Goal: Use online tool/utility: Utilize a website feature to perform a specific function

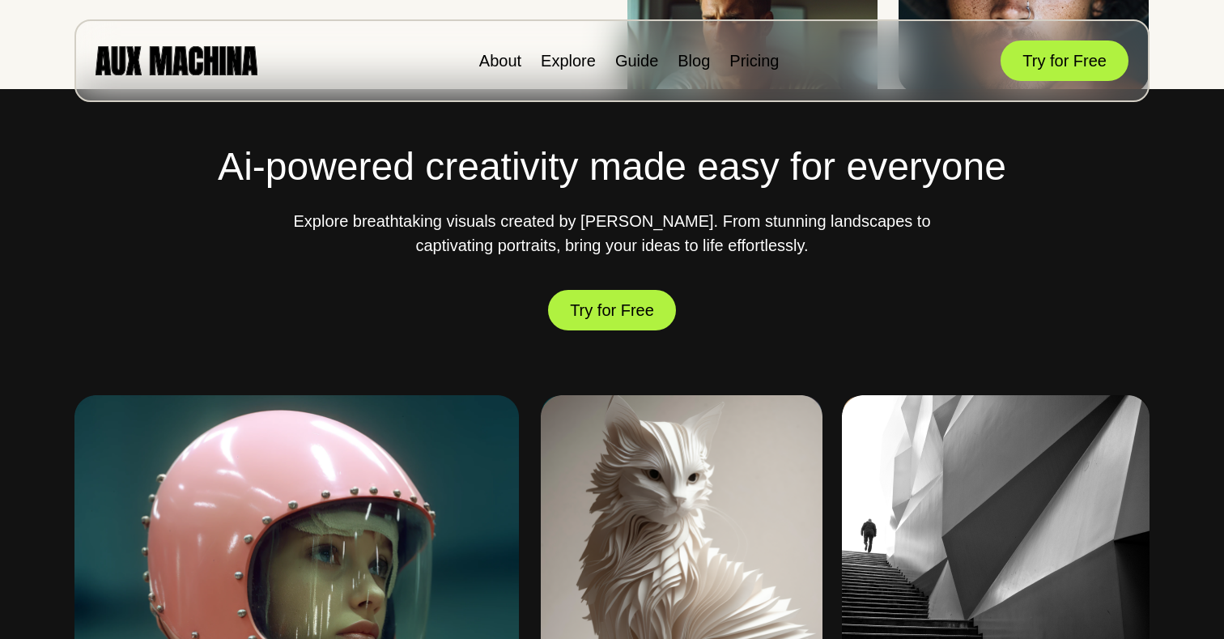
scroll to position [464, 0]
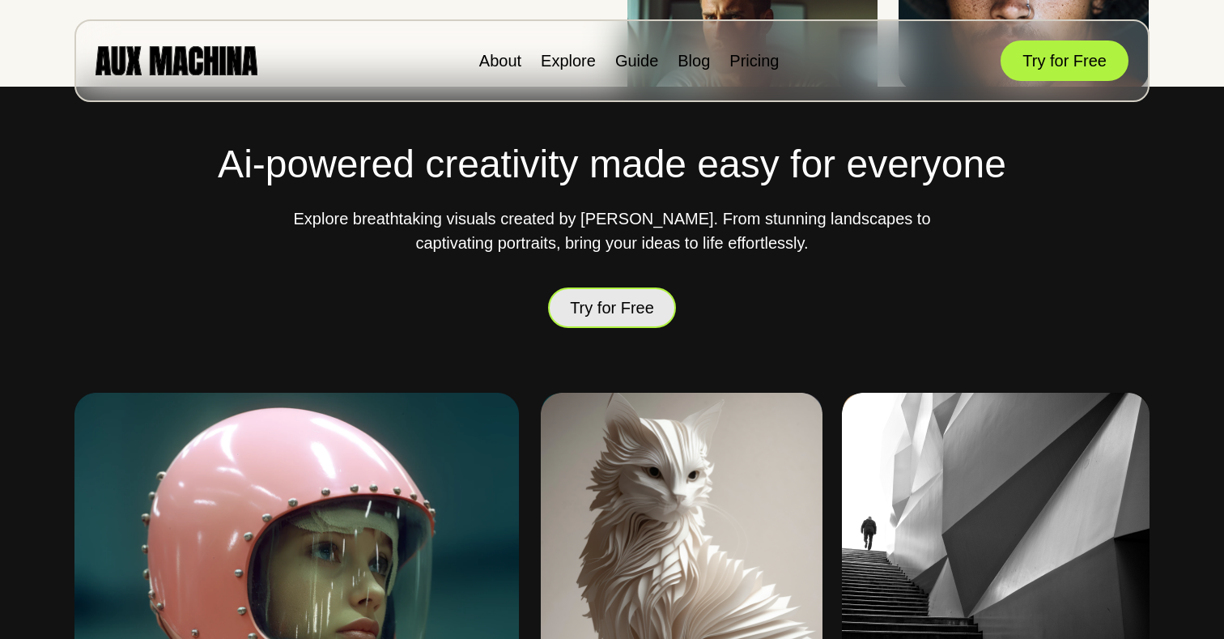
click at [627, 292] on button "Try for Free" at bounding box center [612, 307] width 128 height 45
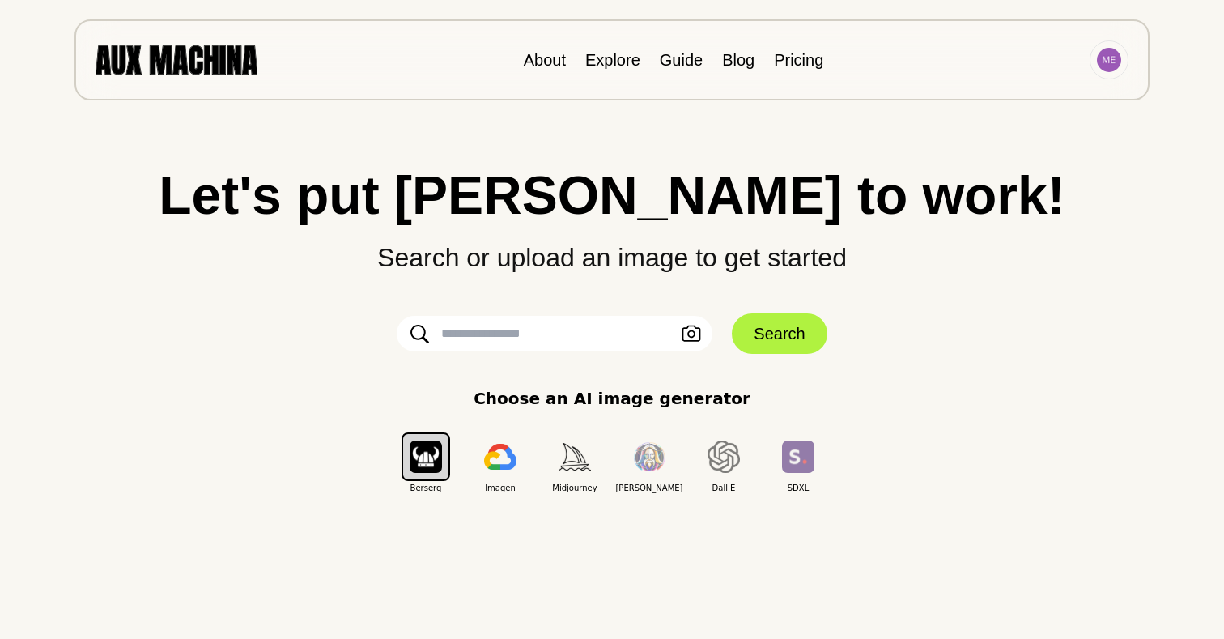
click at [531, 337] on input "text" at bounding box center [555, 334] width 316 height 36
type input "**********"
click at [799, 324] on button "Search" at bounding box center [779, 333] width 95 height 40
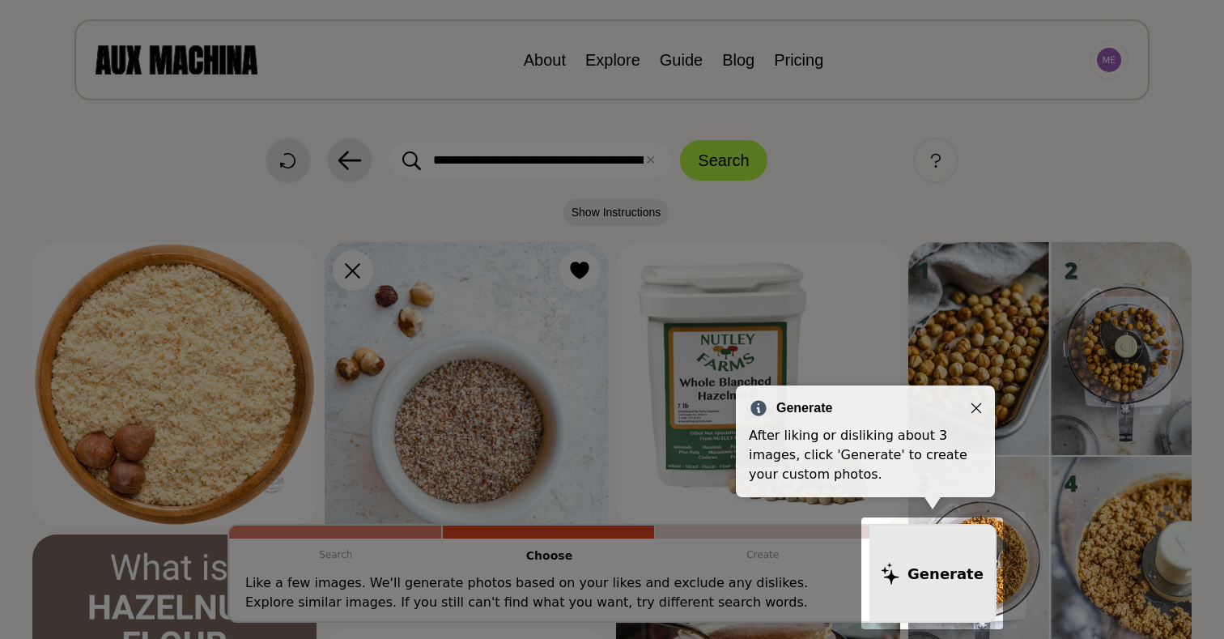
click at [977, 411] on icon "Close" at bounding box center [976, 407] width 11 height 11
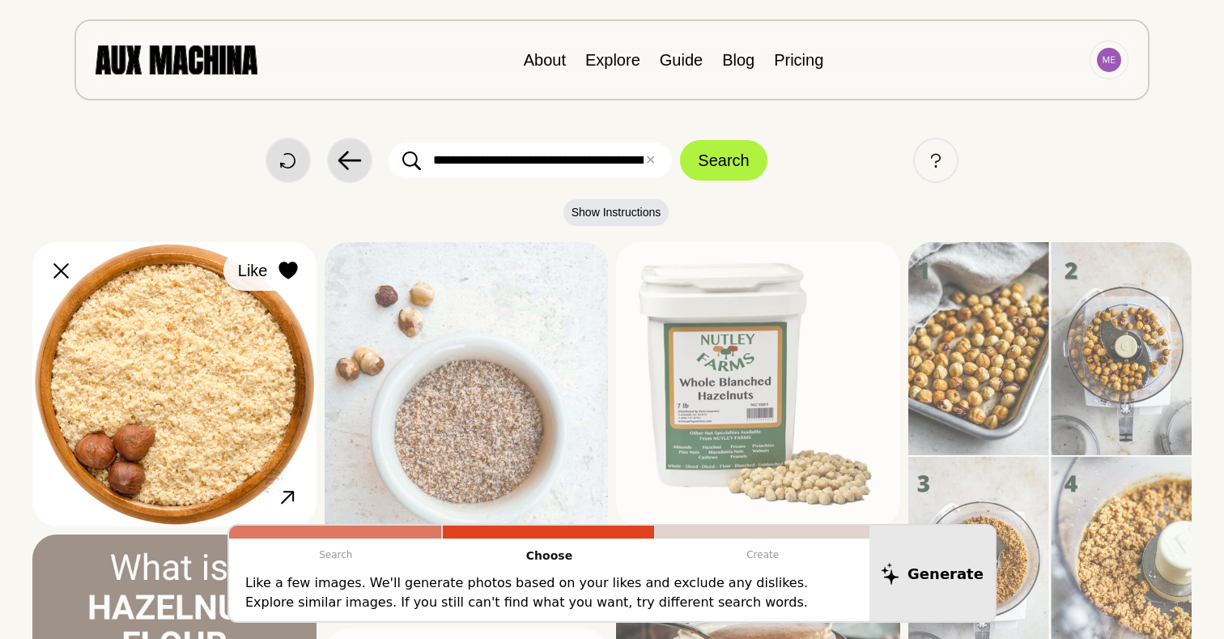
click at [292, 264] on icon at bounding box center [288, 271] width 19 height 18
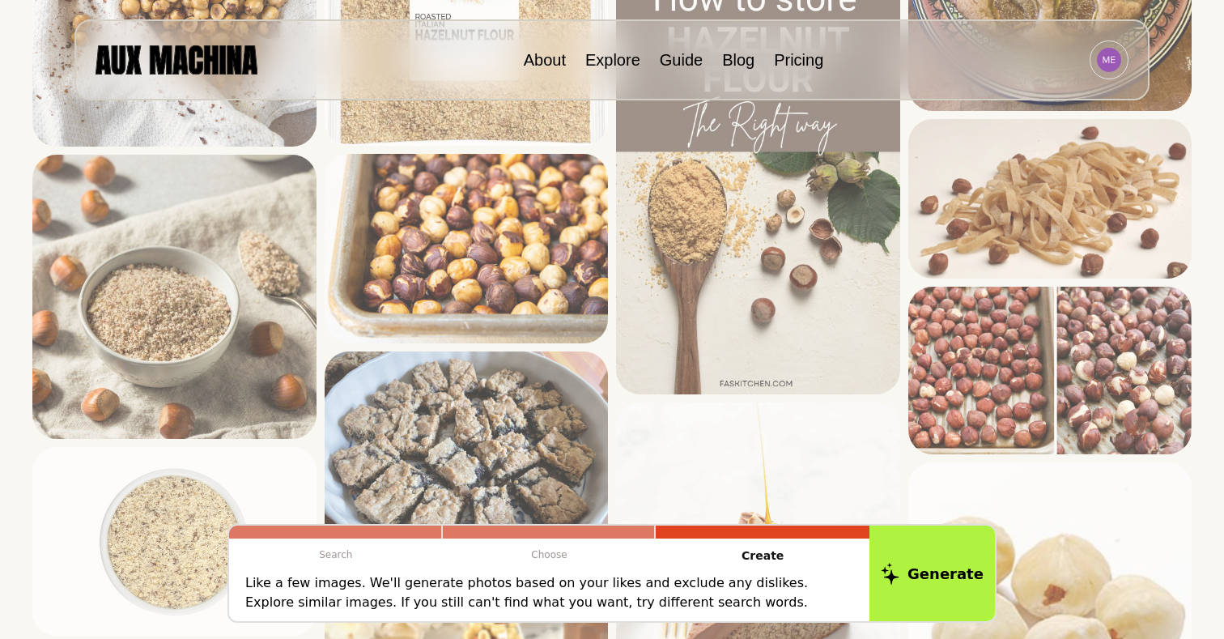
scroll to position [4788, 0]
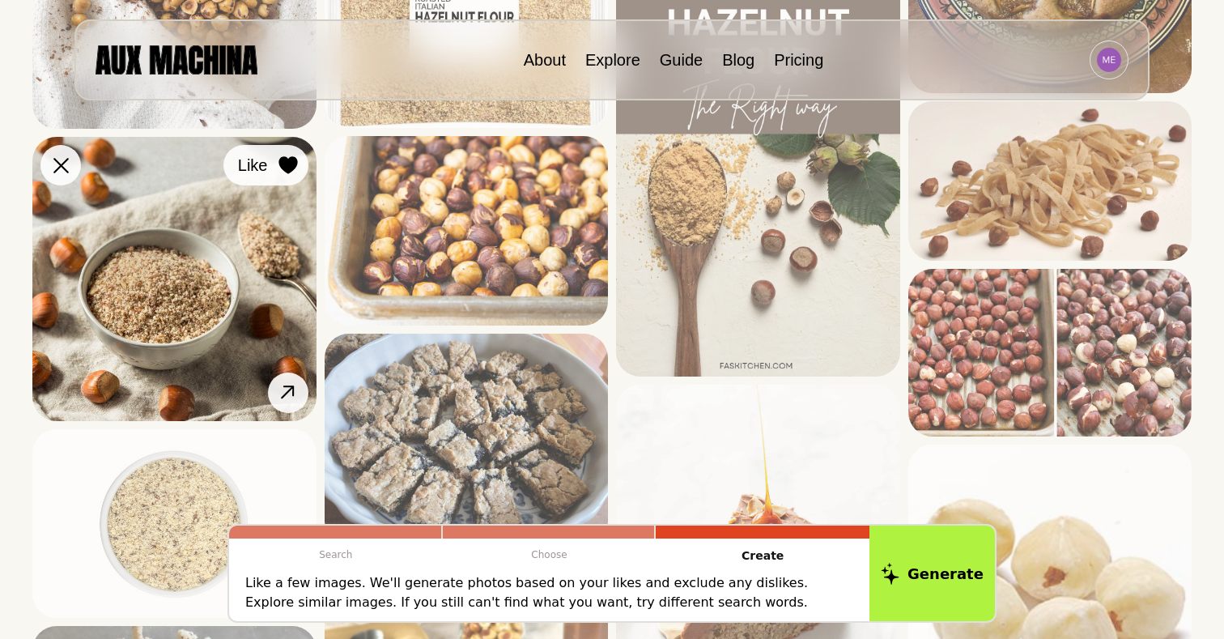
click at [287, 160] on icon at bounding box center [288, 165] width 19 height 18
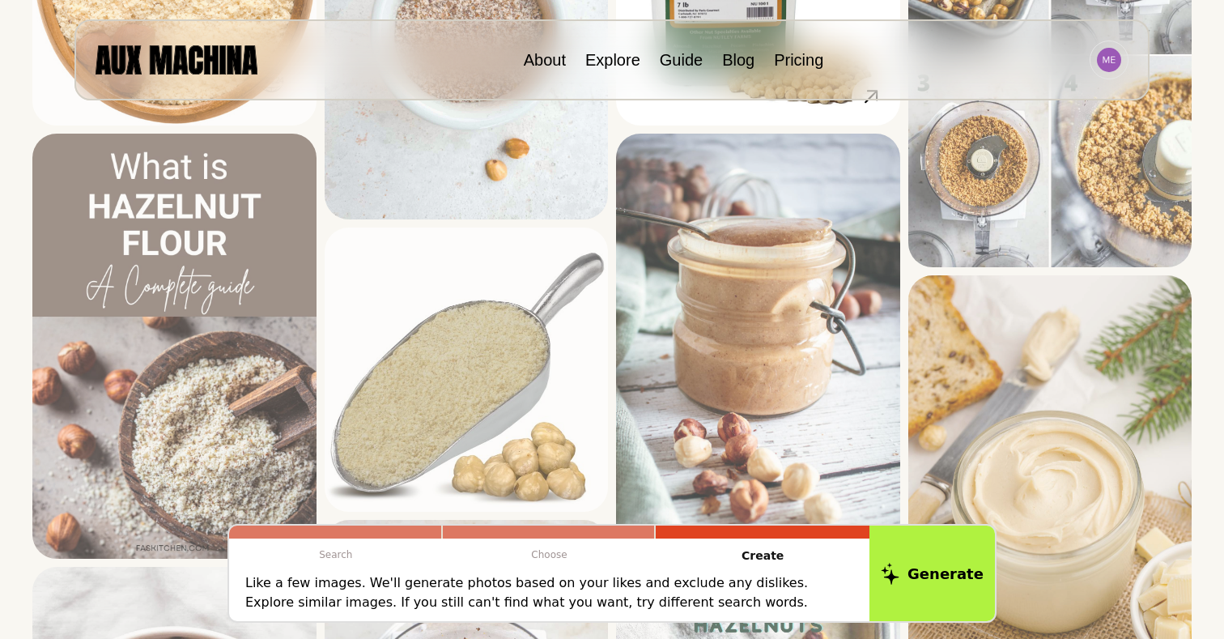
scroll to position [400, 0]
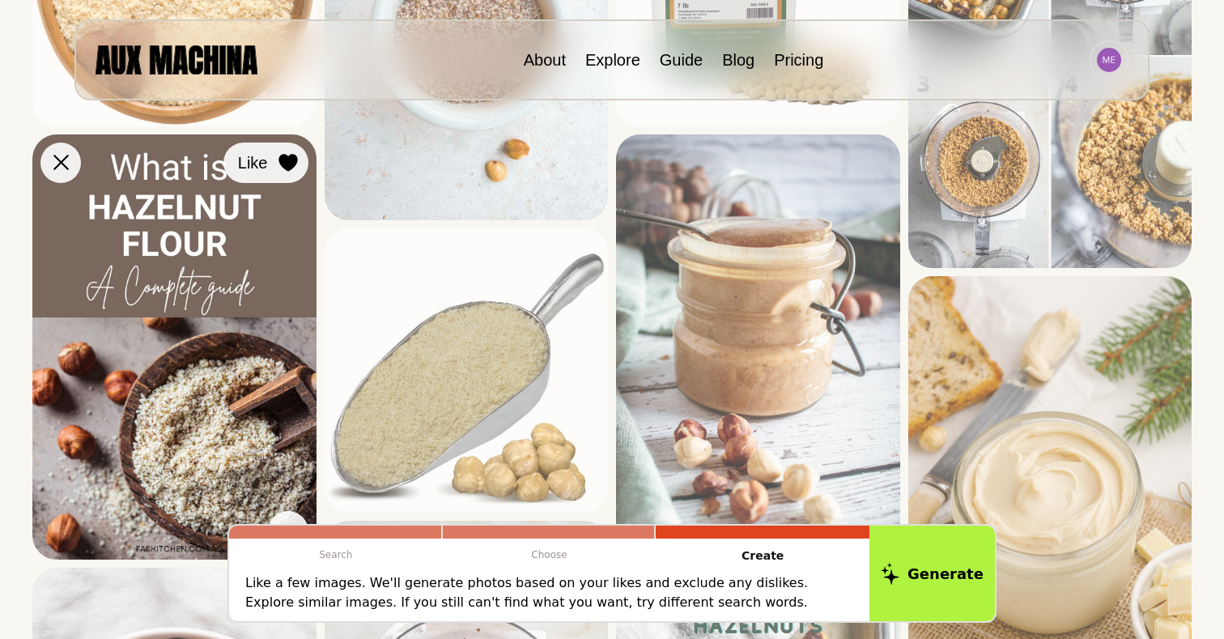
click at [293, 167] on icon at bounding box center [288, 163] width 19 height 18
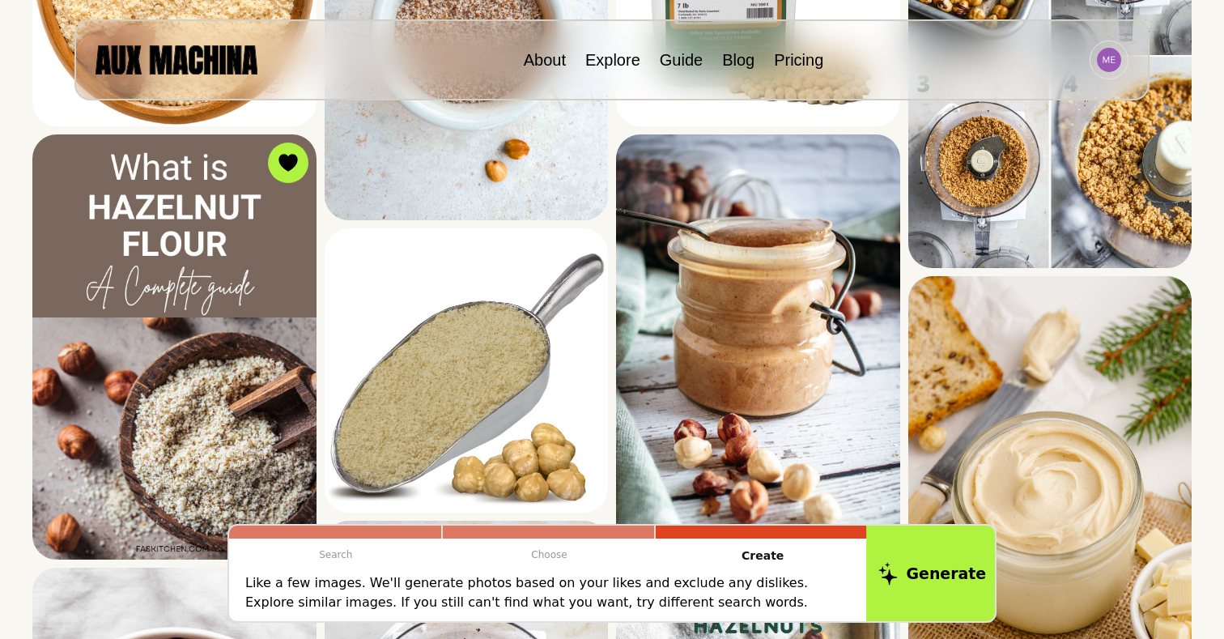
click at [898, 576] on icon at bounding box center [888, 573] width 19 height 23
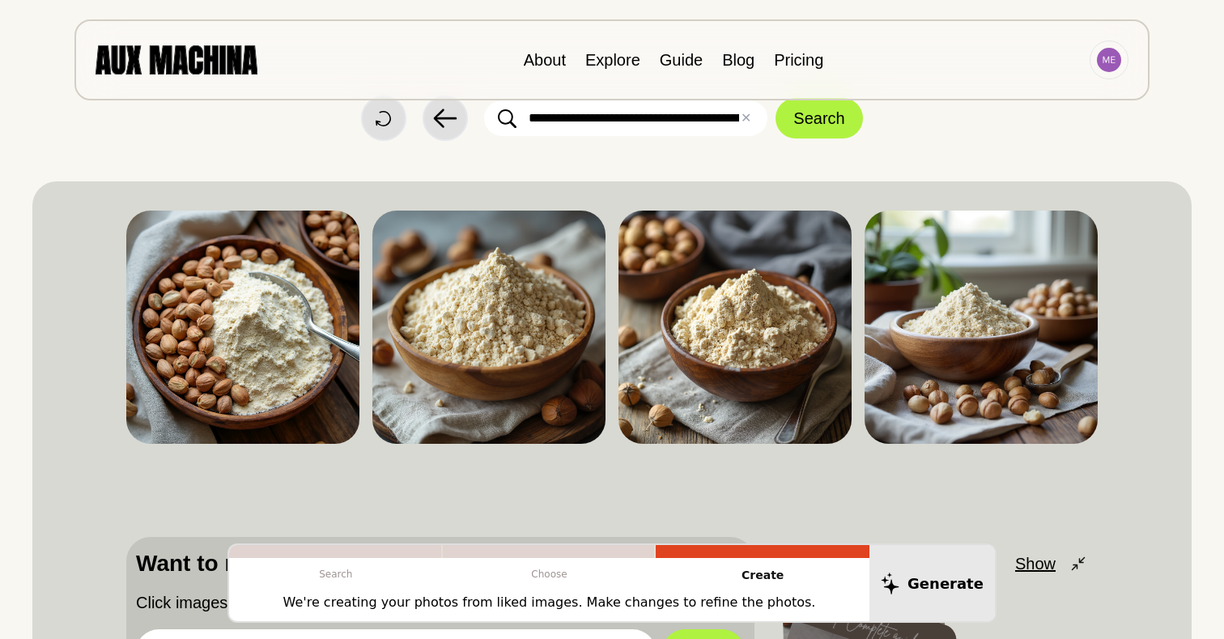
scroll to position [19, 0]
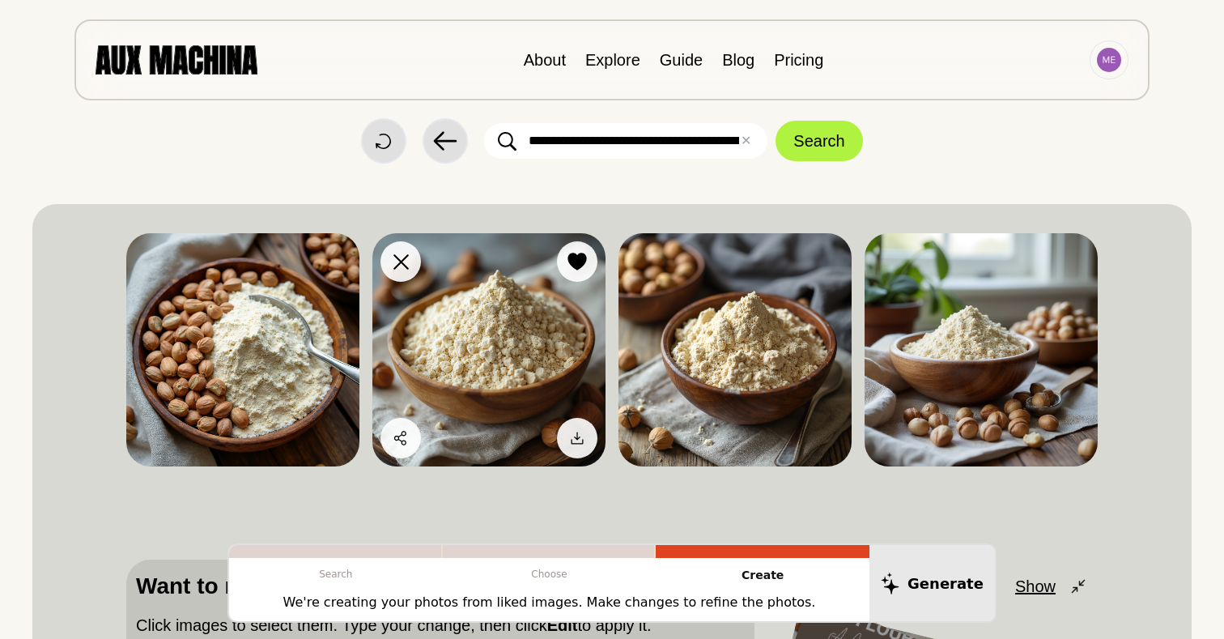
click at [492, 332] on img at bounding box center [489, 349] width 233 height 233
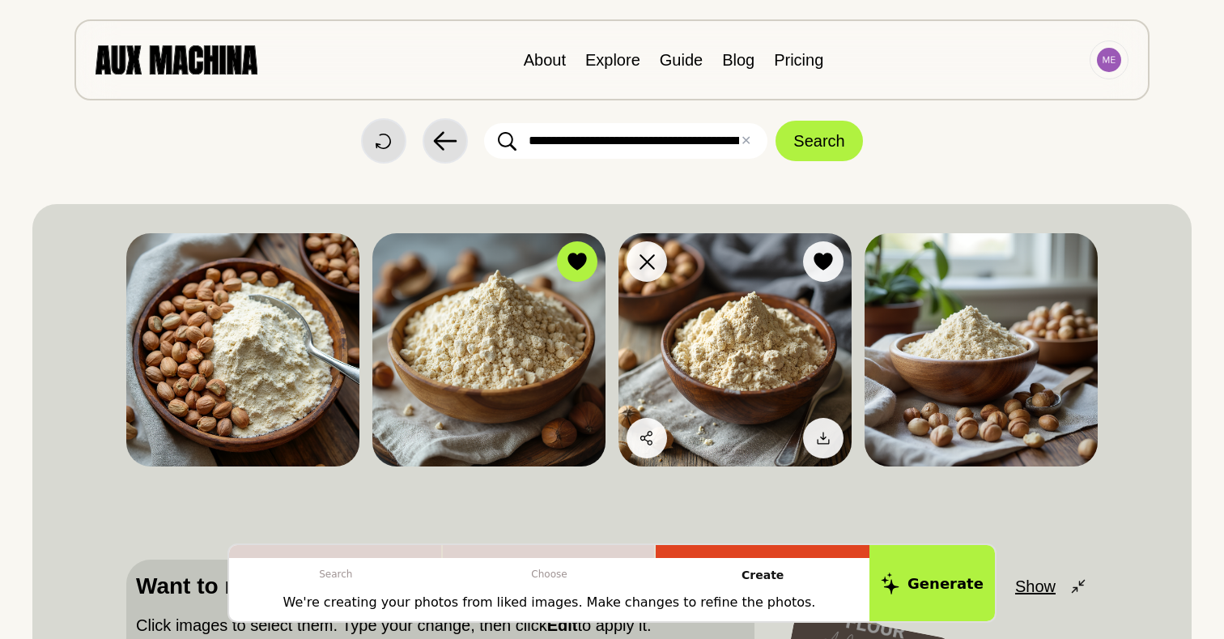
click at [725, 332] on img at bounding box center [735, 349] width 233 height 233
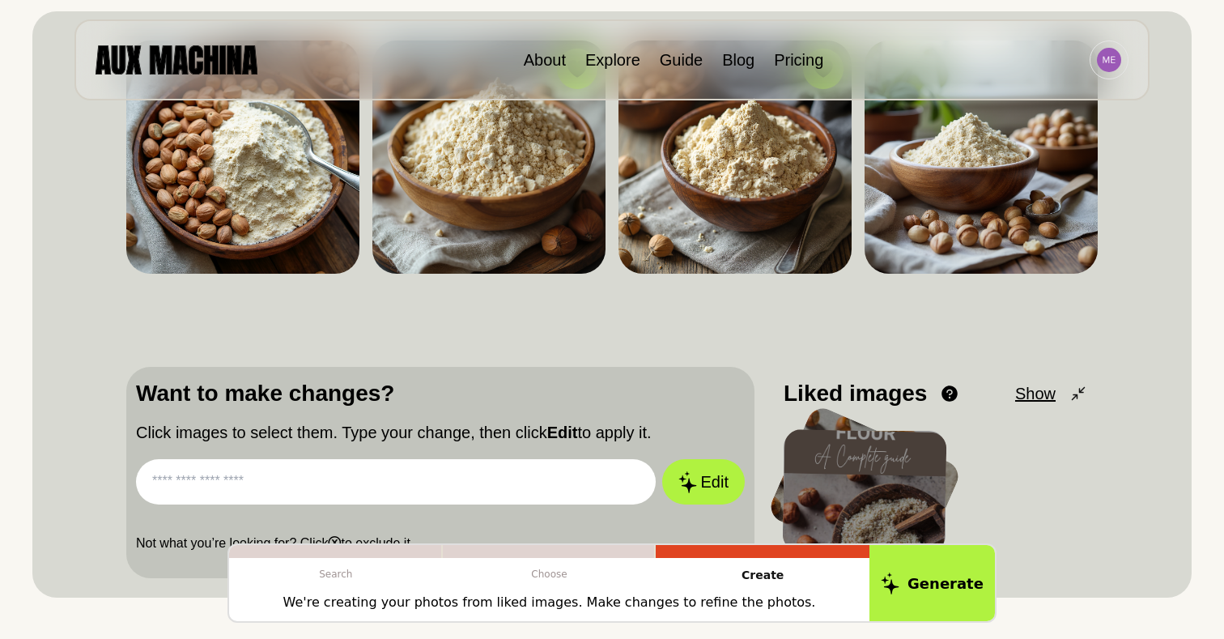
scroll to position [216, 0]
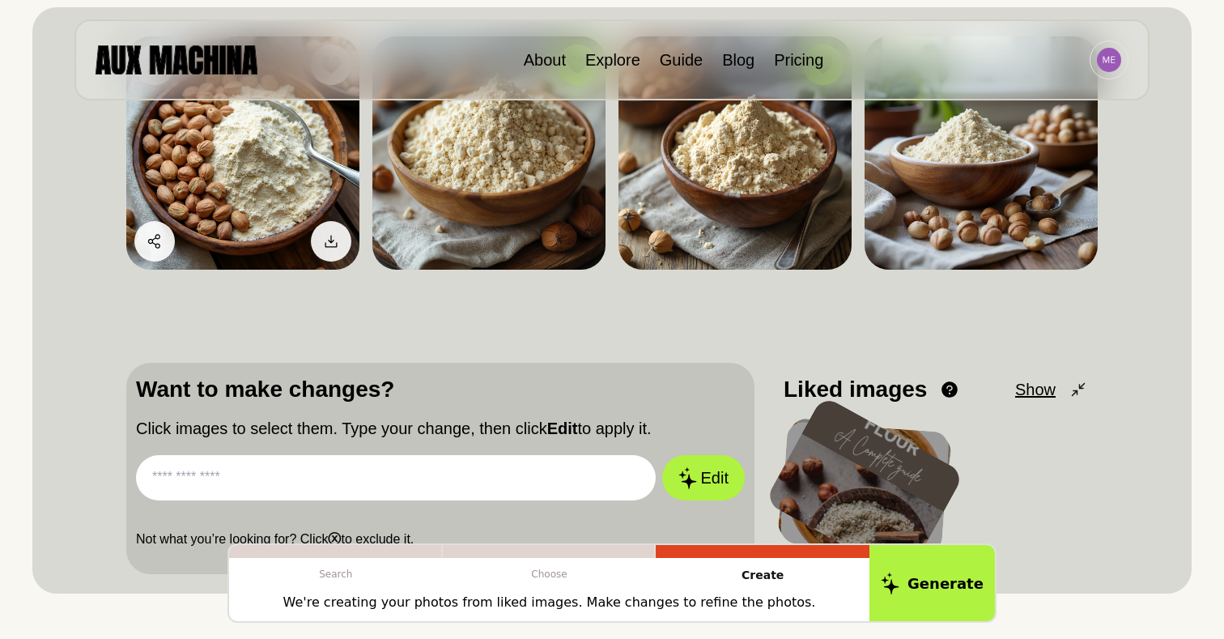
click at [288, 188] on img at bounding box center [242, 152] width 233 height 233
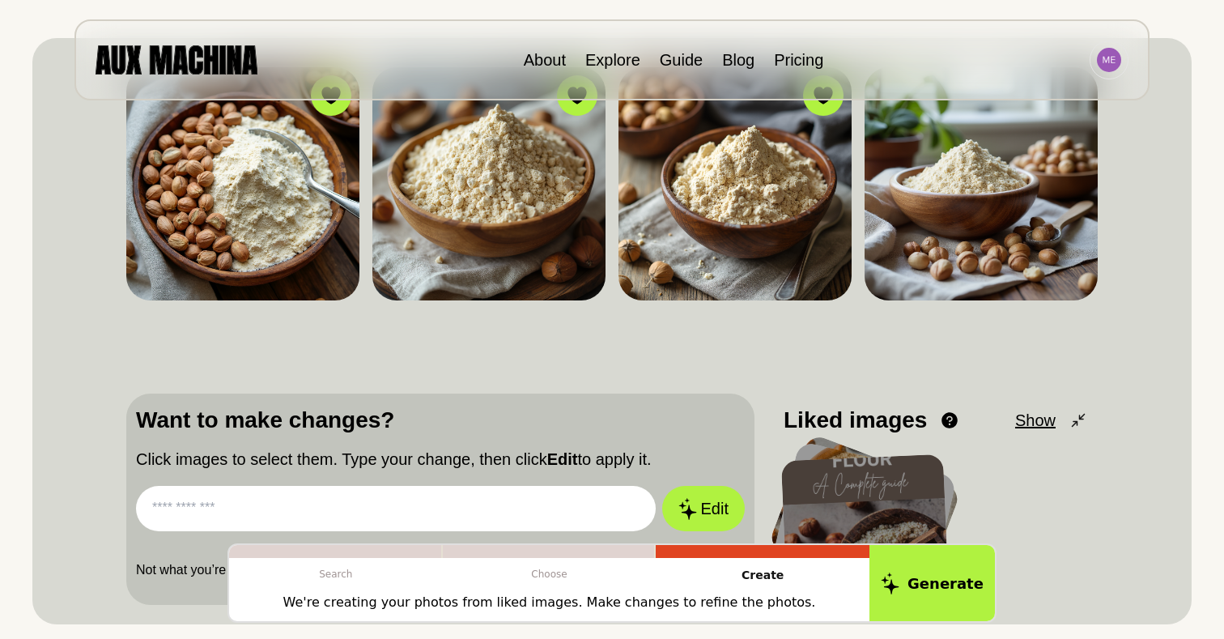
scroll to position [207, 0]
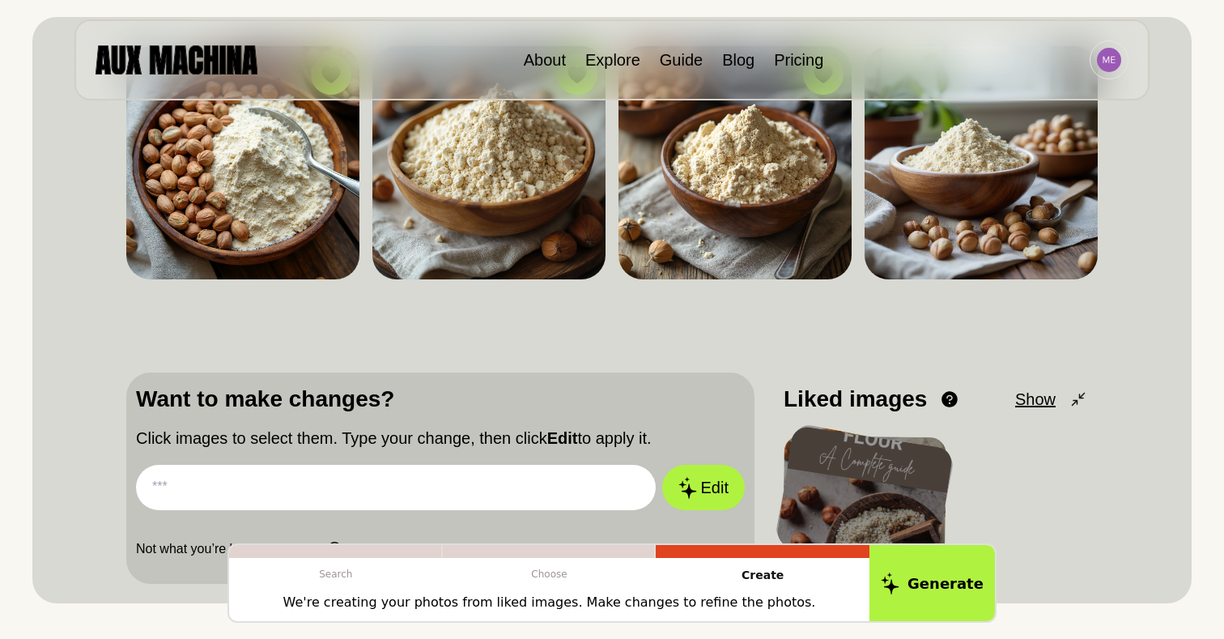
click at [339, 476] on input "text" at bounding box center [396, 487] width 520 height 45
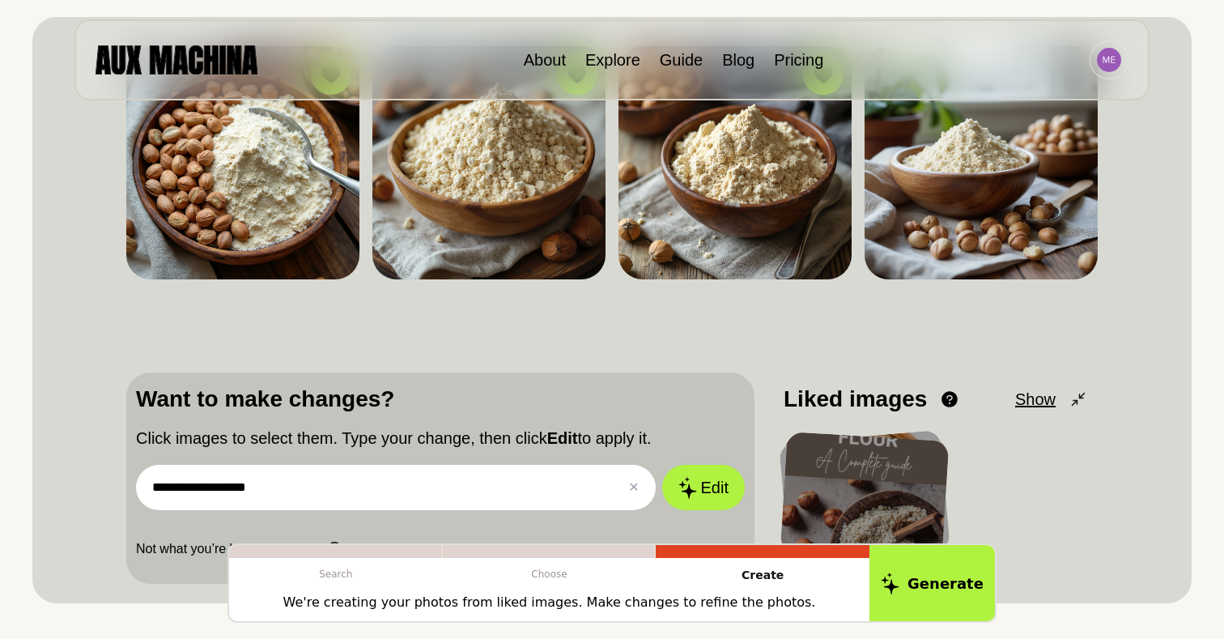
click at [150, 482] on input "**********" at bounding box center [396, 487] width 520 height 45
click at [346, 492] on input "**********" at bounding box center [396, 487] width 520 height 45
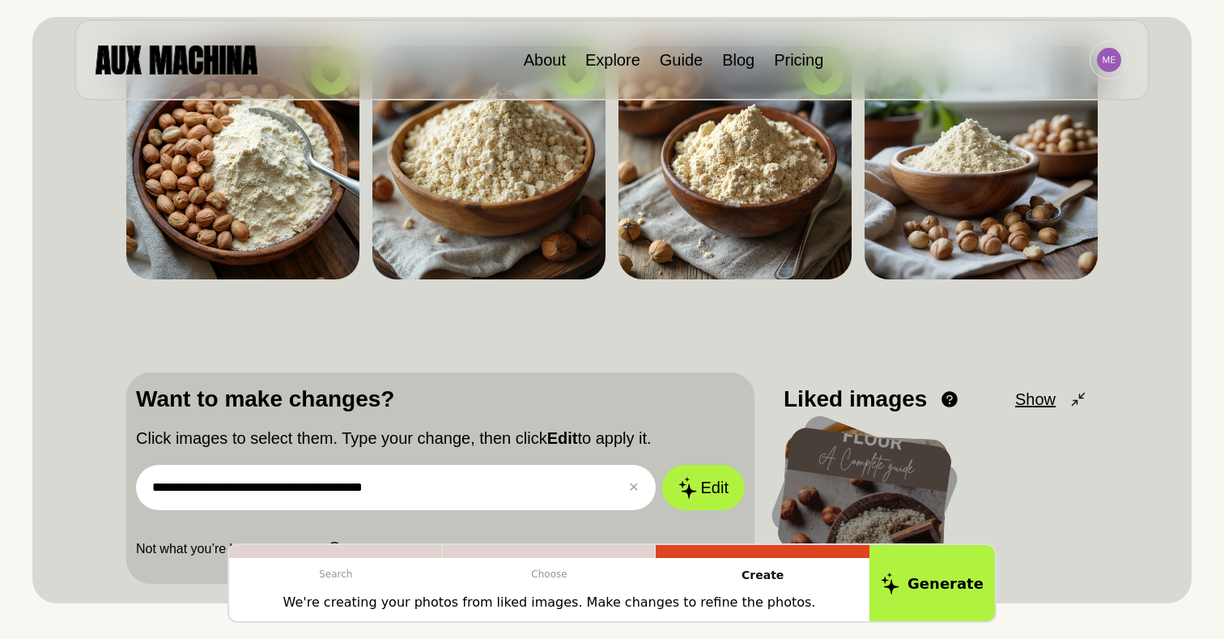
type input "**********"
click at [662, 465] on button "Edit" at bounding box center [703, 487] width 83 height 45
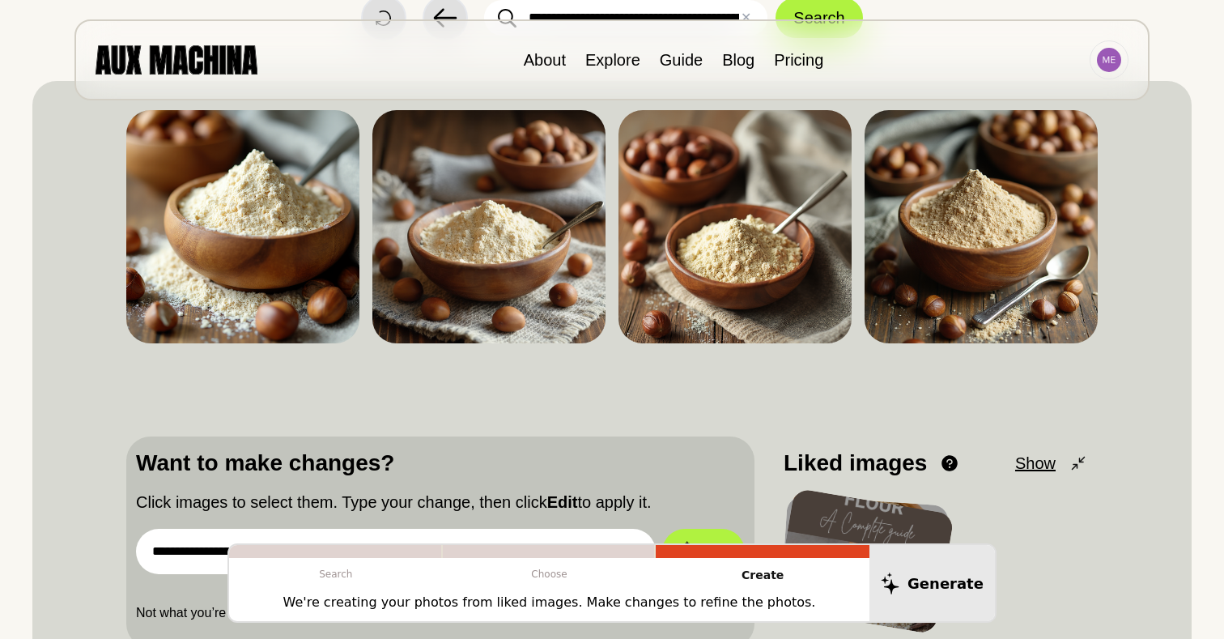
scroll to position [166, 0]
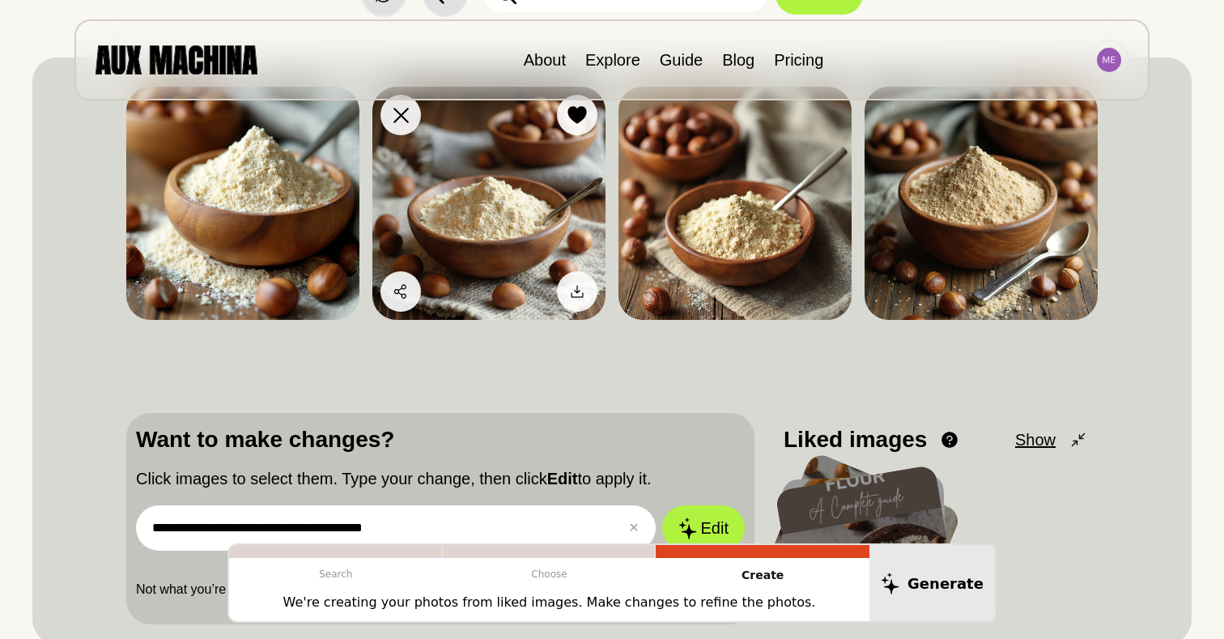
click at [565, 236] on img at bounding box center [489, 203] width 233 height 233
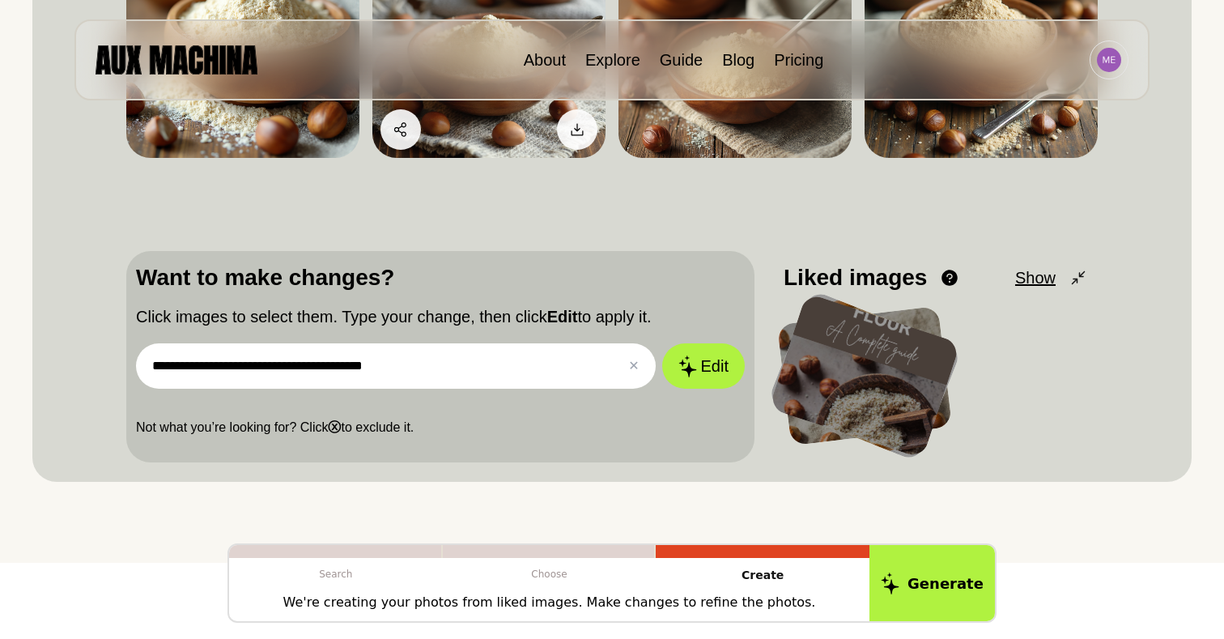
scroll to position [356, 0]
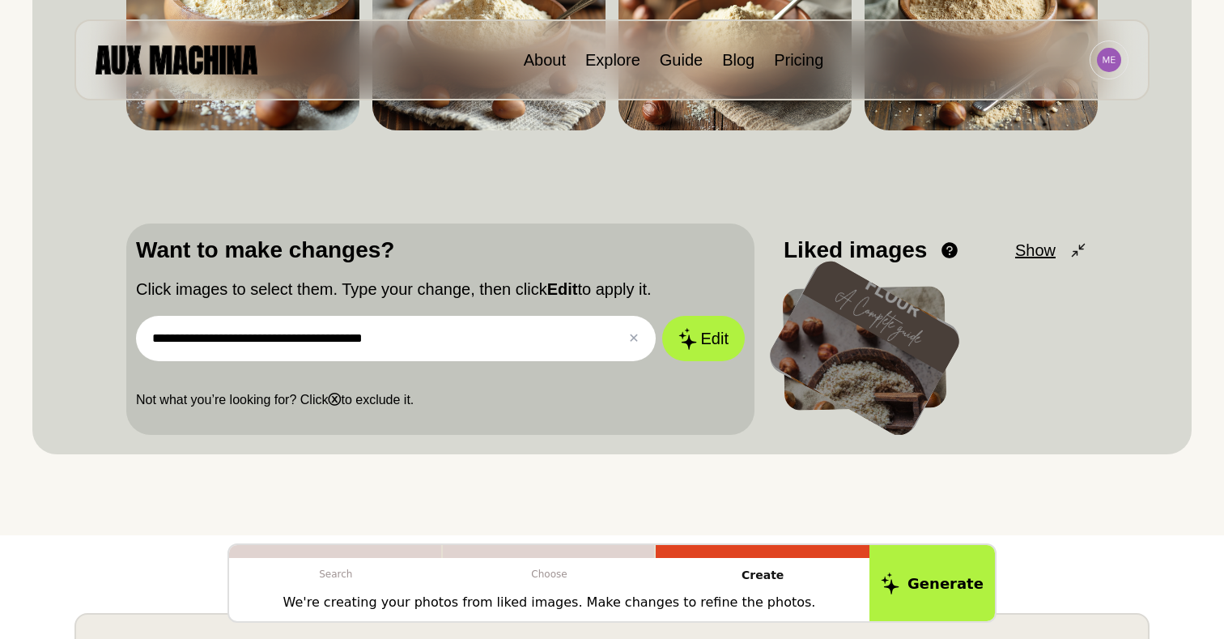
click at [641, 339] on input "**********" at bounding box center [396, 338] width 520 height 45
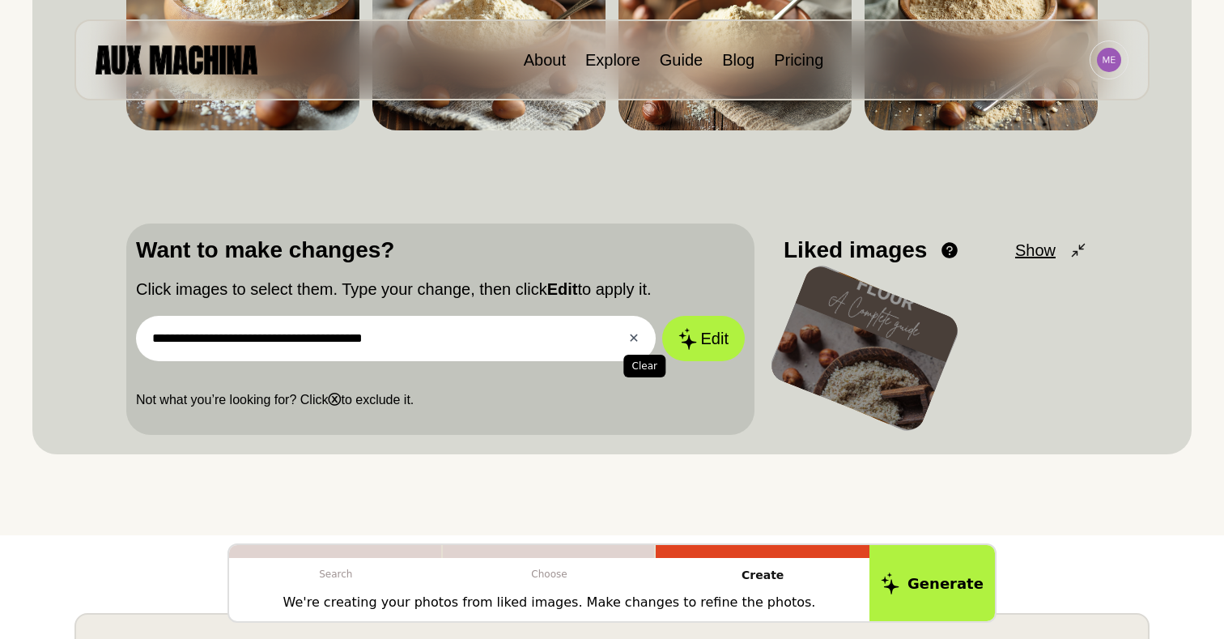
click at [630, 339] on button "✕ Clear" at bounding box center [633, 338] width 11 height 19
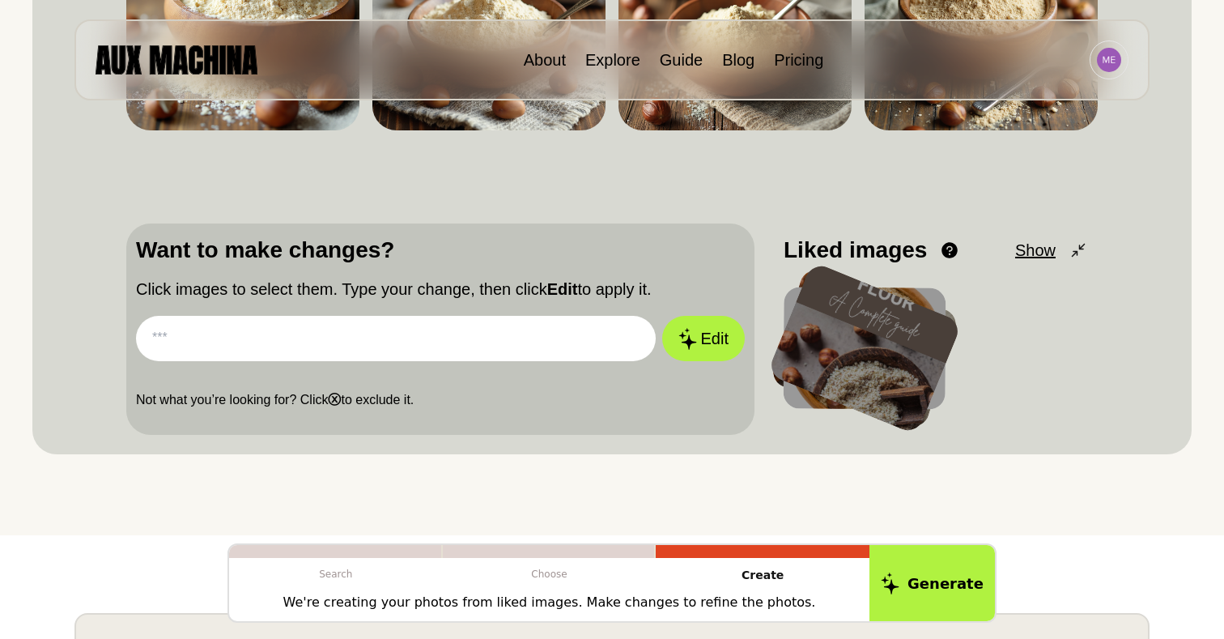
click at [514, 343] on input "text" at bounding box center [396, 338] width 520 height 45
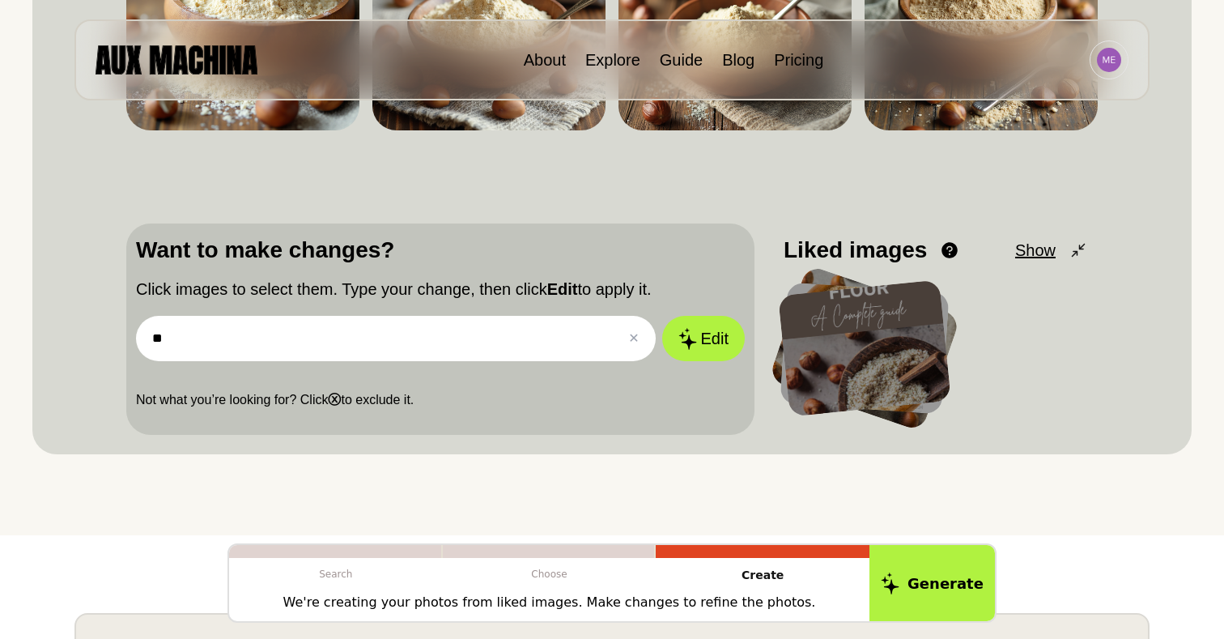
type input "*"
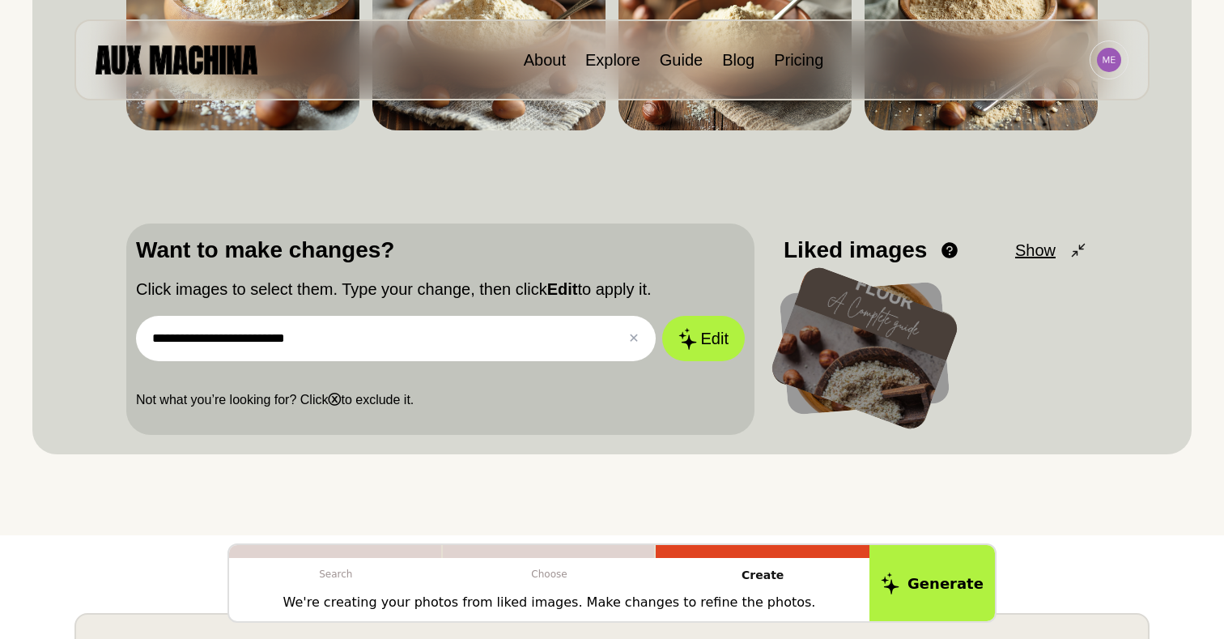
type input "**********"
click at [662, 316] on button "Edit" at bounding box center [703, 338] width 83 height 45
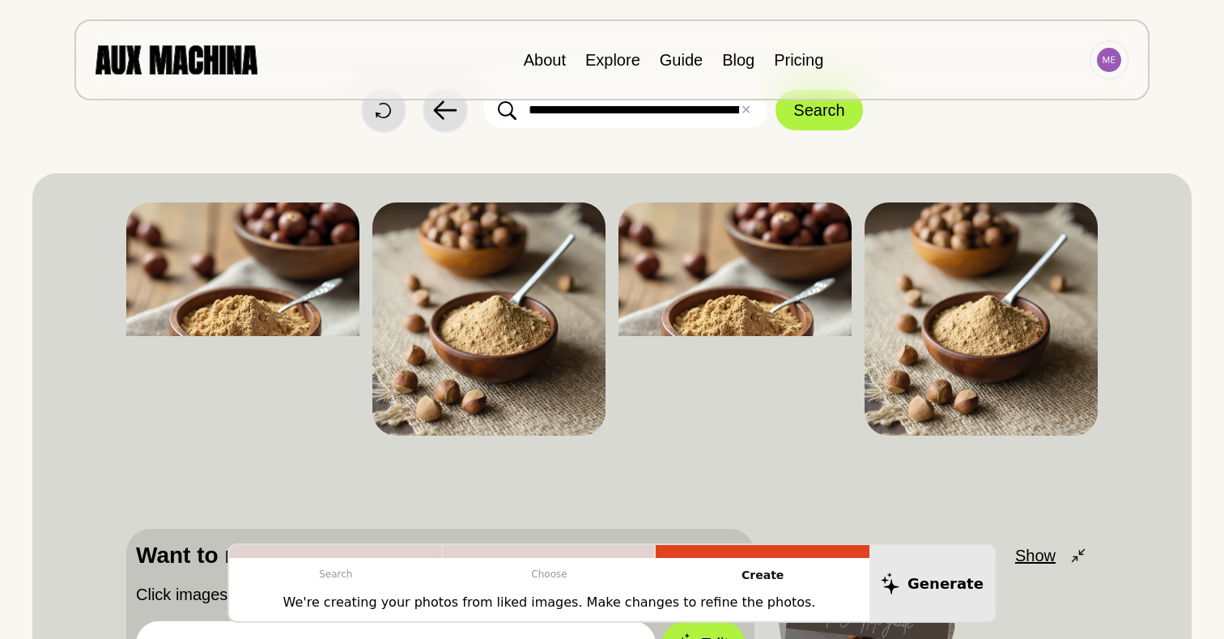
scroll to position [47, 0]
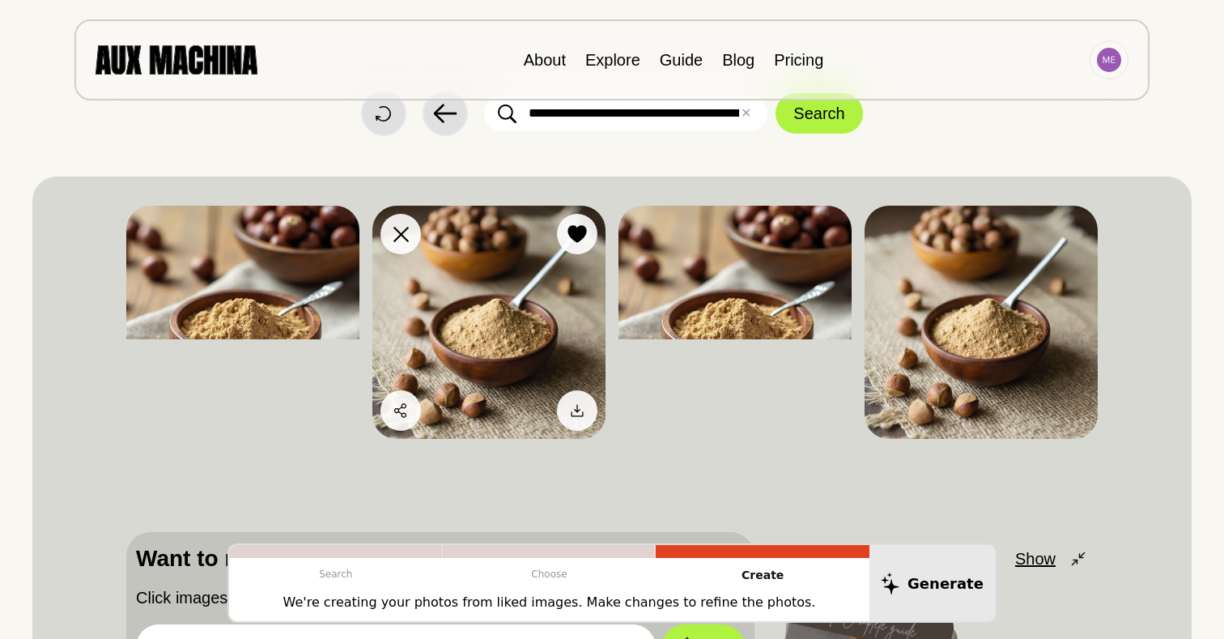
click at [501, 313] on img at bounding box center [489, 322] width 233 height 233
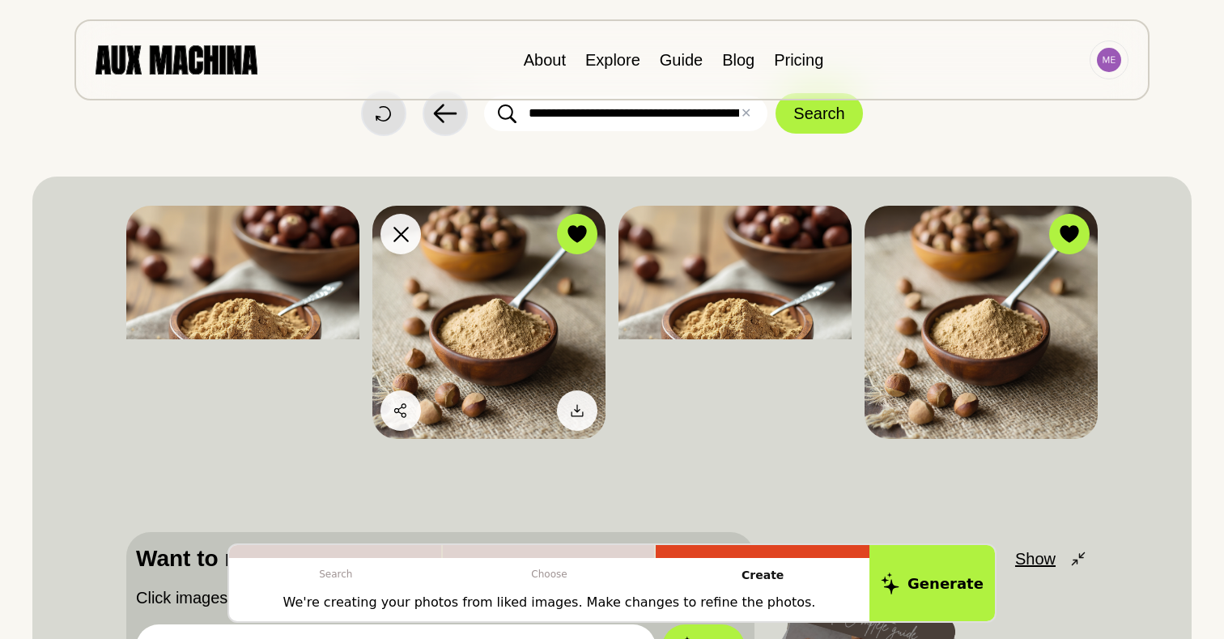
click at [501, 313] on img at bounding box center [489, 322] width 233 height 233
click at [578, 238] on icon at bounding box center [577, 234] width 19 height 18
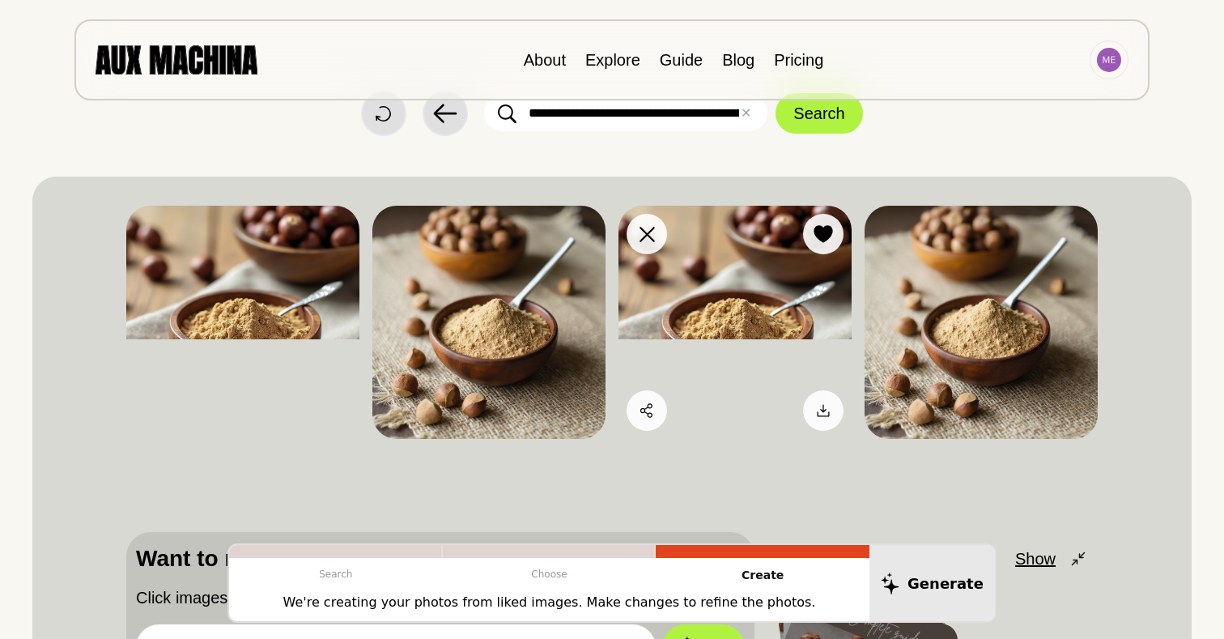
click at [756, 297] on img at bounding box center [735, 322] width 233 height 233
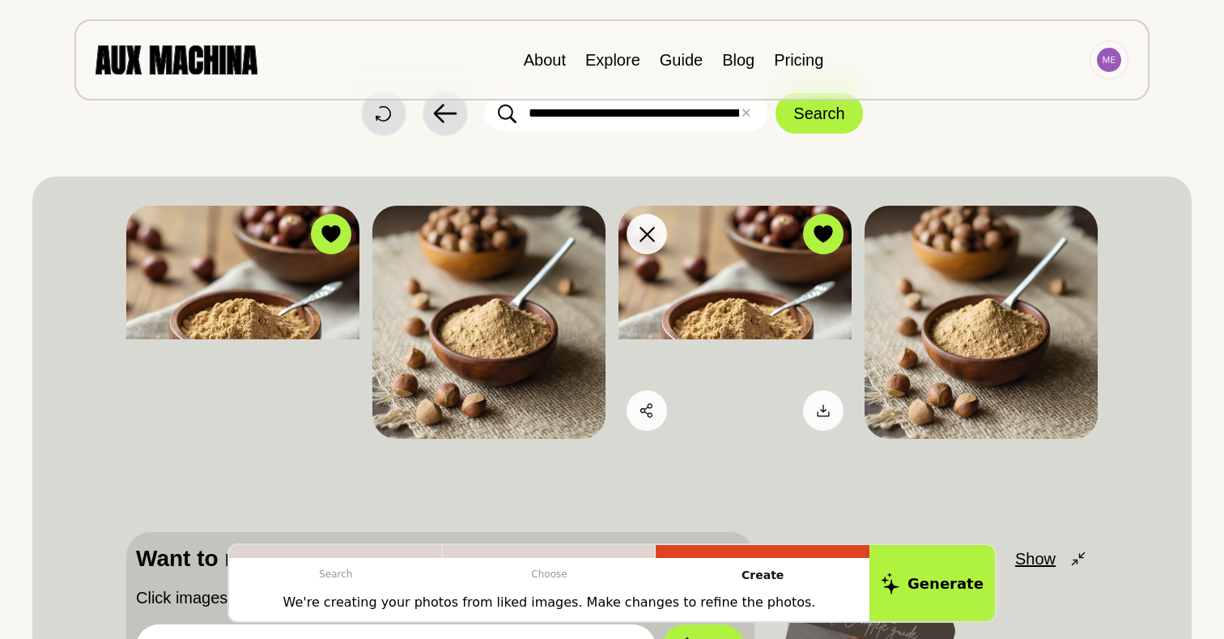
click at [756, 297] on img at bounding box center [735, 322] width 233 height 233
click at [826, 236] on icon at bounding box center [823, 234] width 19 height 18
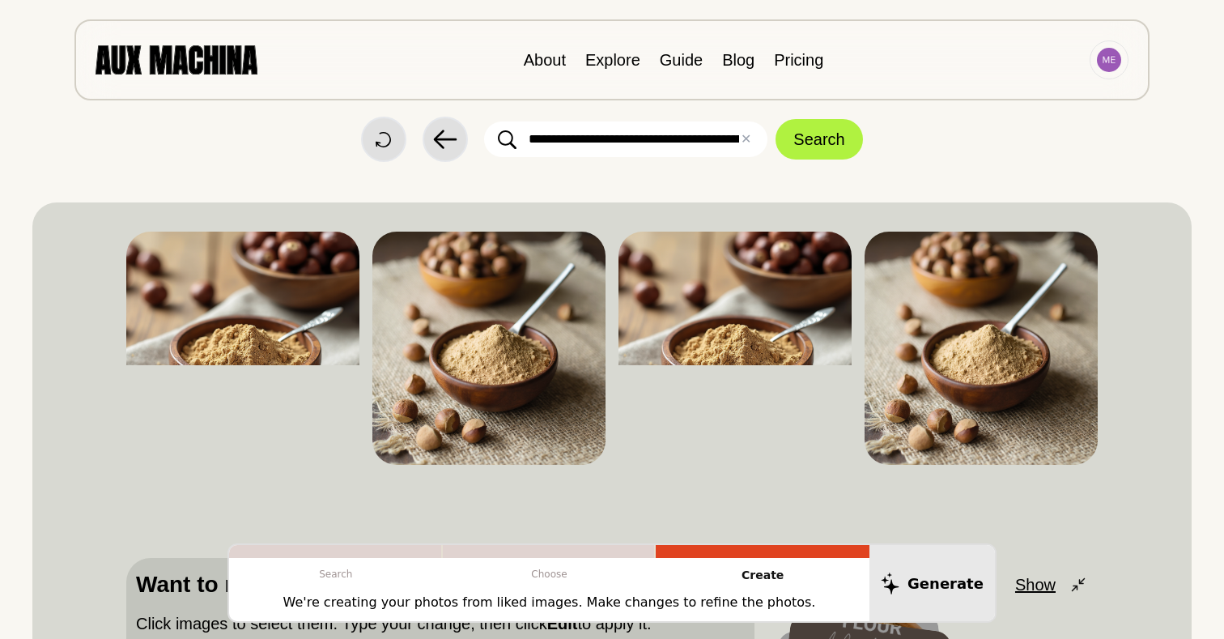
scroll to position [0, 0]
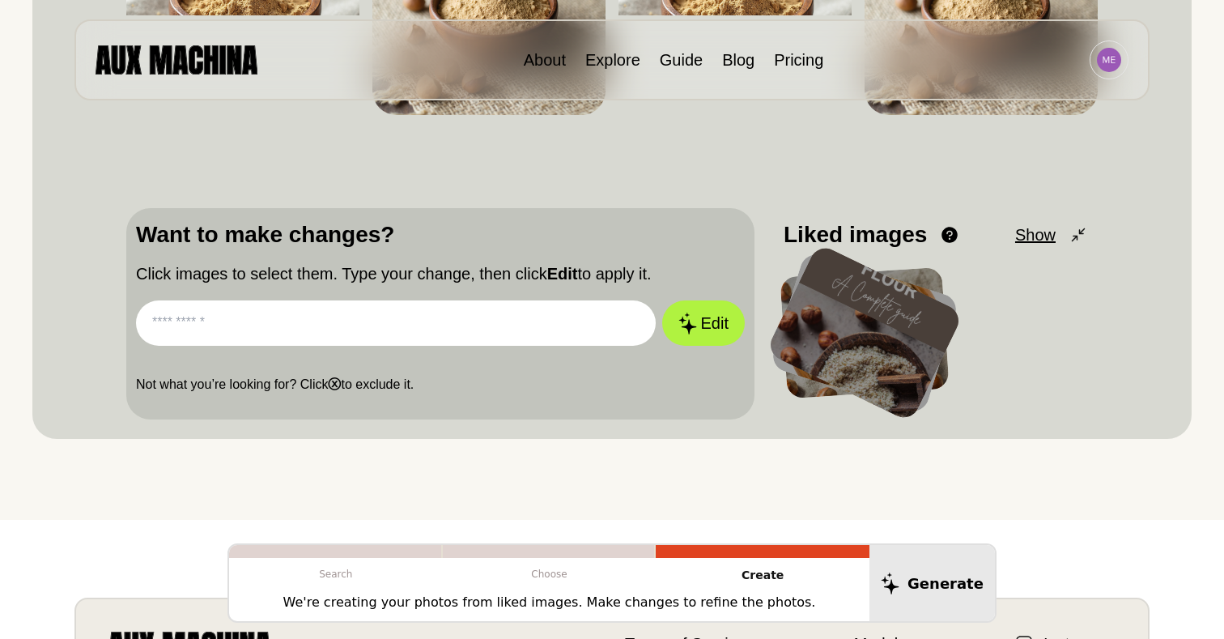
scroll to position [343, 0]
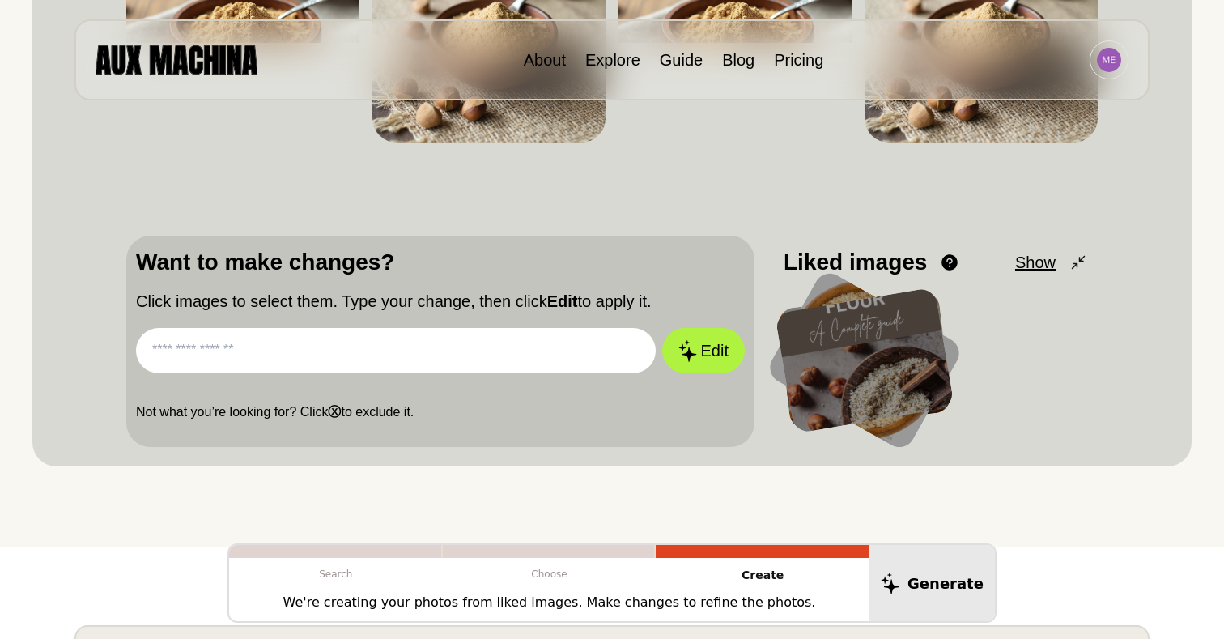
click at [482, 342] on input "text" at bounding box center [396, 350] width 520 height 45
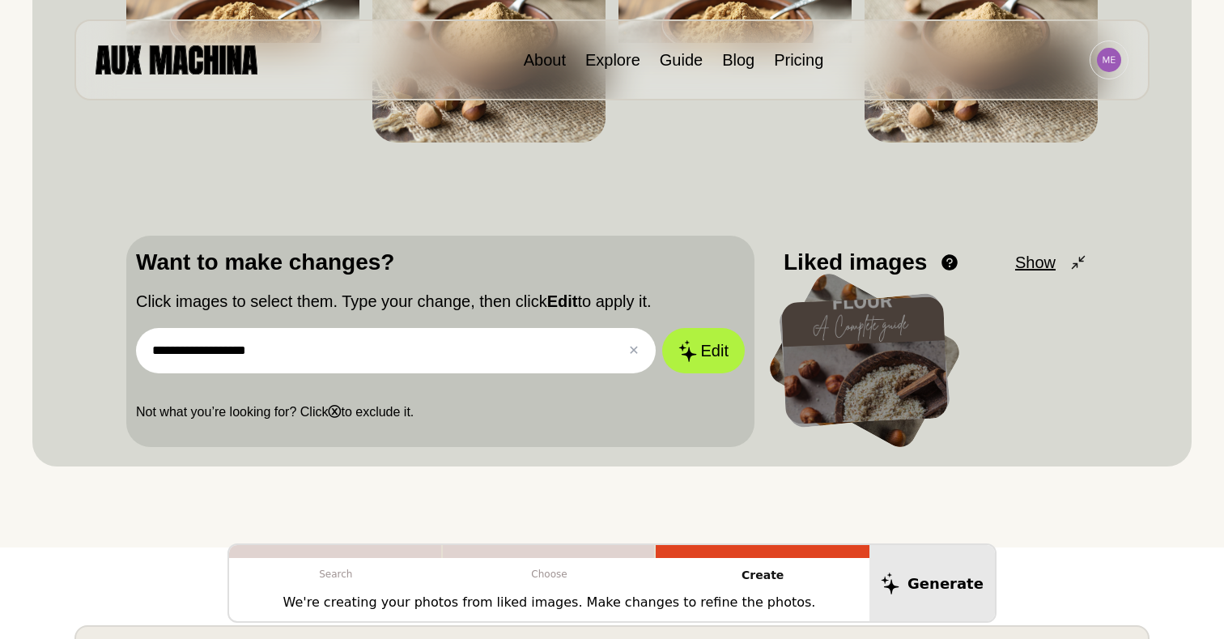
type input "**********"
click at [662, 328] on button "Edit" at bounding box center [703, 350] width 83 height 45
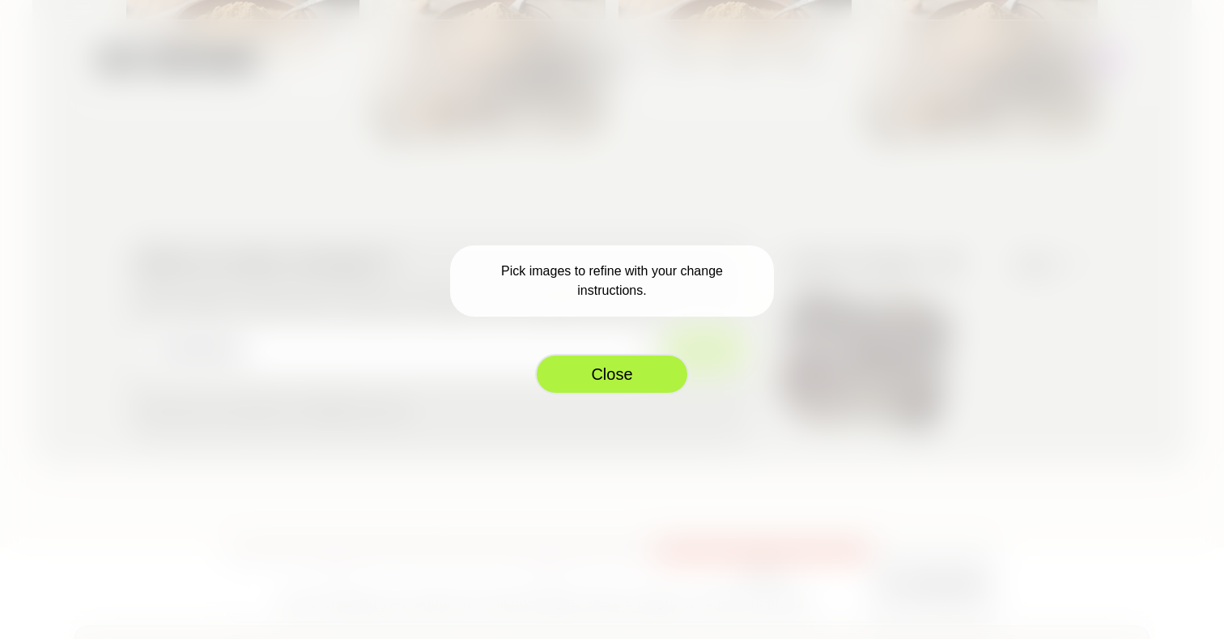
click at [641, 364] on button "Close" at bounding box center [612, 374] width 154 height 40
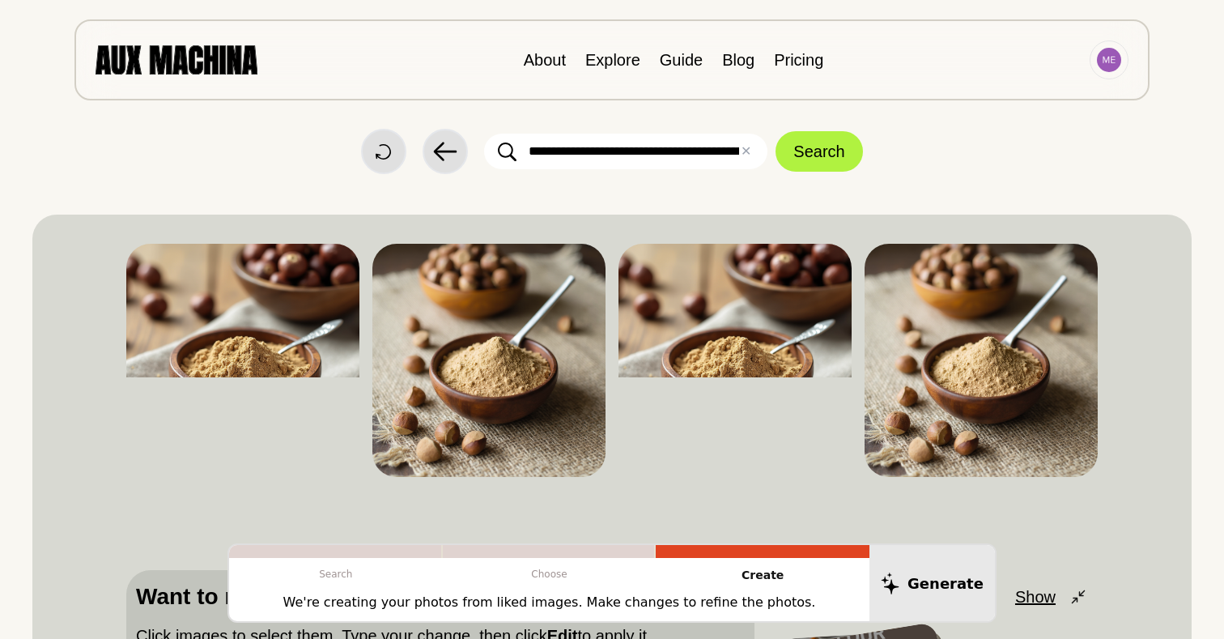
scroll to position [0, 0]
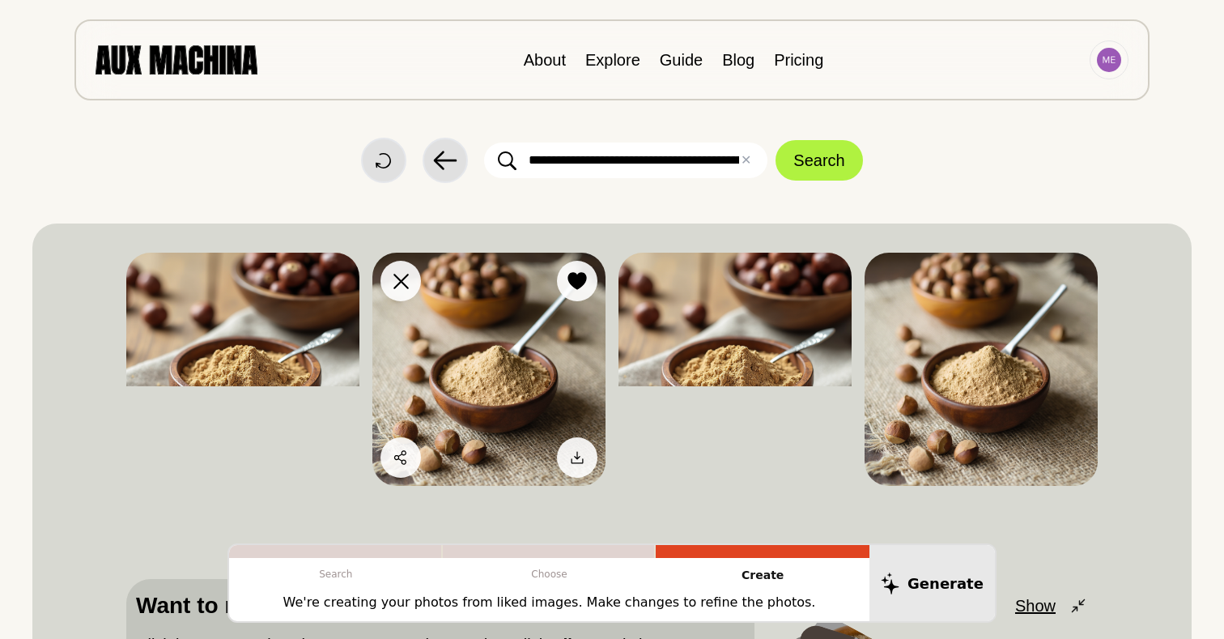
click at [514, 297] on img at bounding box center [489, 369] width 233 height 233
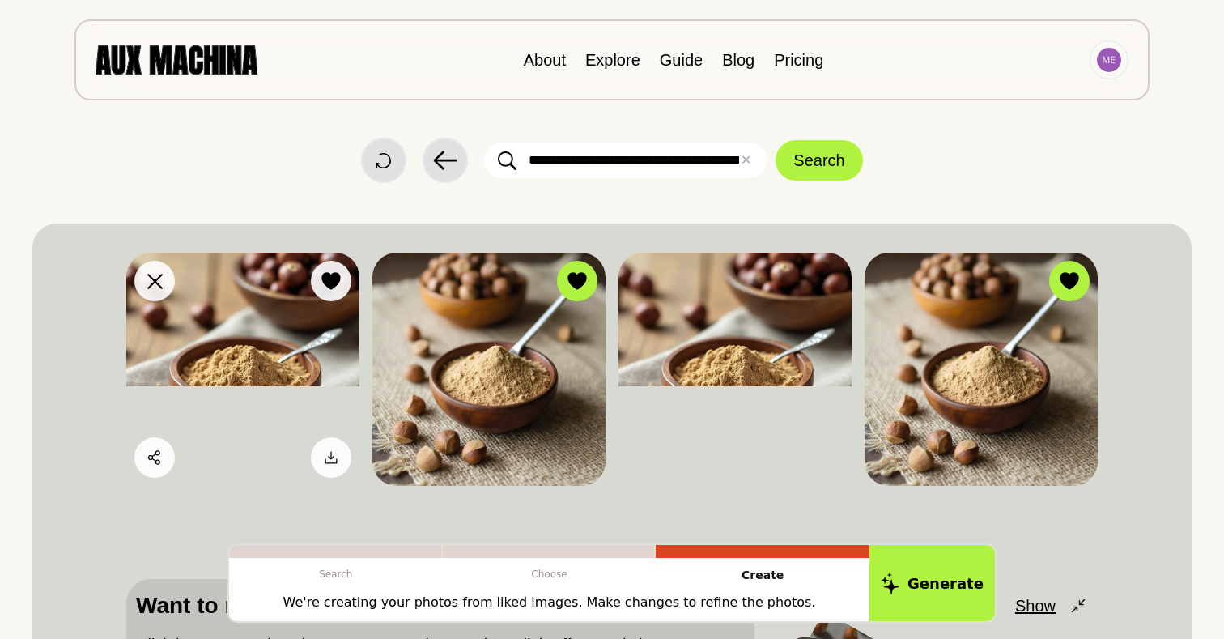
click at [203, 278] on img at bounding box center [242, 369] width 233 height 233
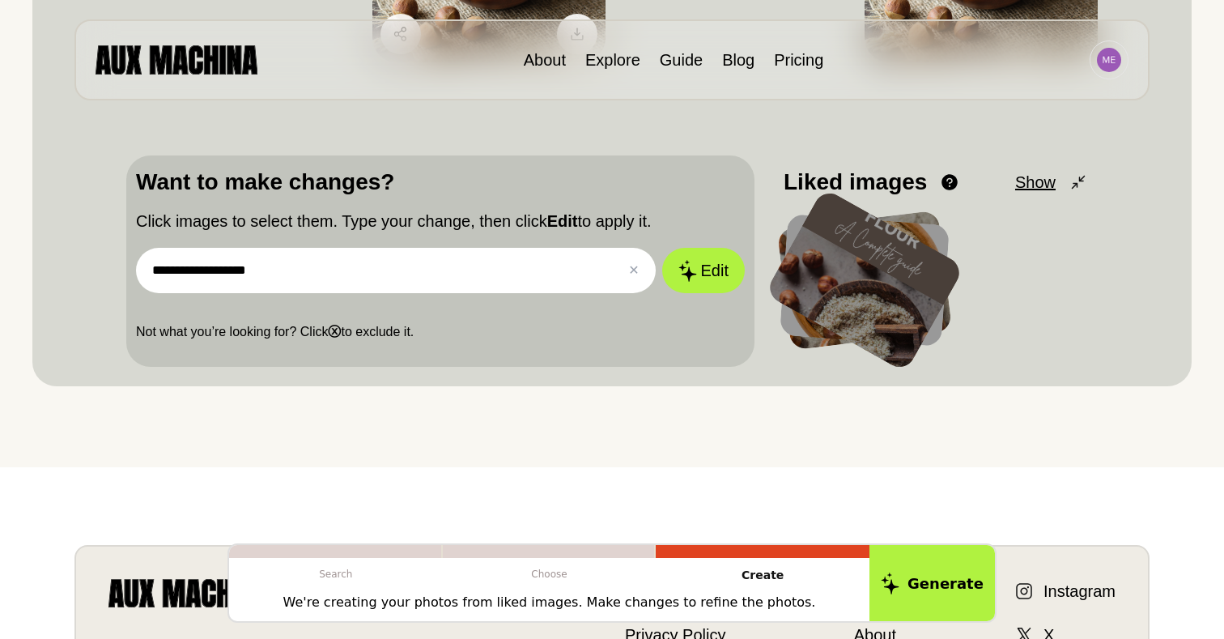
scroll to position [476, 0]
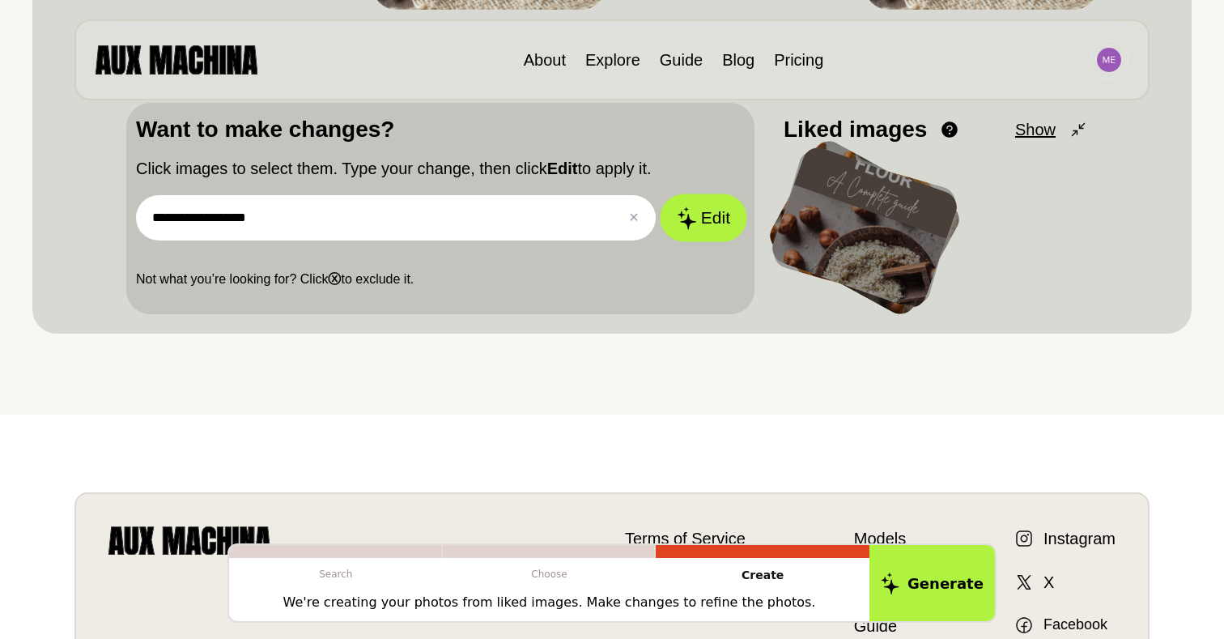
click at [711, 228] on button "Edit" at bounding box center [703, 218] width 87 height 48
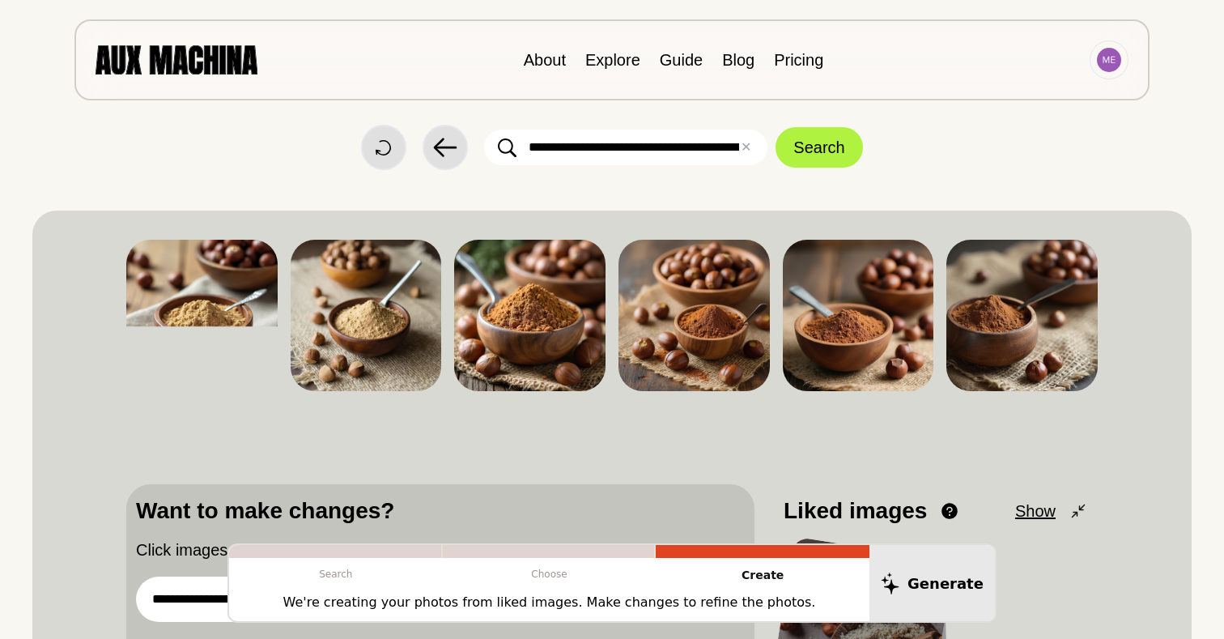
scroll to position [0, 0]
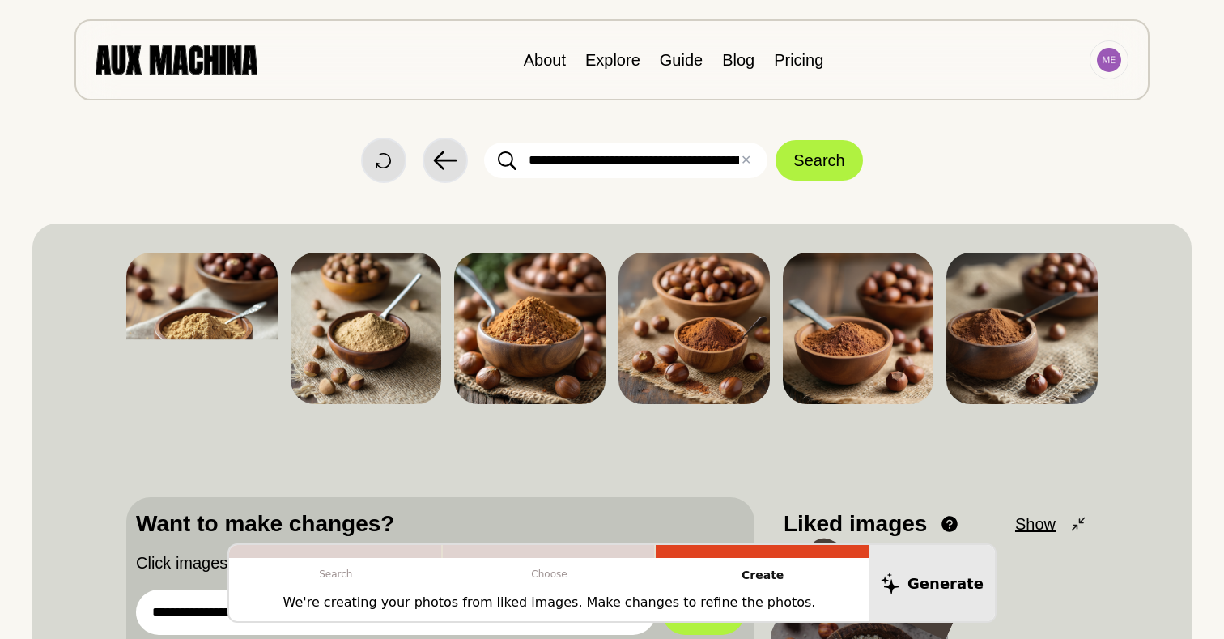
click at [230, 59] on img at bounding box center [177, 59] width 162 height 28
click at [214, 62] on img at bounding box center [177, 59] width 162 height 28
click at [543, 62] on link "About" at bounding box center [545, 60] width 42 height 18
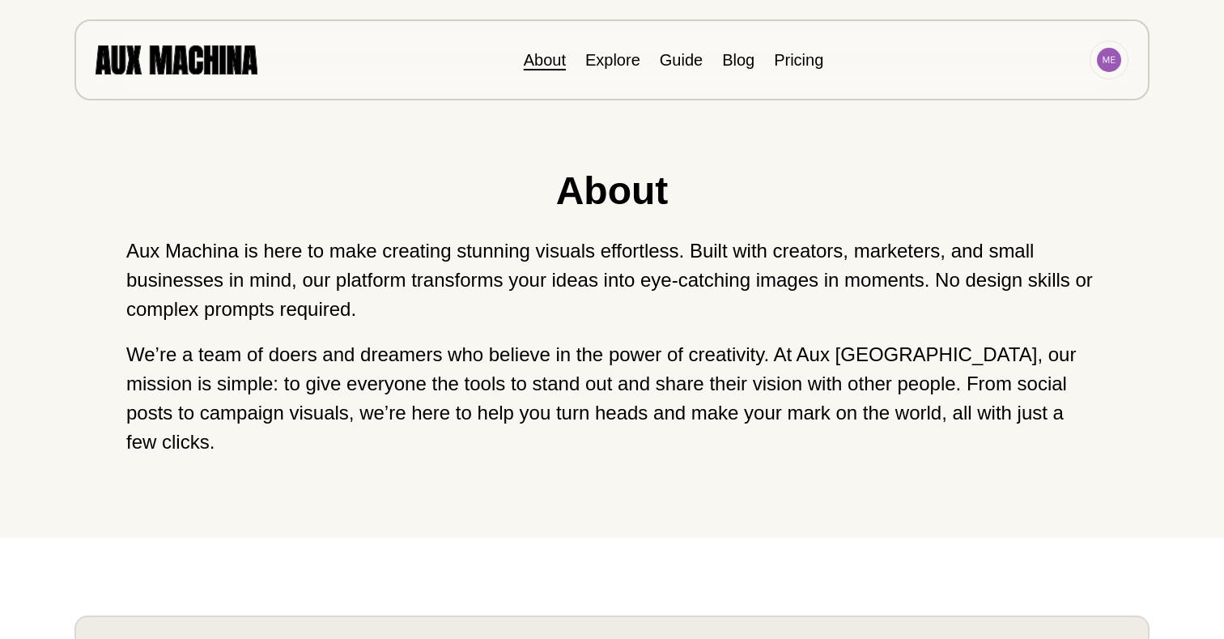
click at [233, 68] on img at bounding box center [177, 59] width 162 height 28
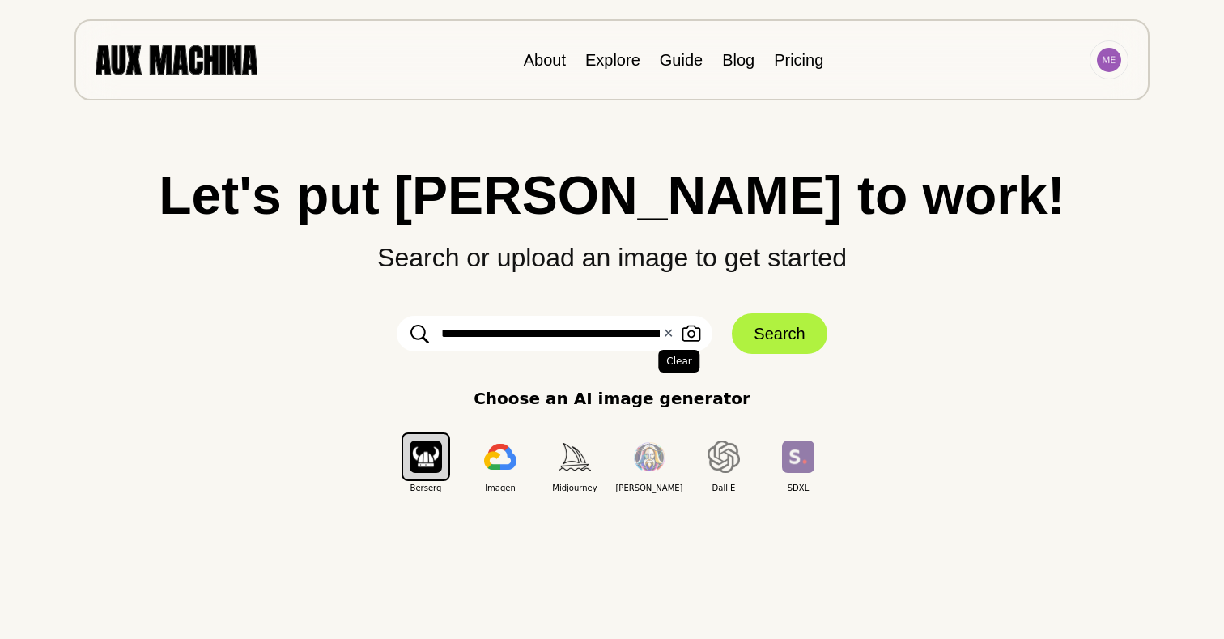
click at [664, 337] on button "✕ Clear" at bounding box center [668, 333] width 11 height 19
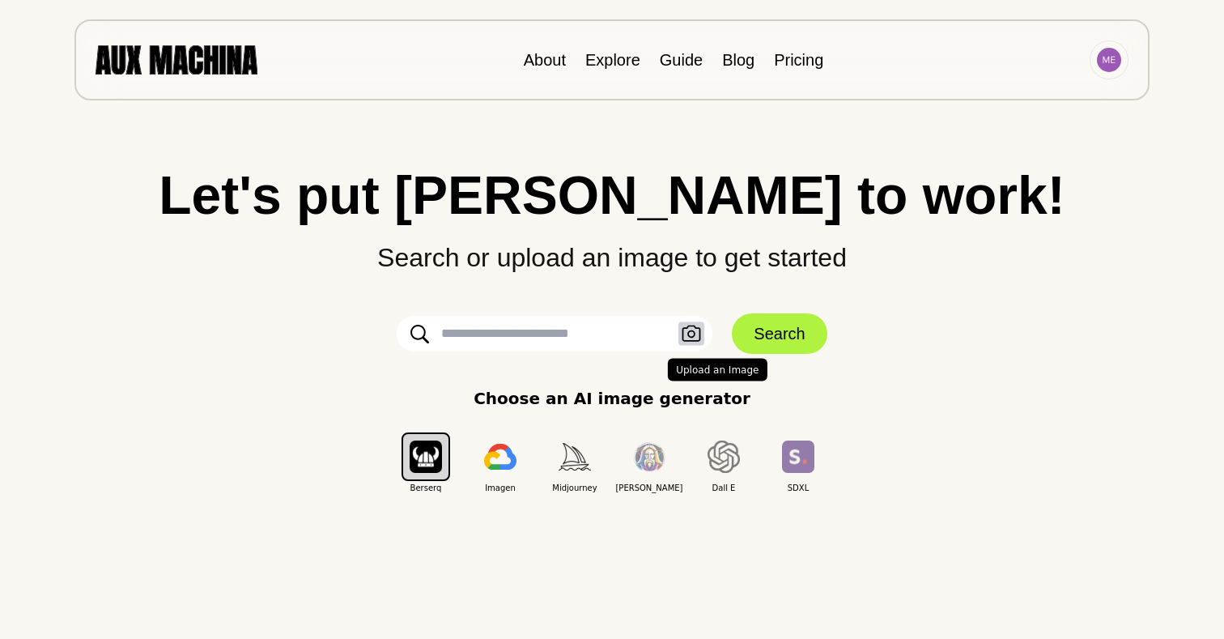
click at [682, 334] on icon "button" at bounding box center [691, 334] width 19 height 17
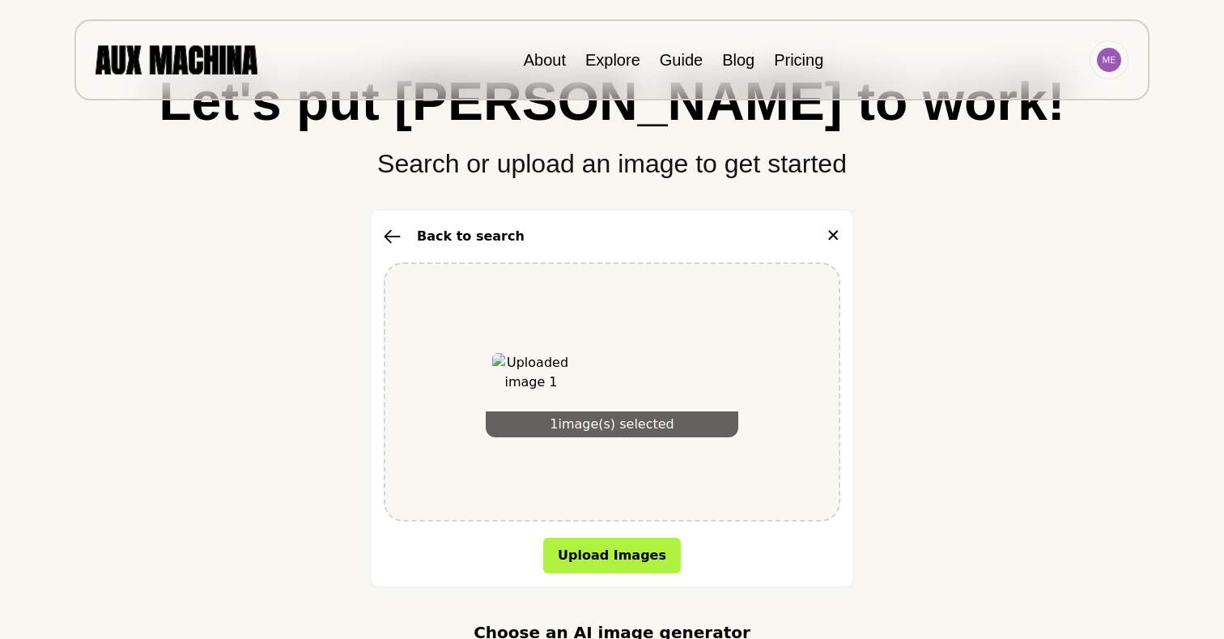
scroll to position [104, 0]
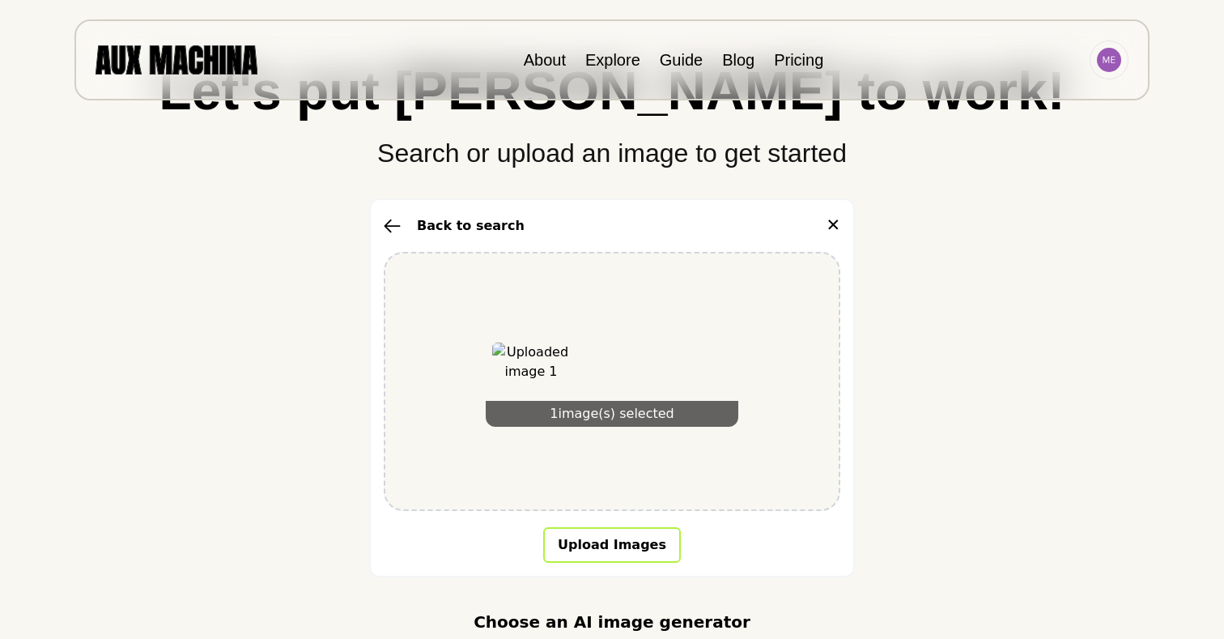
click at [624, 561] on button "Upload Images" at bounding box center [612, 545] width 138 height 36
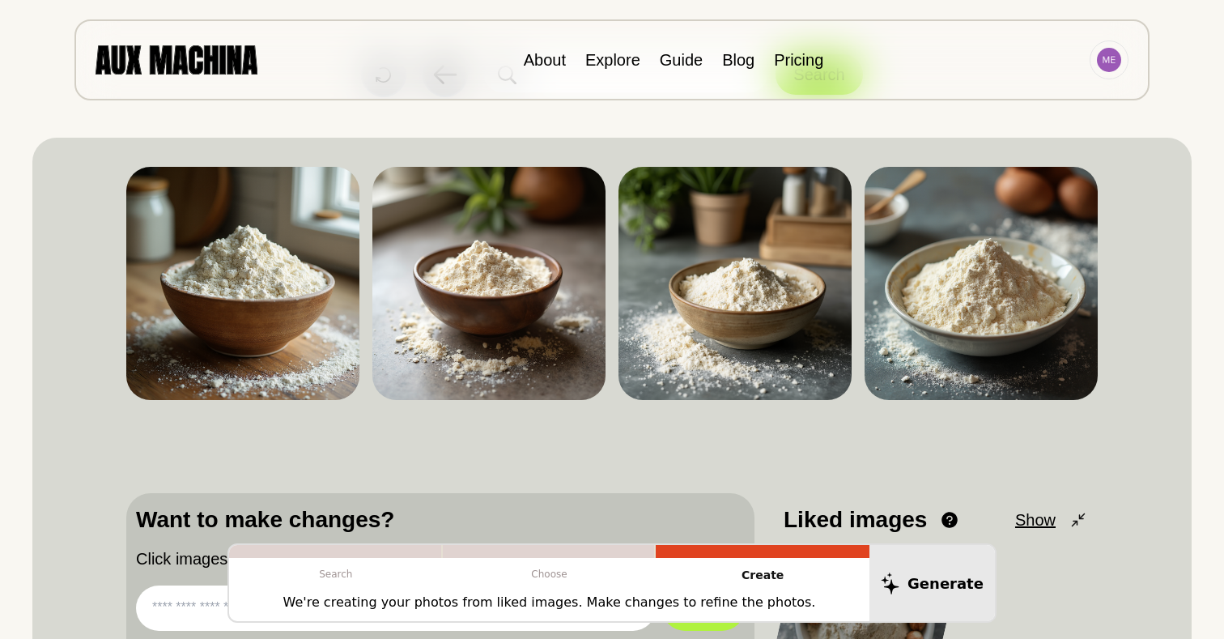
scroll to position [83, 0]
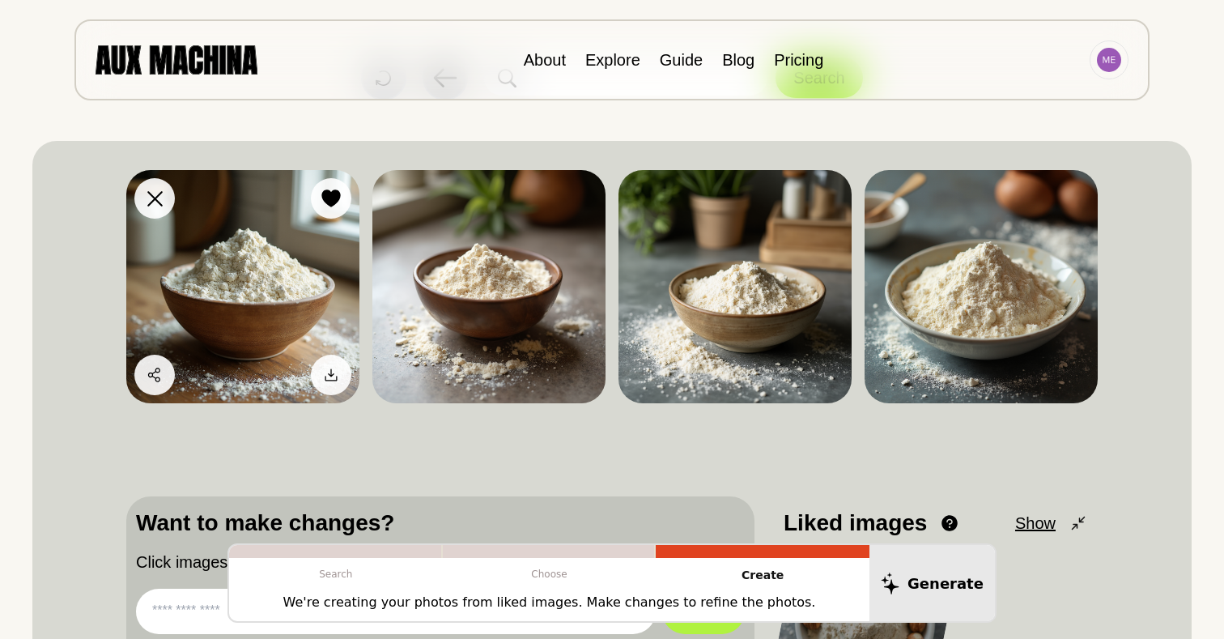
click at [271, 294] on img at bounding box center [242, 286] width 233 height 233
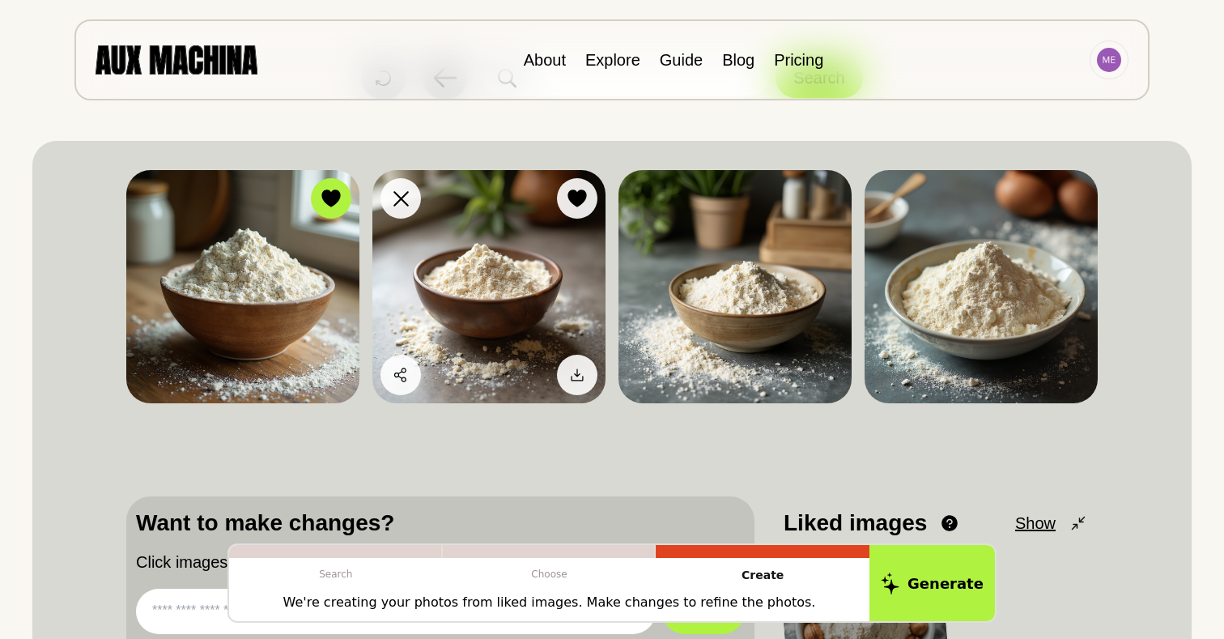
click at [482, 296] on img at bounding box center [489, 286] width 233 height 233
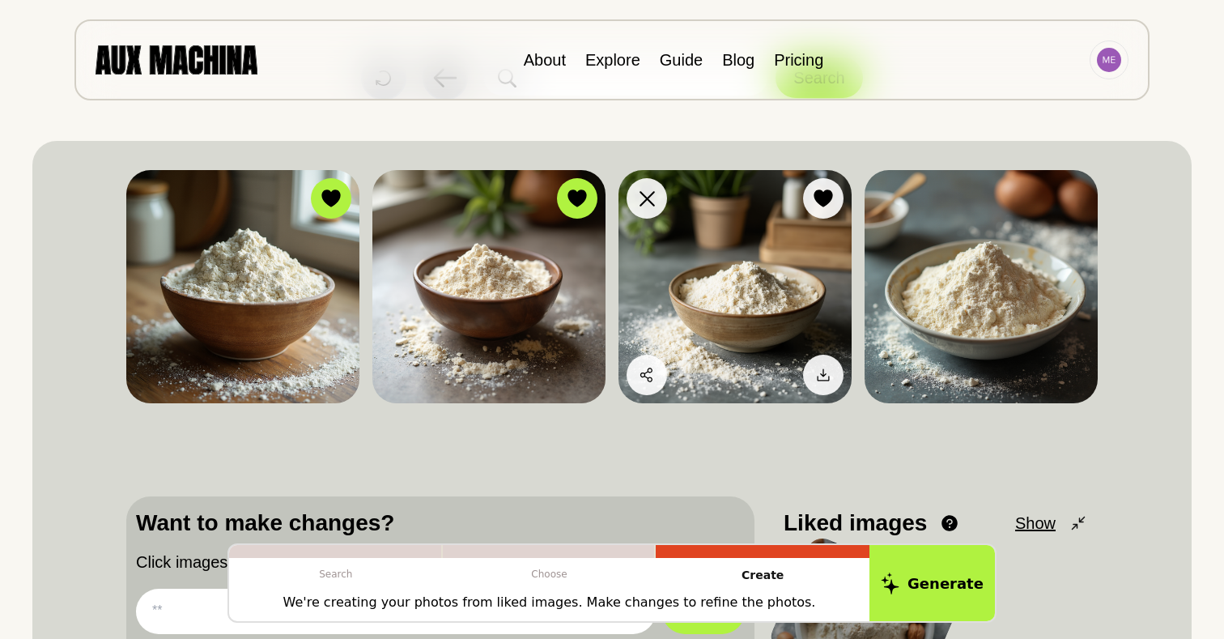
click at [630, 283] on img at bounding box center [735, 286] width 233 height 233
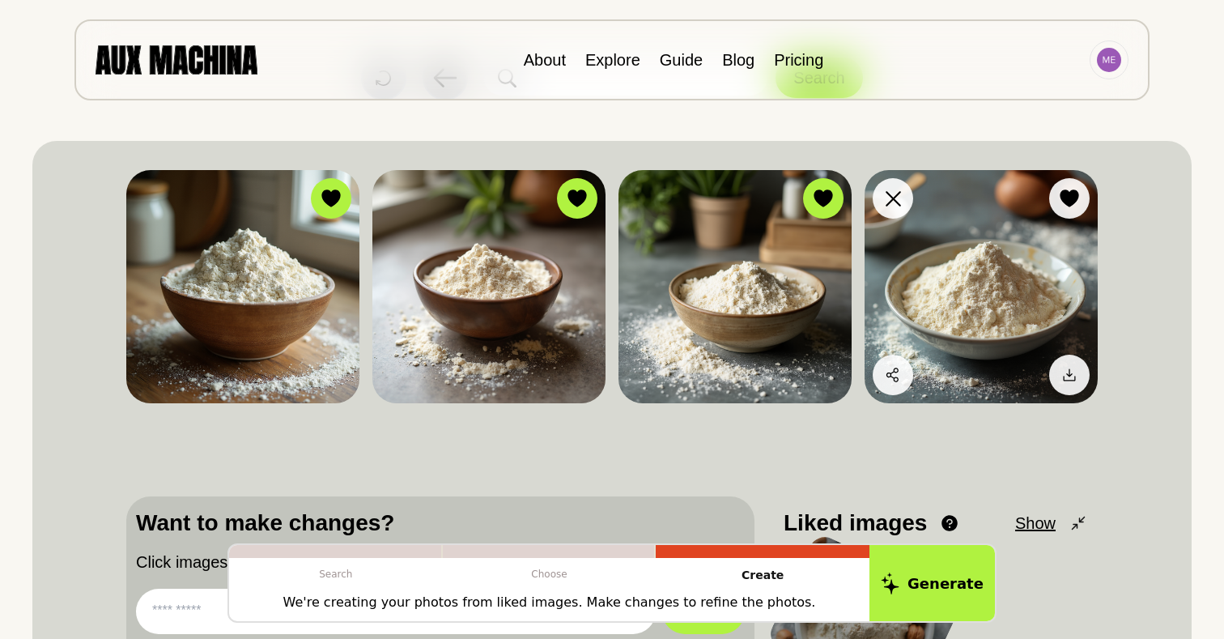
click at [941, 283] on img at bounding box center [981, 286] width 233 height 233
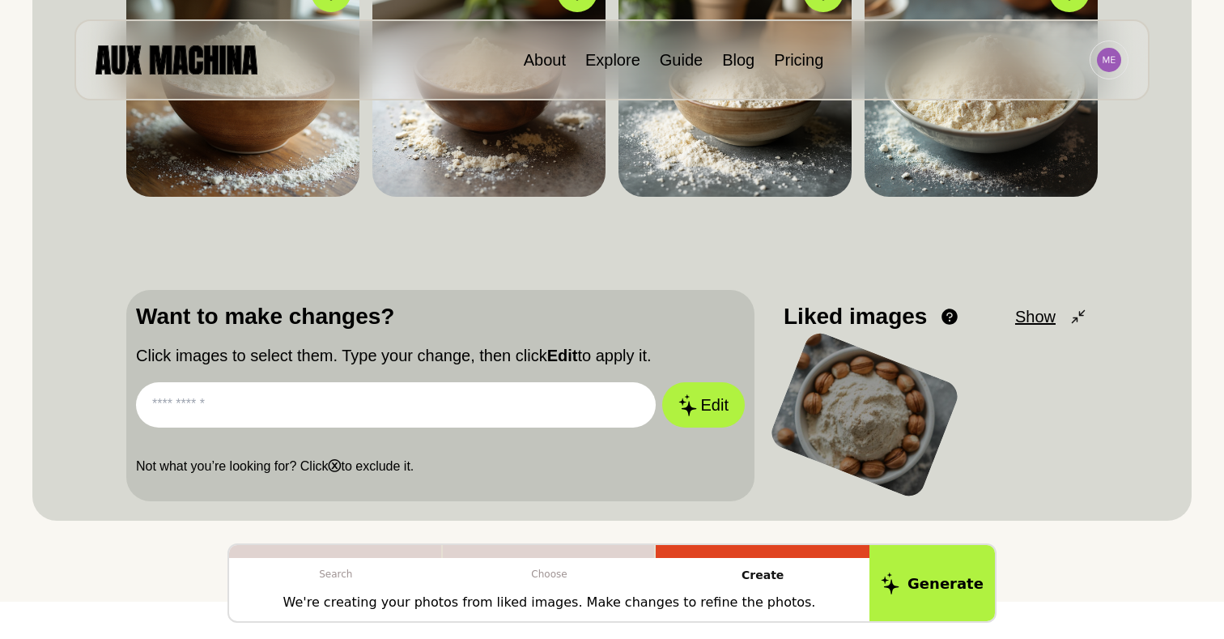
scroll to position [295, 0]
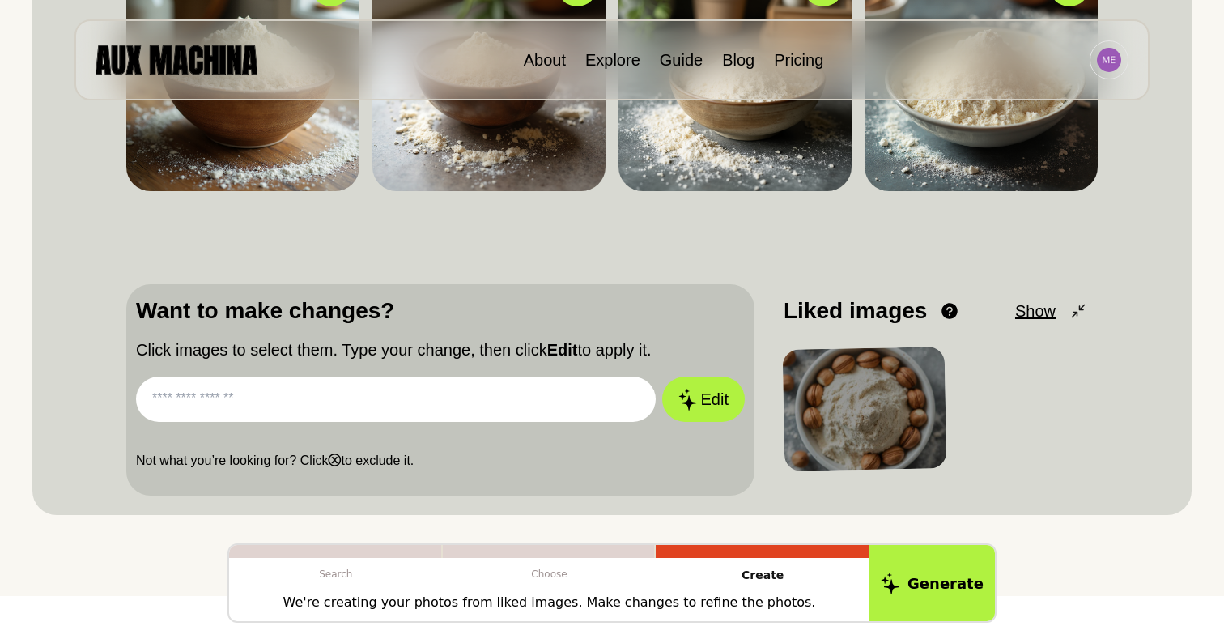
click at [470, 422] on div "Want to make changes? Click images to select them. Type your change, then click…" at bounding box center [440, 382] width 609 height 177
click at [466, 402] on input "text" at bounding box center [396, 399] width 520 height 45
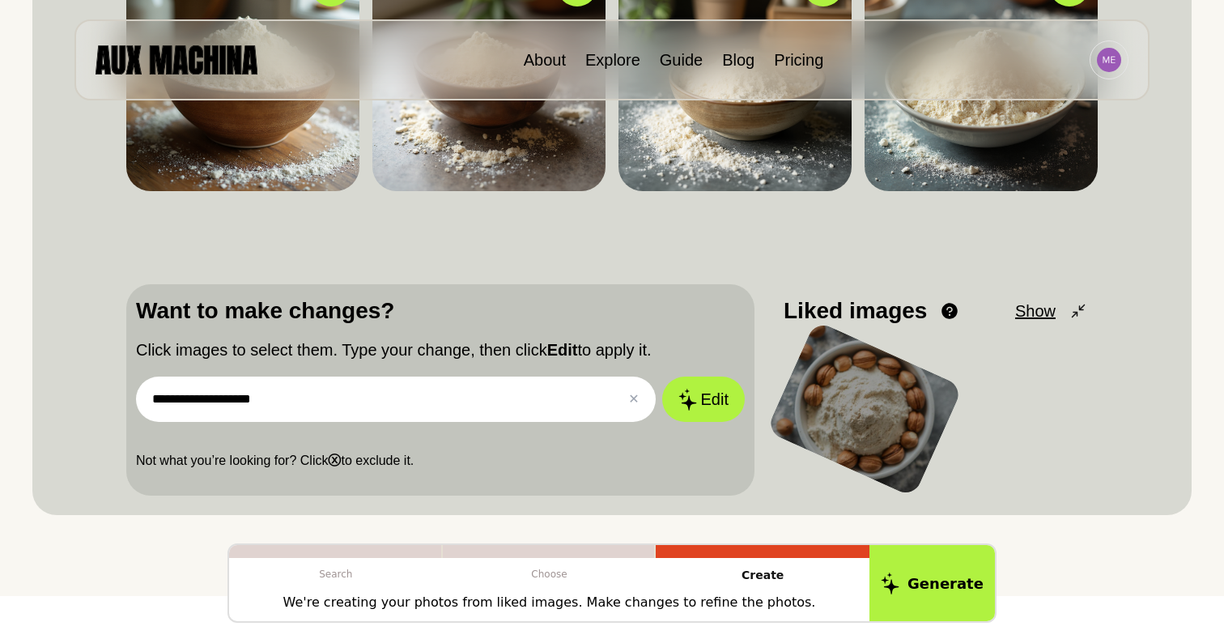
type input "**********"
click at [662, 377] on button "Edit" at bounding box center [703, 399] width 83 height 45
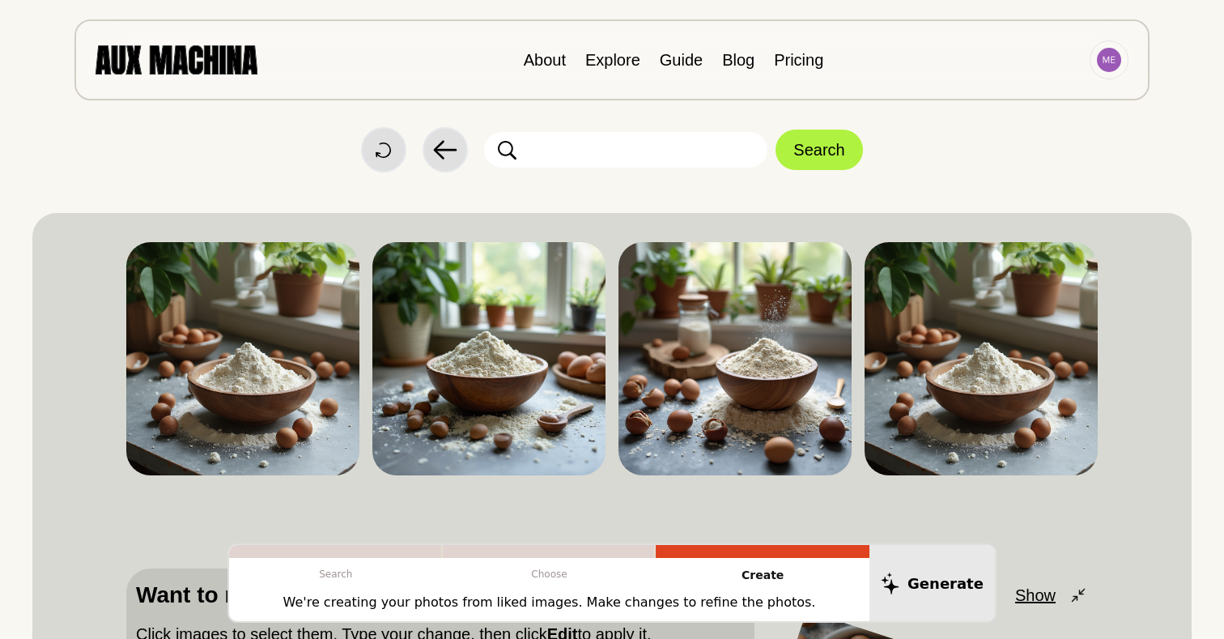
scroll to position [10, 0]
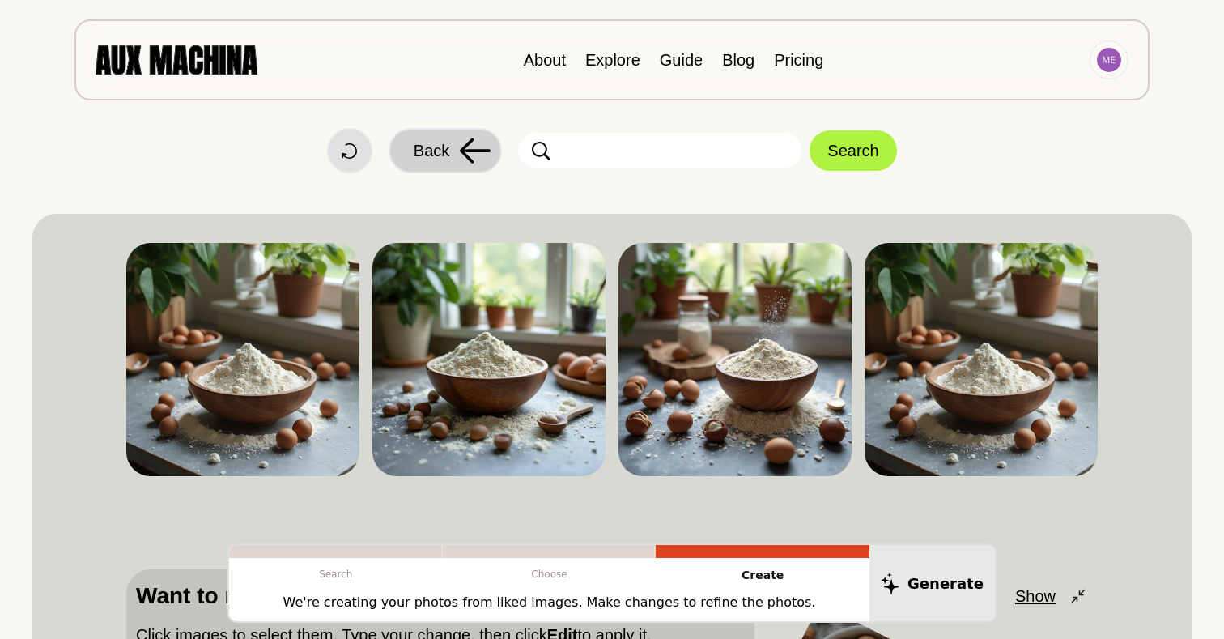
click at [435, 160] on span "Back" at bounding box center [432, 150] width 36 height 24
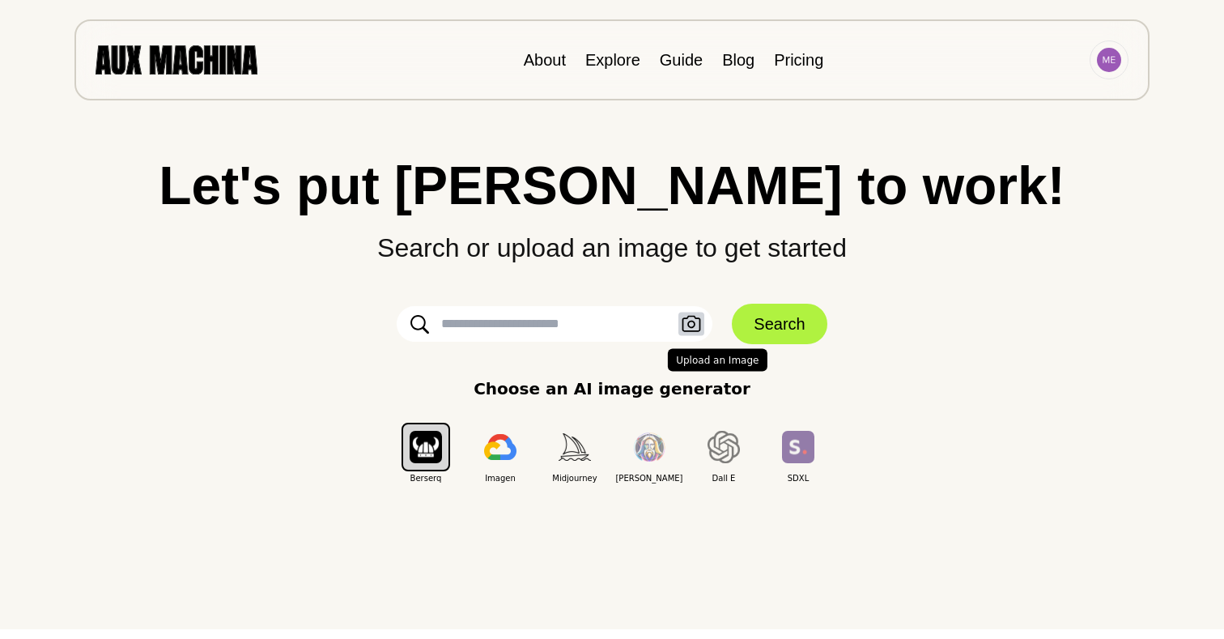
click at [694, 327] on icon "button" at bounding box center [691, 324] width 19 height 17
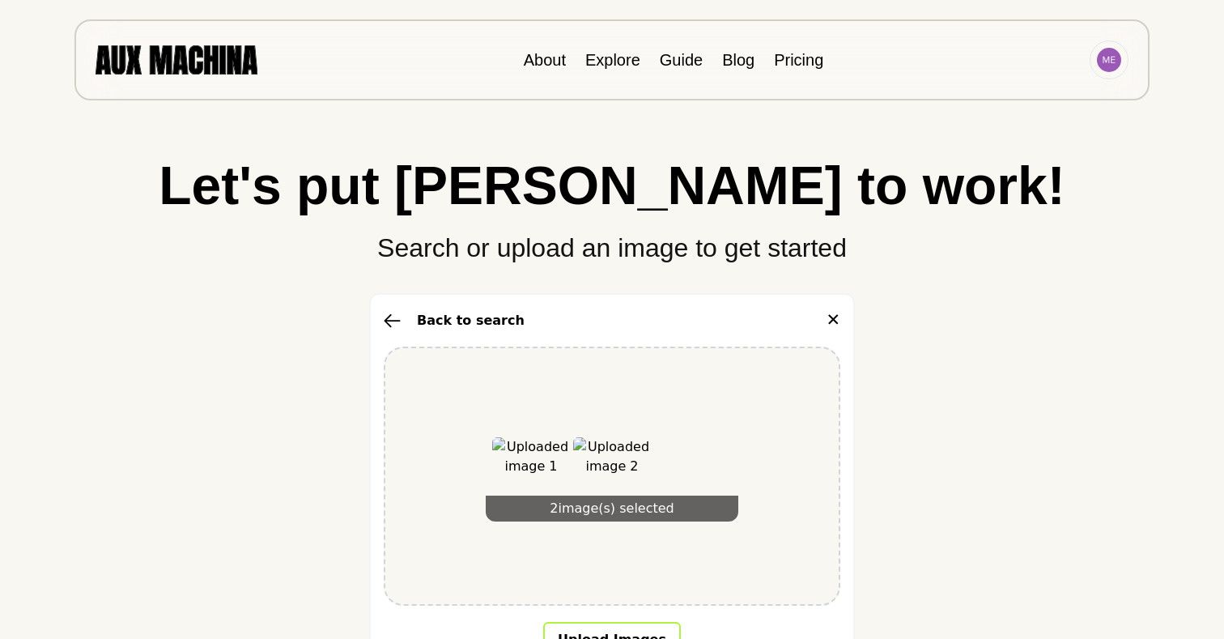
click at [602, 624] on button "Upload Images" at bounding box center [612, 640] width 138 height 36
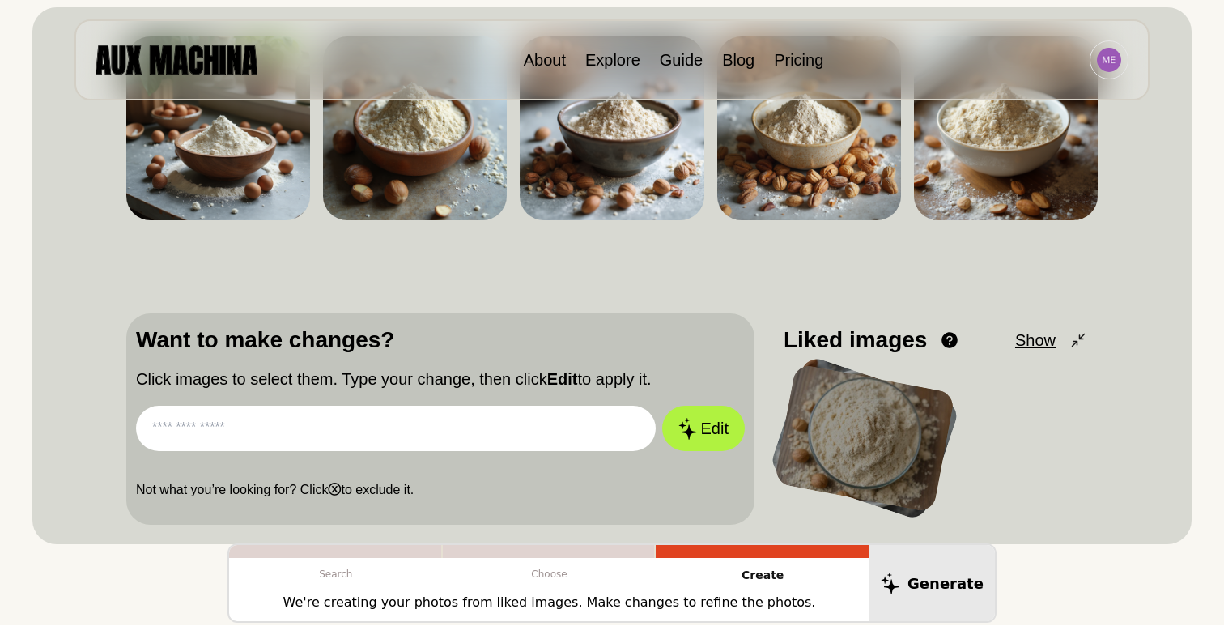
scroll to position [219, 0]
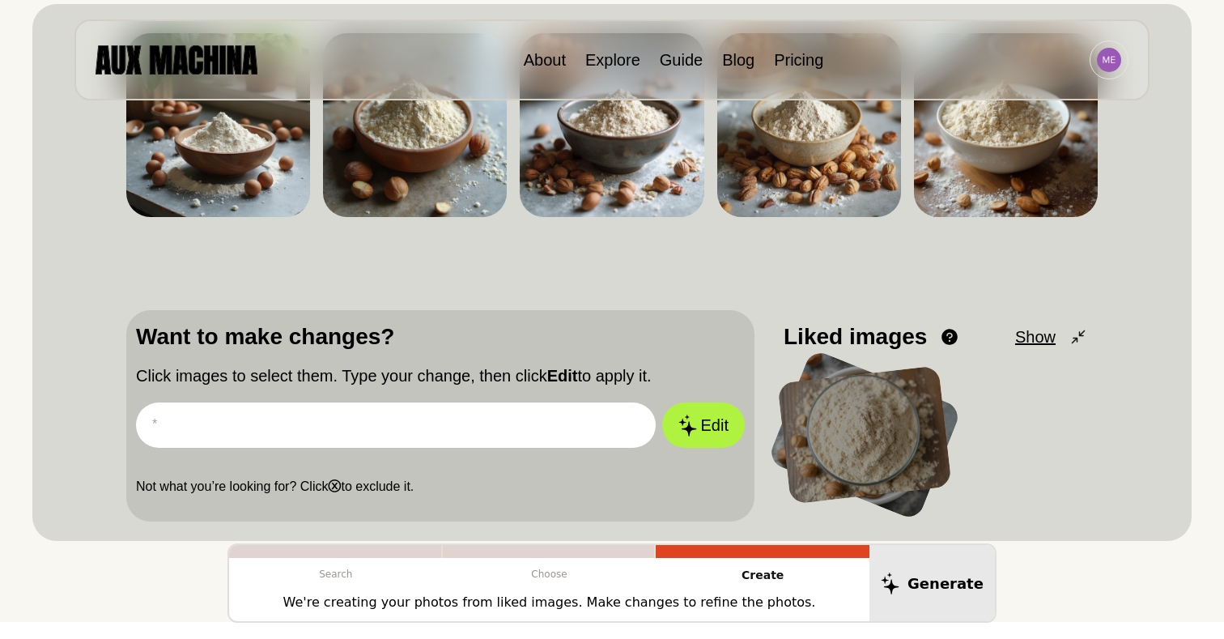
click at [409, 405] on input "text" at bounding box center [396, 424] width 520 height 45
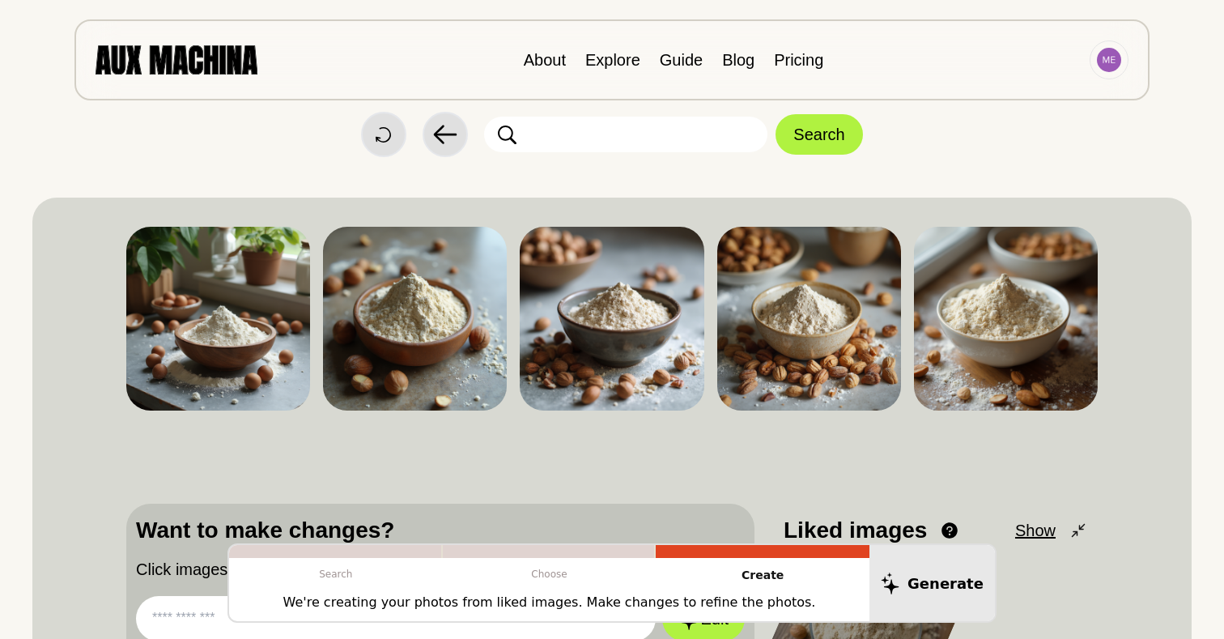
scroll to position [0, 0]
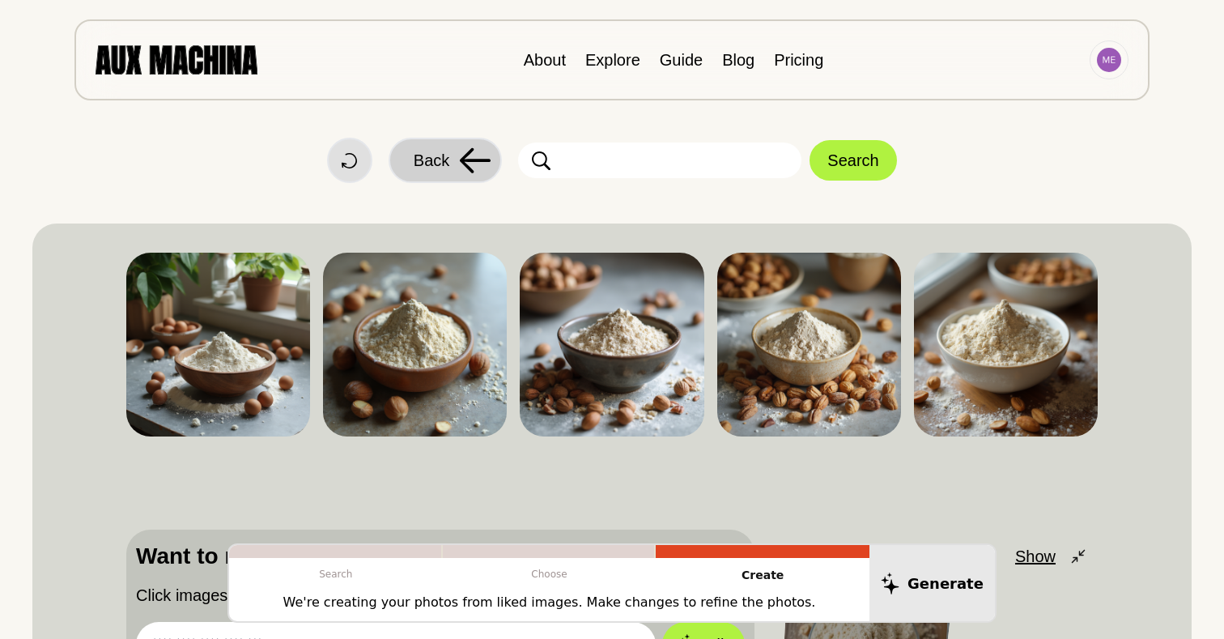
click at [453, 154] on button "Back" at bounding box center [445, 160] width 113 height 45
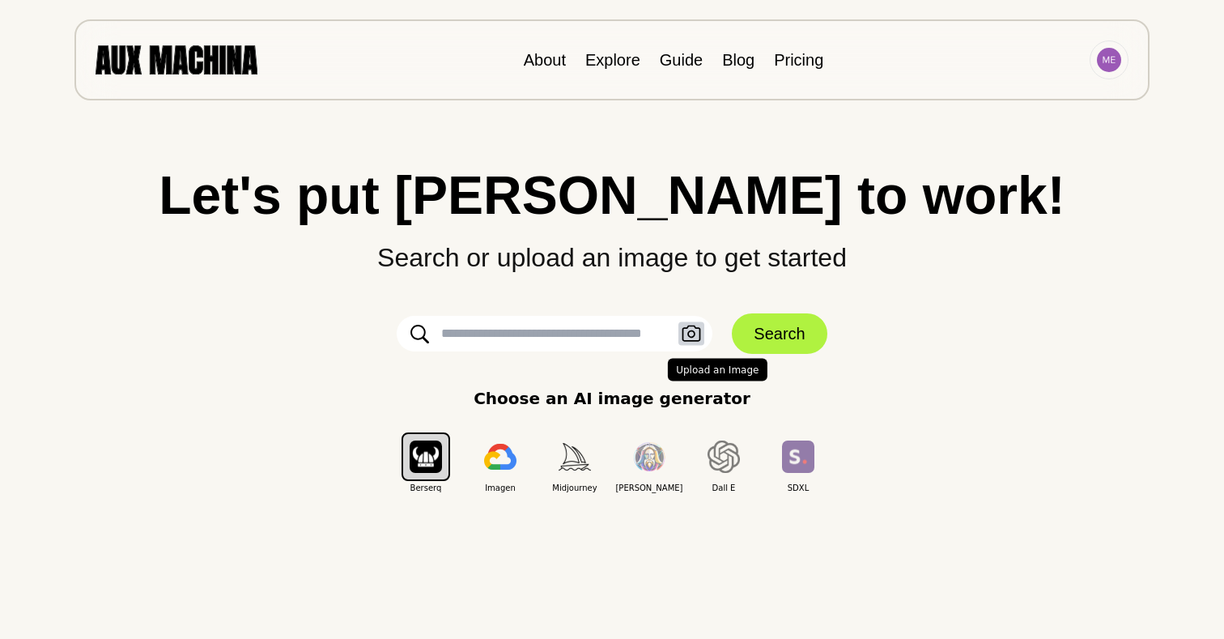
click at [692, 329] on icon "button" at bounding box center [691, 334] width 19 height 17
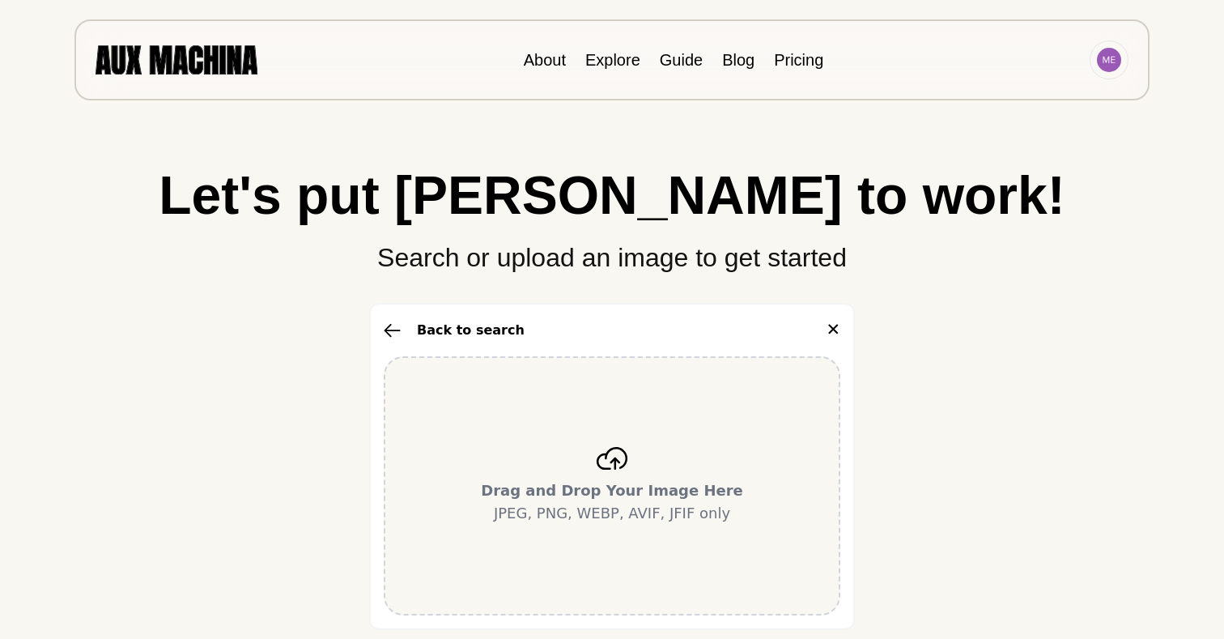
click at [574, 470] on div "Drag and Drop Your Image Here JPEG, PNG, WEBP, AVIF, JFIF only" at bounding box center [612, 485] width 457 height 259
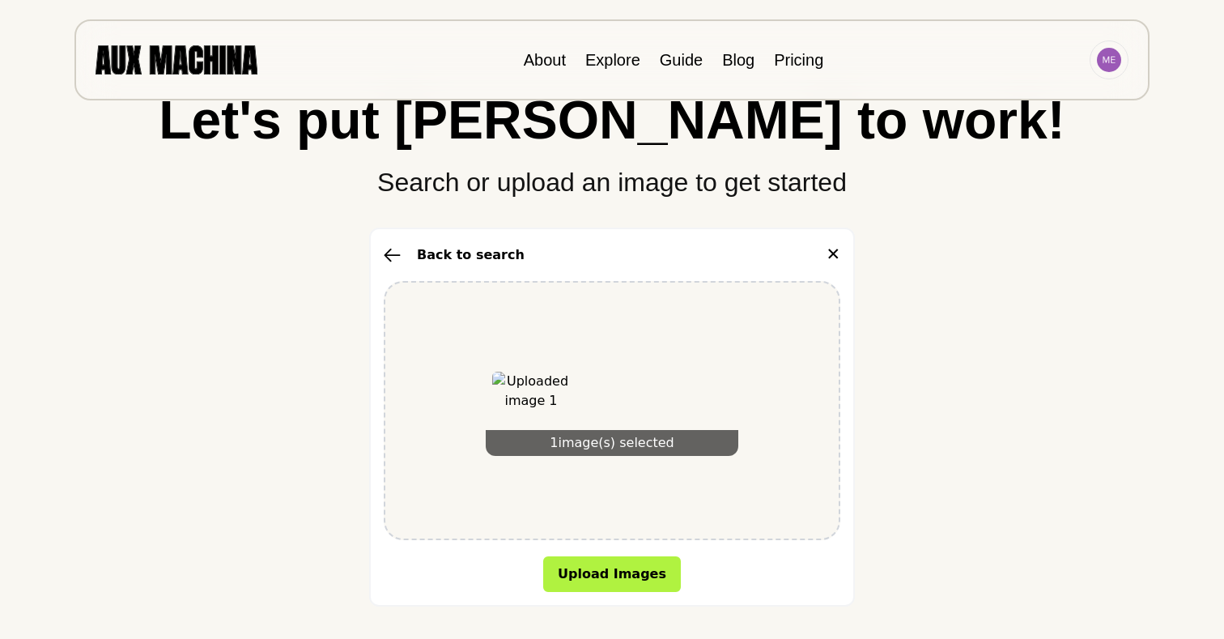
scroll to position [77, 0]
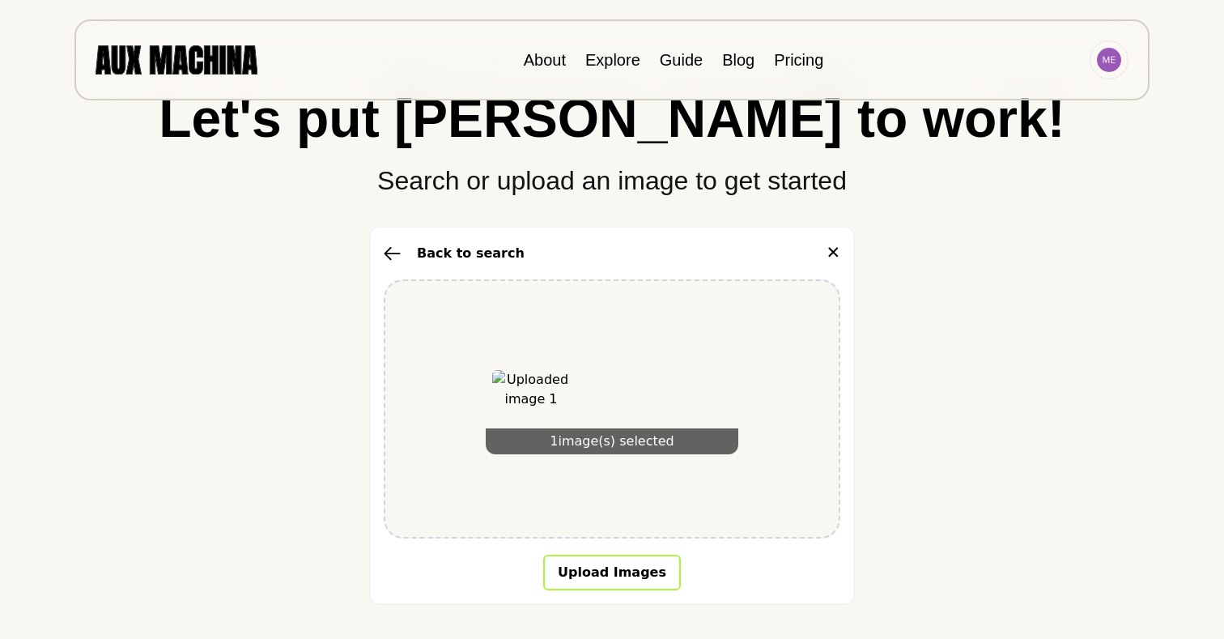
click at [616, 573] on button "Upload Images" at bounding box center [612, 573] width 138 height 36
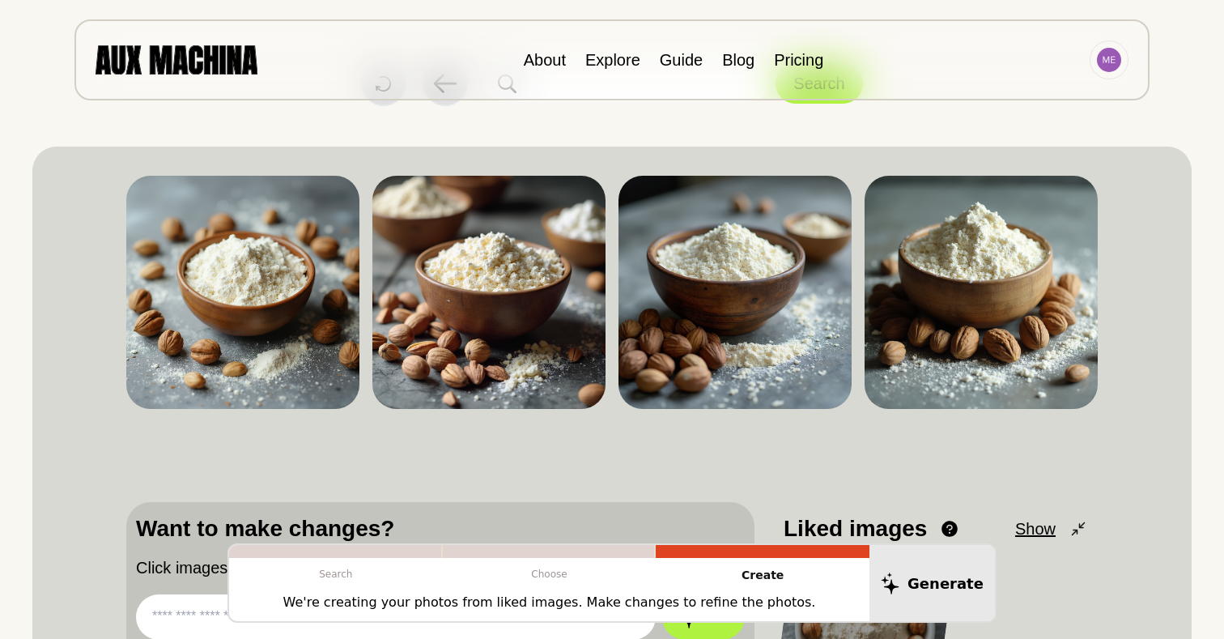
scroll to position [0, 0]
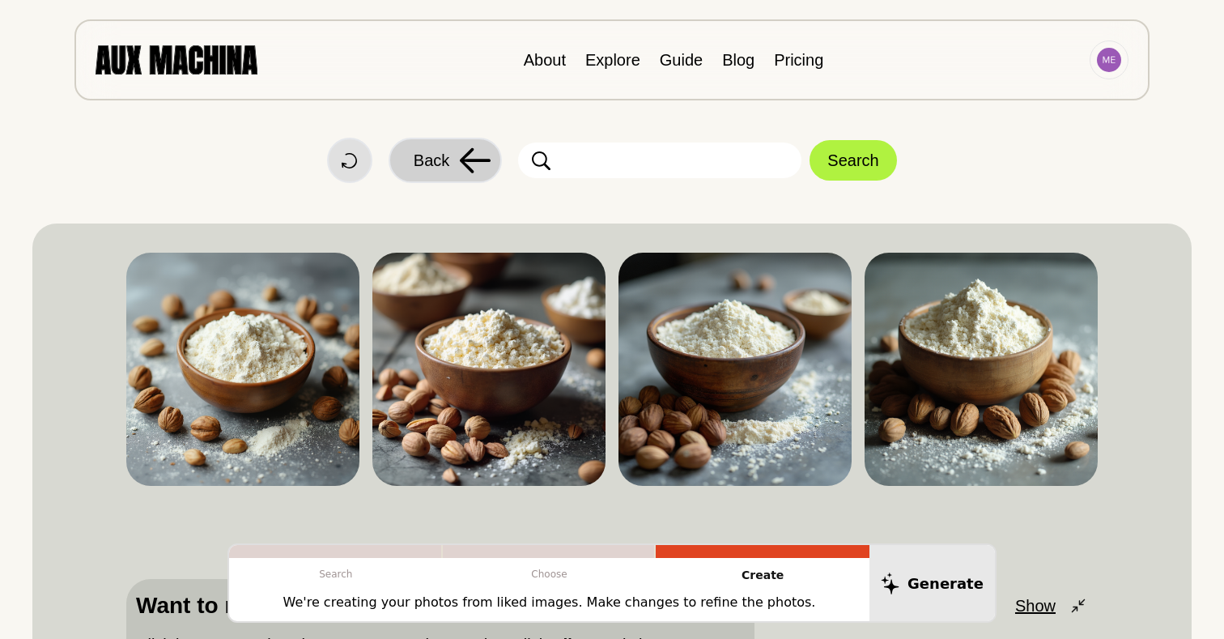
click at [453, 171] on button "Back" at bounding box center [445, 160] width 113 height 45
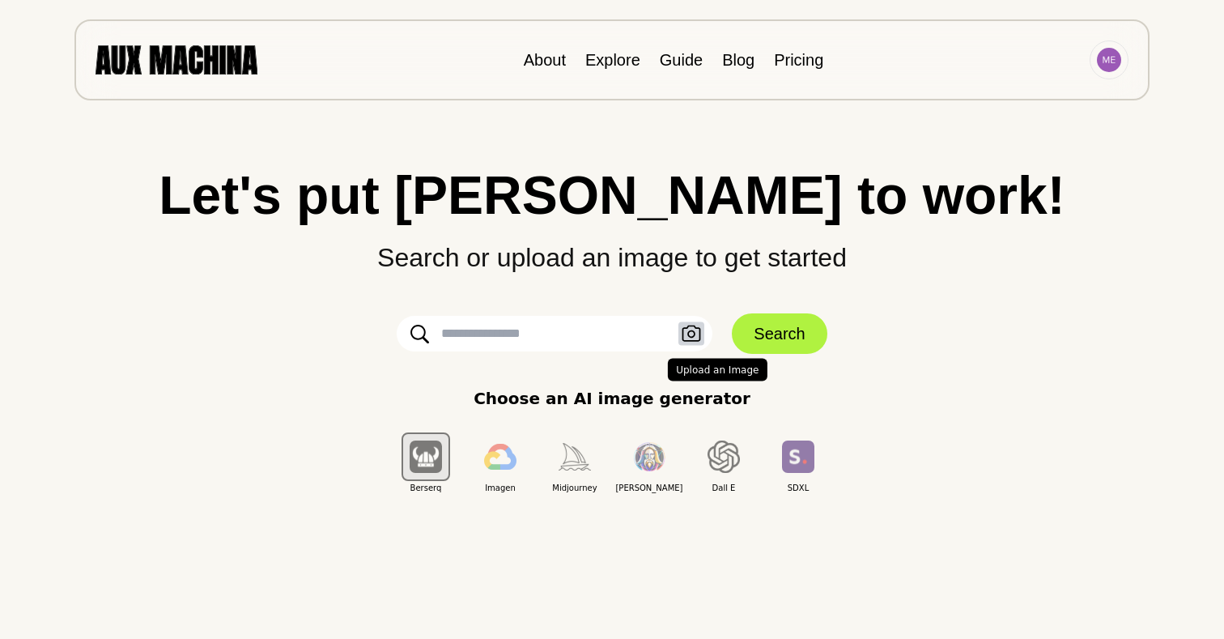
click at [689, 334] on icon "button" at bounding box center [691, 334] width 19 height 17
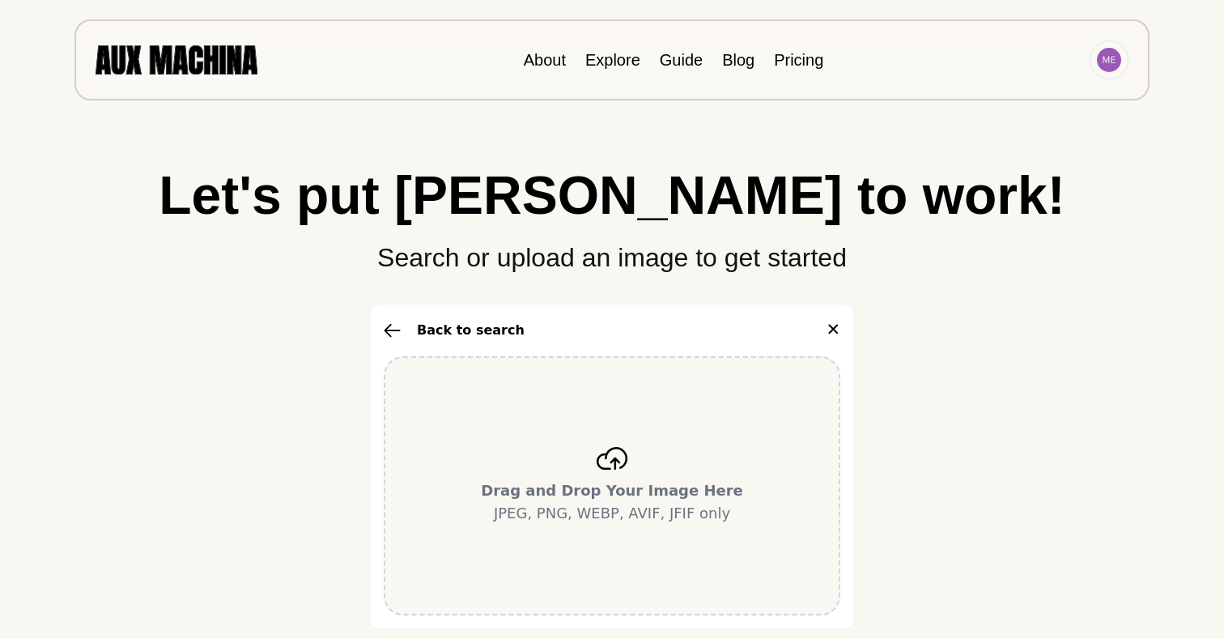
click at [557, 502] on p "Drag and Drop Your Image Here JPEG, PNG, WEBP, AVIF, JFIF only" at bounding box center [612, 501] width 262 height 45
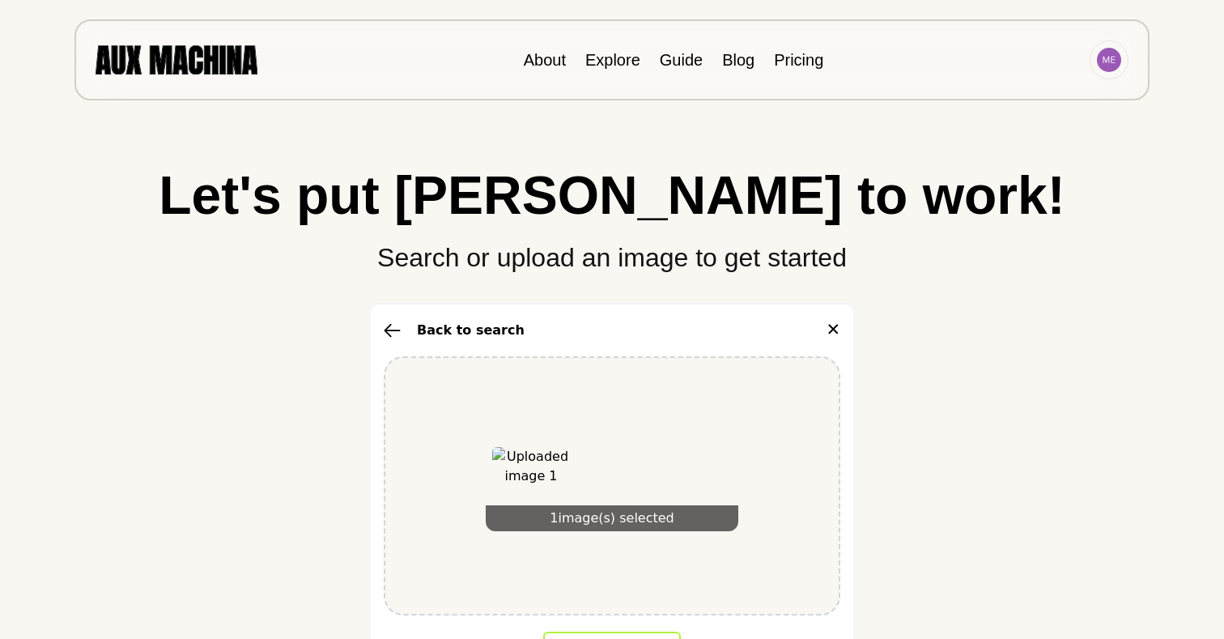
click at [635, 636] on button "Upload Images" at bounding box center [612, 650] width 138 height 36
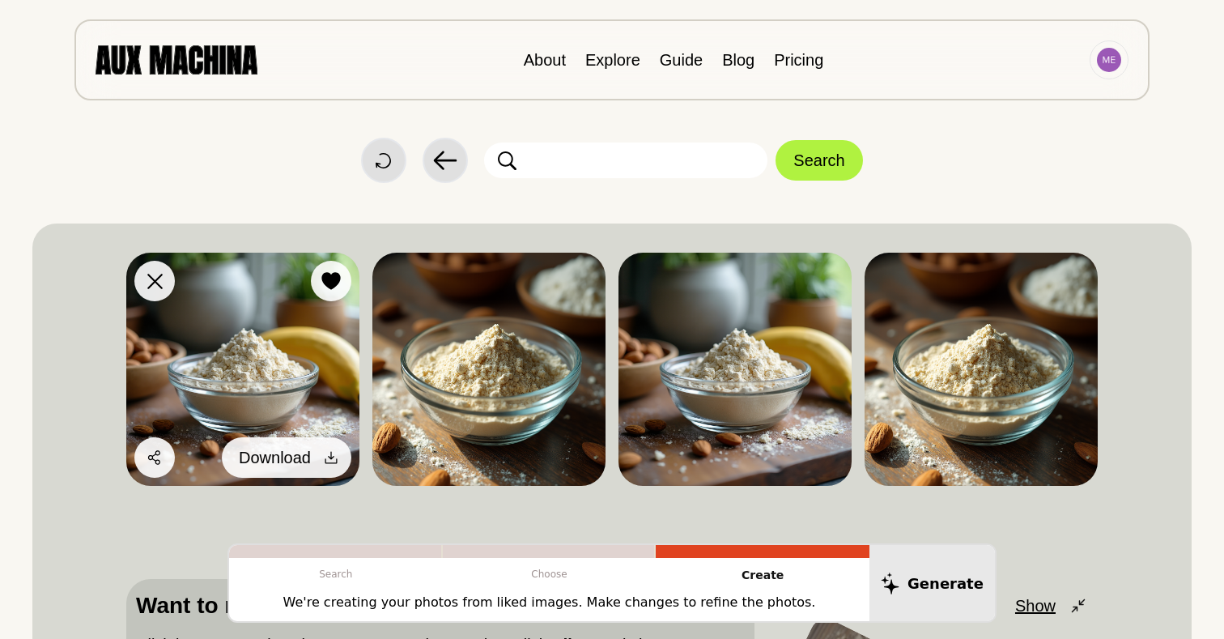
click at [323, 454] on icon at bounding box center [331, 457] width 16 height 16
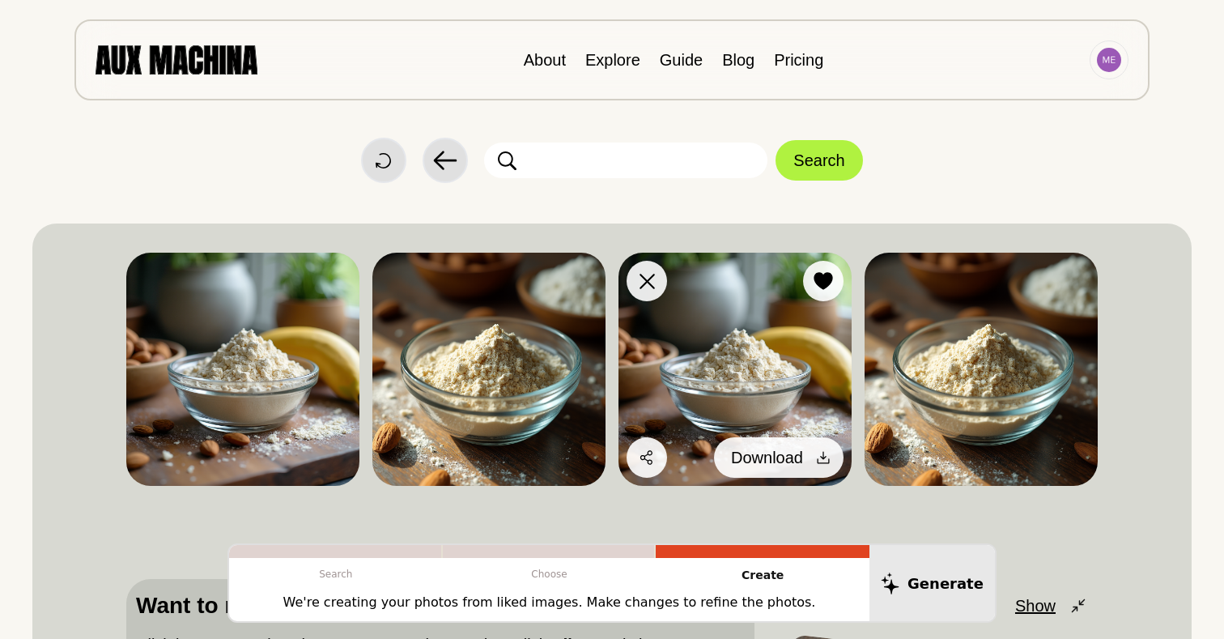
click at [820, 454] on icon at bounding box center [823, 457] width 16 height 16
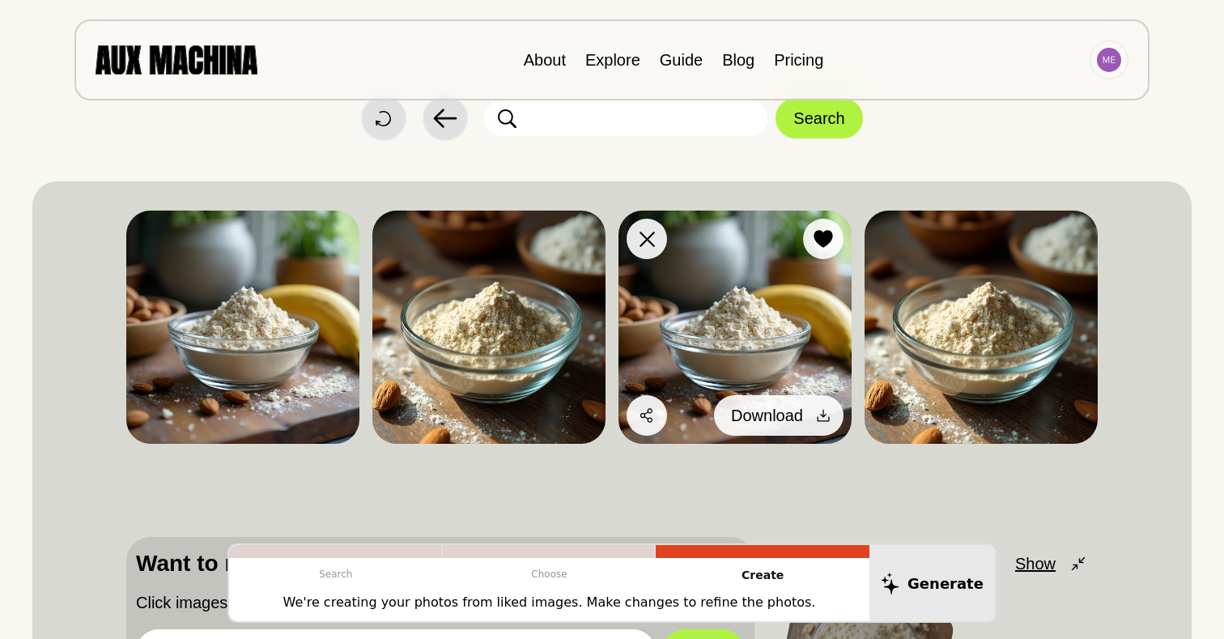
scroll to position [50, 0]
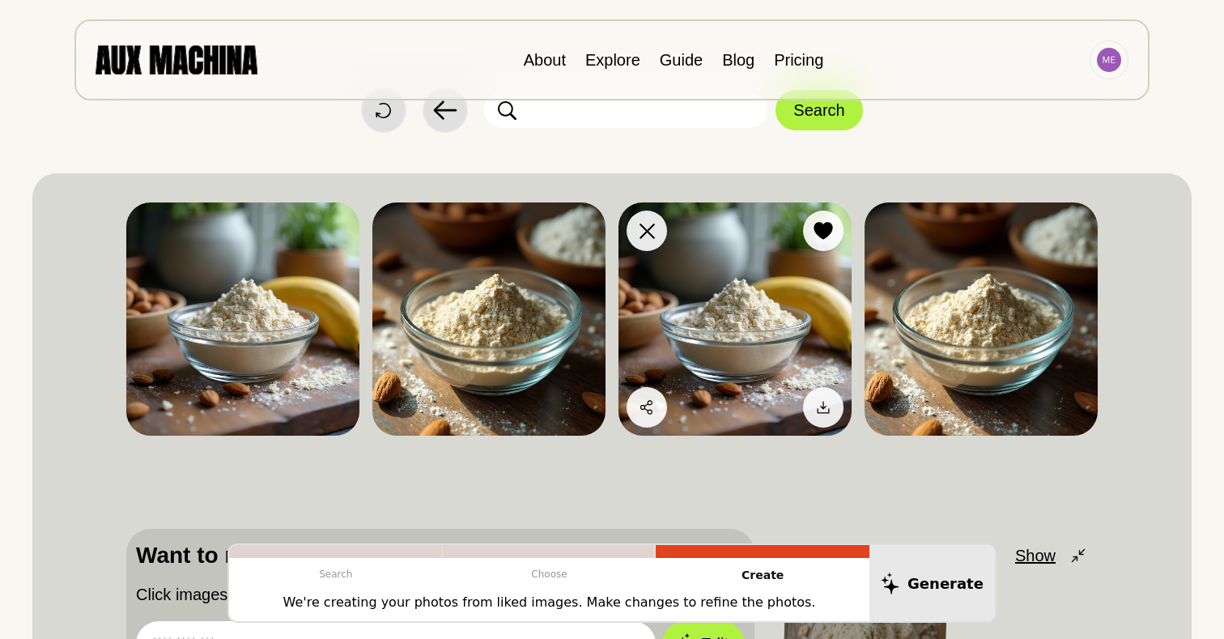
click at [785, 321] on img at bounding box center [735, 318] width 233 height 233
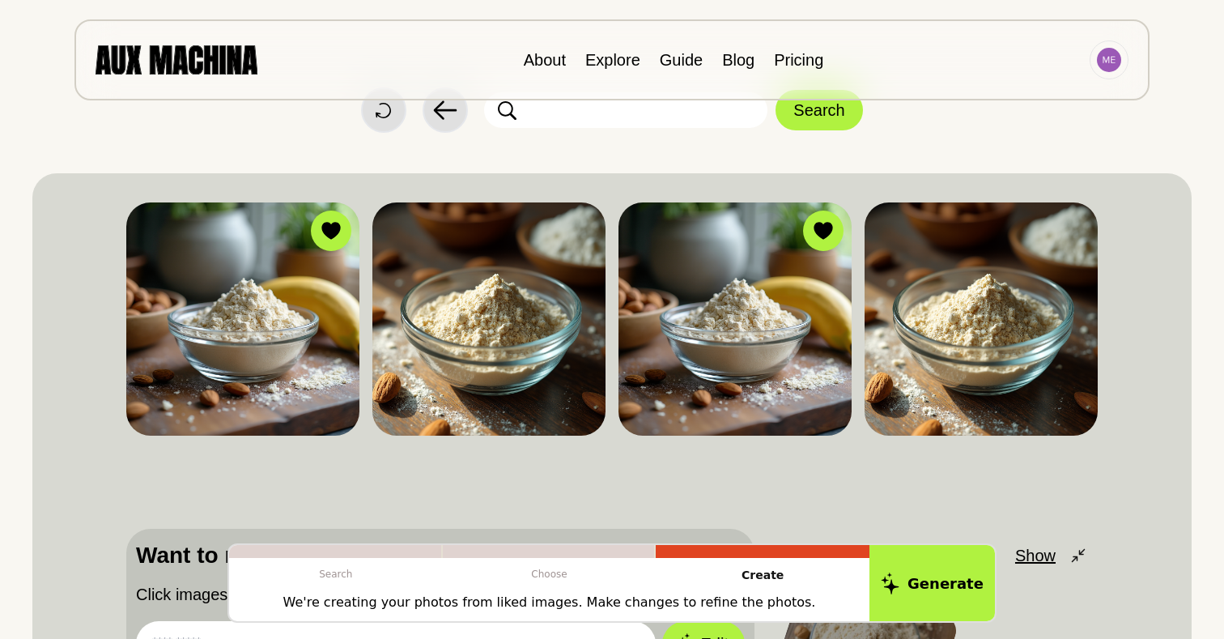
click at [1173, 256] on div "Dislike Like Share Download Dislike Like Share Download Dislike Like Share Down…" at bounding box center [612, 466] width 1160 height 586
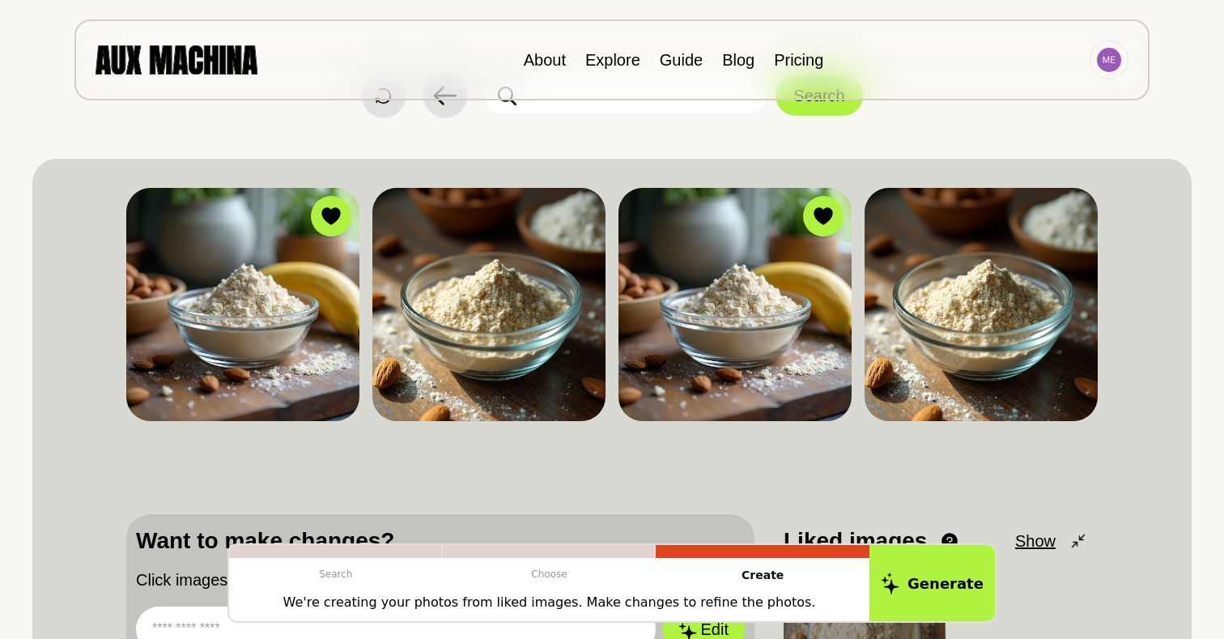
scroll to position [63, 0]
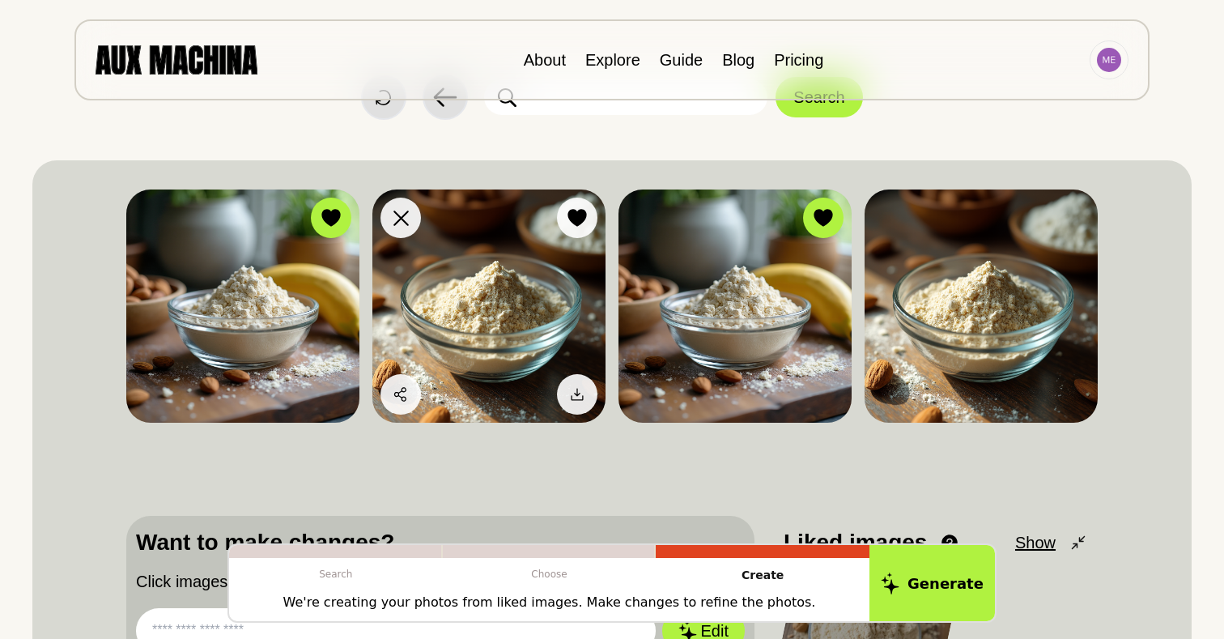
click at [490, 321] on img at bounding box center [489, 306] width 233 height 233
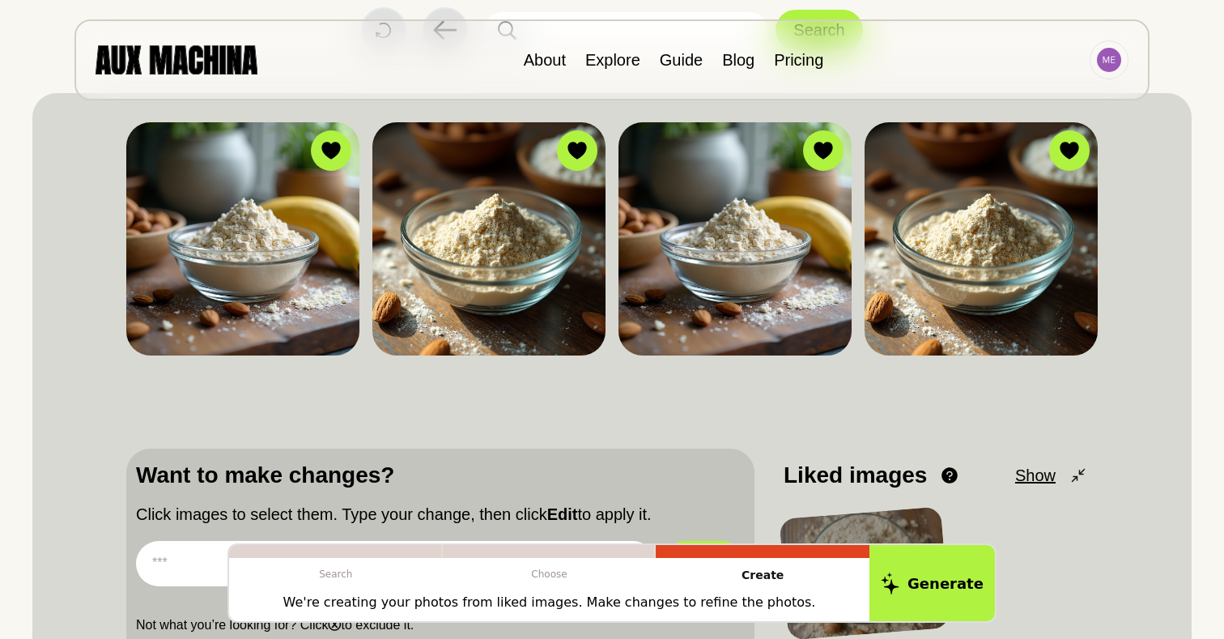
scroll to position [163, 0]
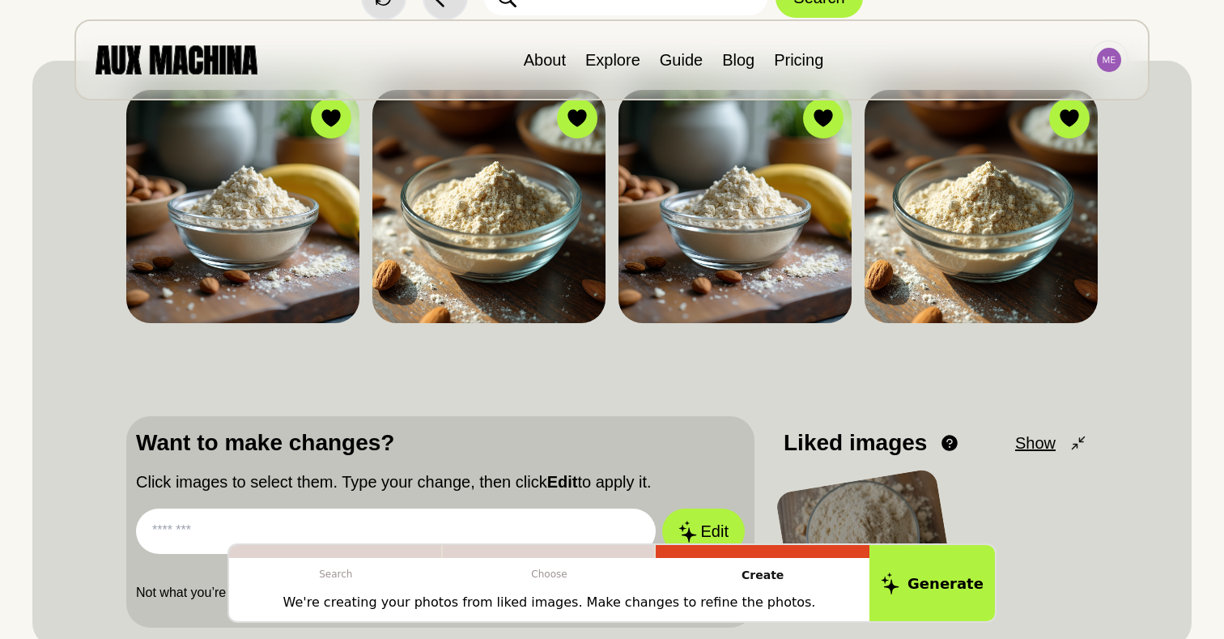
click at [364, 520] on input "text" at bounding box center [396, 531] width 520 height 45
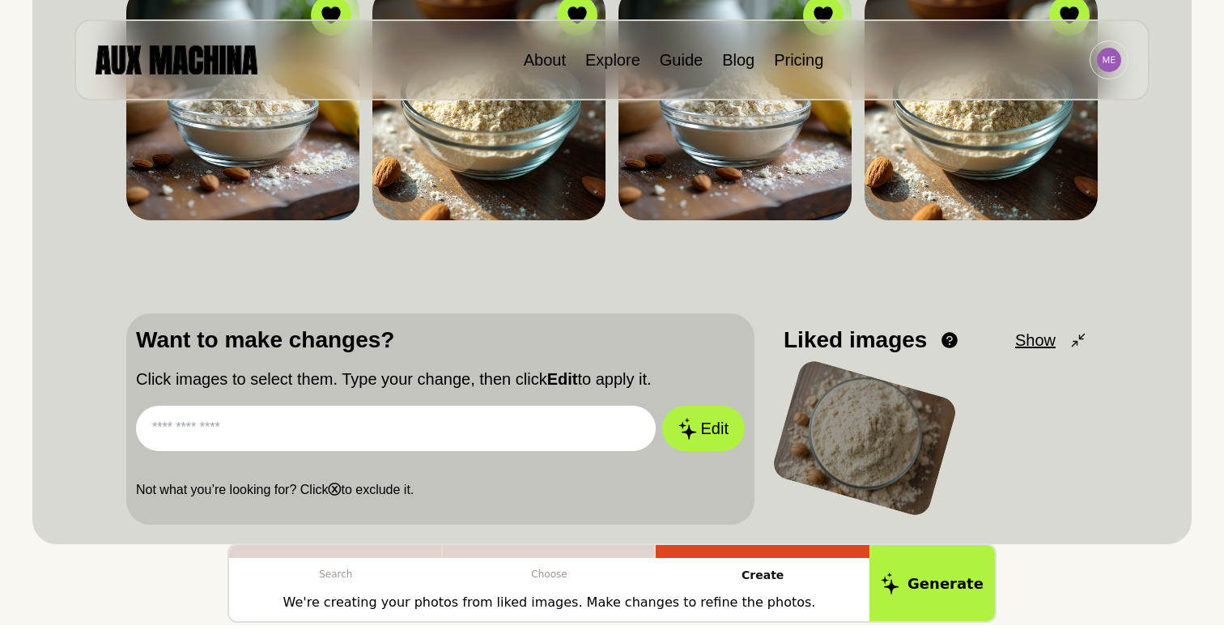
scroll to position [278, 0]
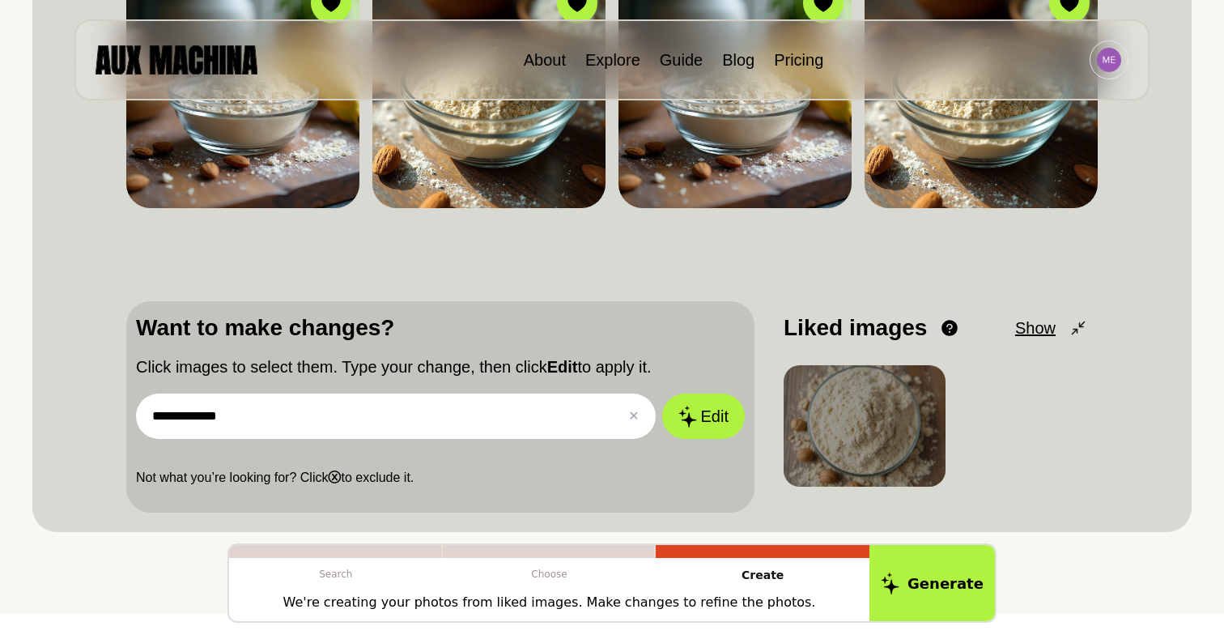
type input "**********"
click at [662, 394] on button "Edit" at bounding box center [703, 416] width 83 height 45
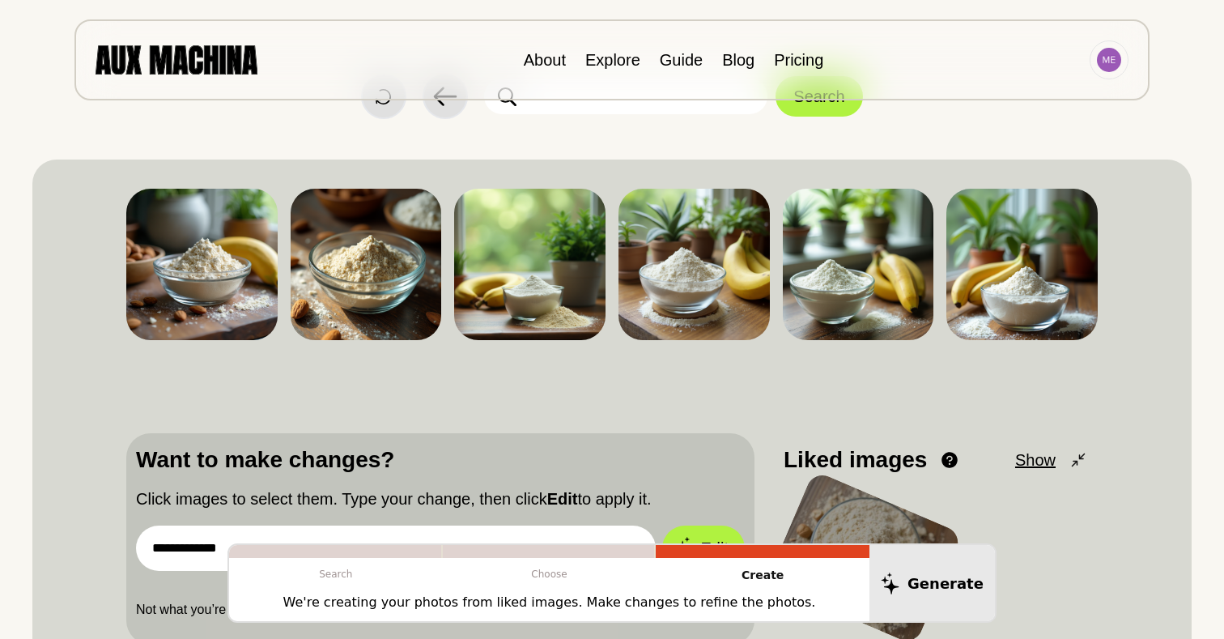
scroll to position [0, 0]
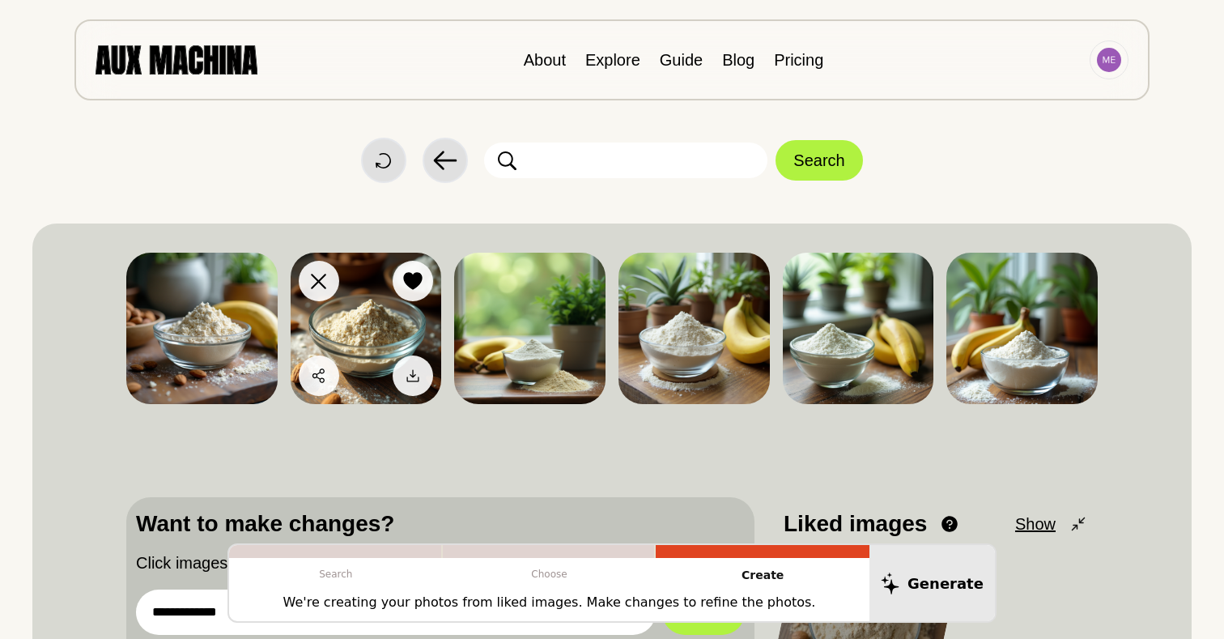
click at [354, 339] on img at bounding box center [366, 328] width 151 height 151
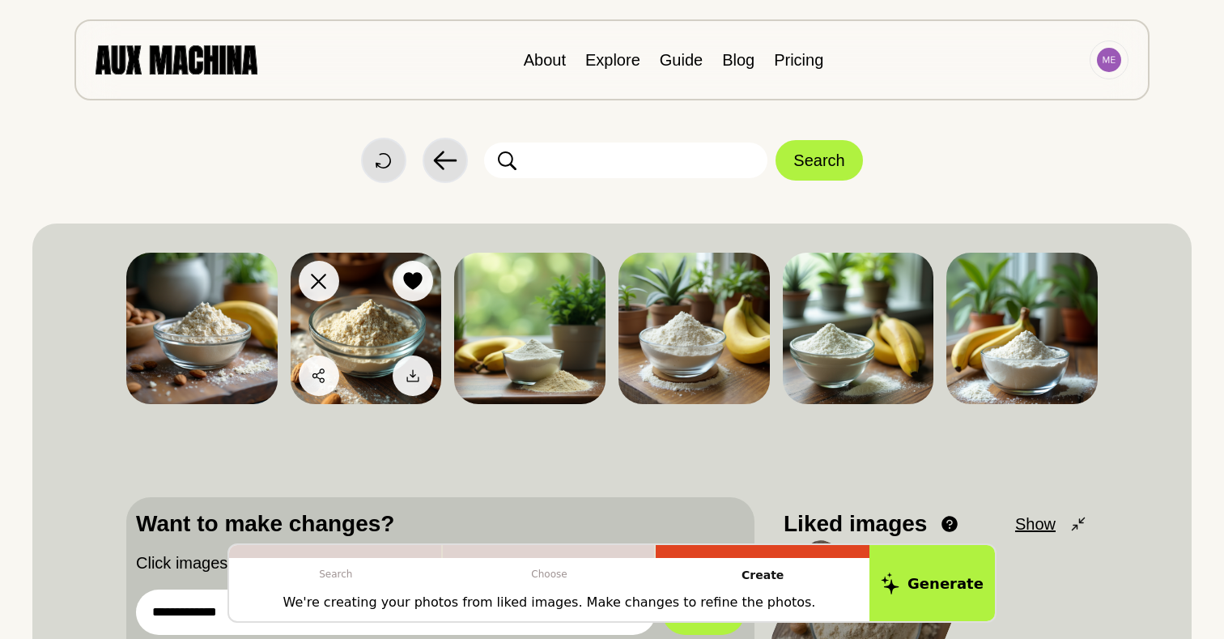
click at [355, 336] on img at bounding box center [366, 328] width 151 height 151
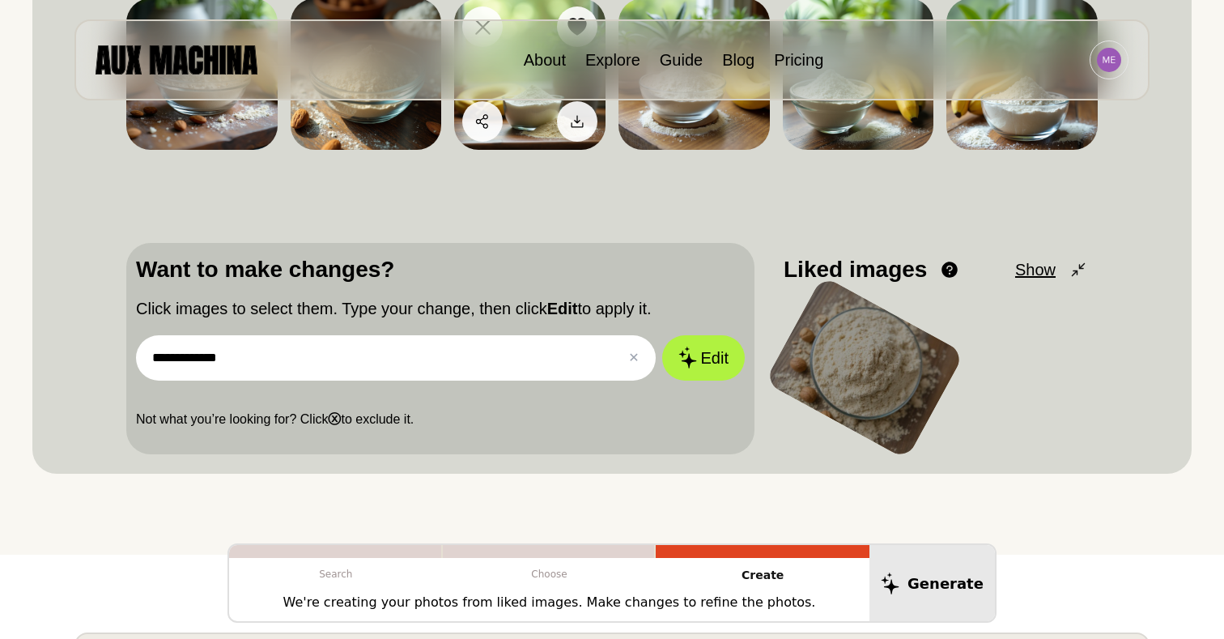
scroll to position [255, 0]
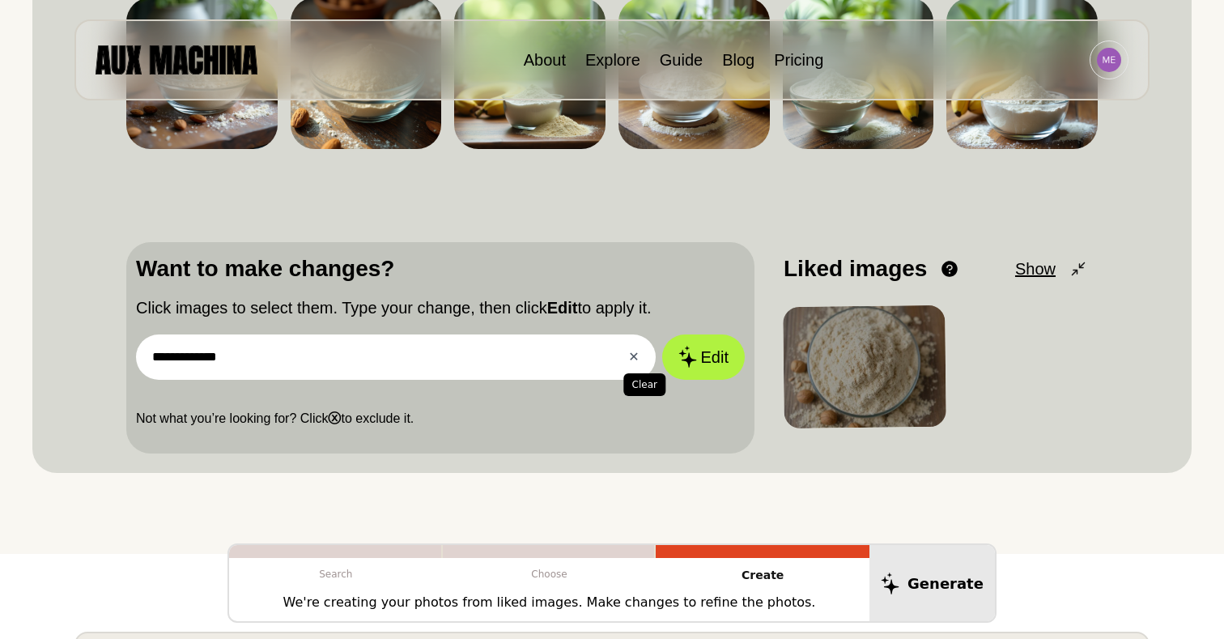
click at [631, 356] on button "✕ Clear" at bounding box center [633, 356] width 11 height 19
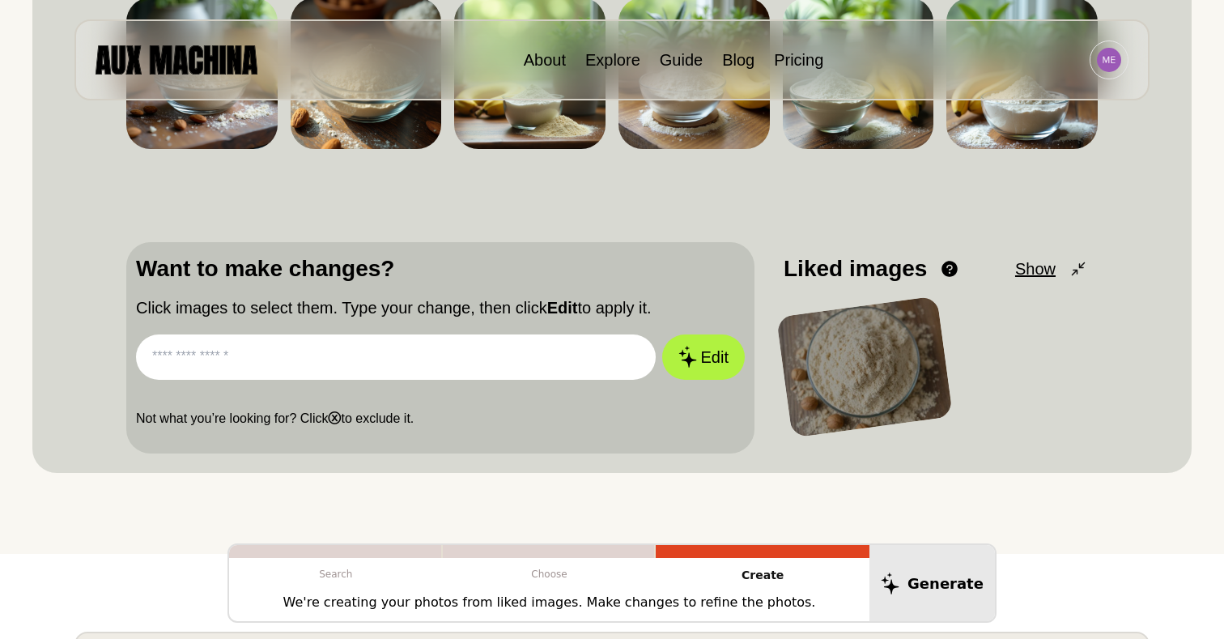
click at [421, 359] on input "text" at bounding box center [396, 356] width 520 height 45
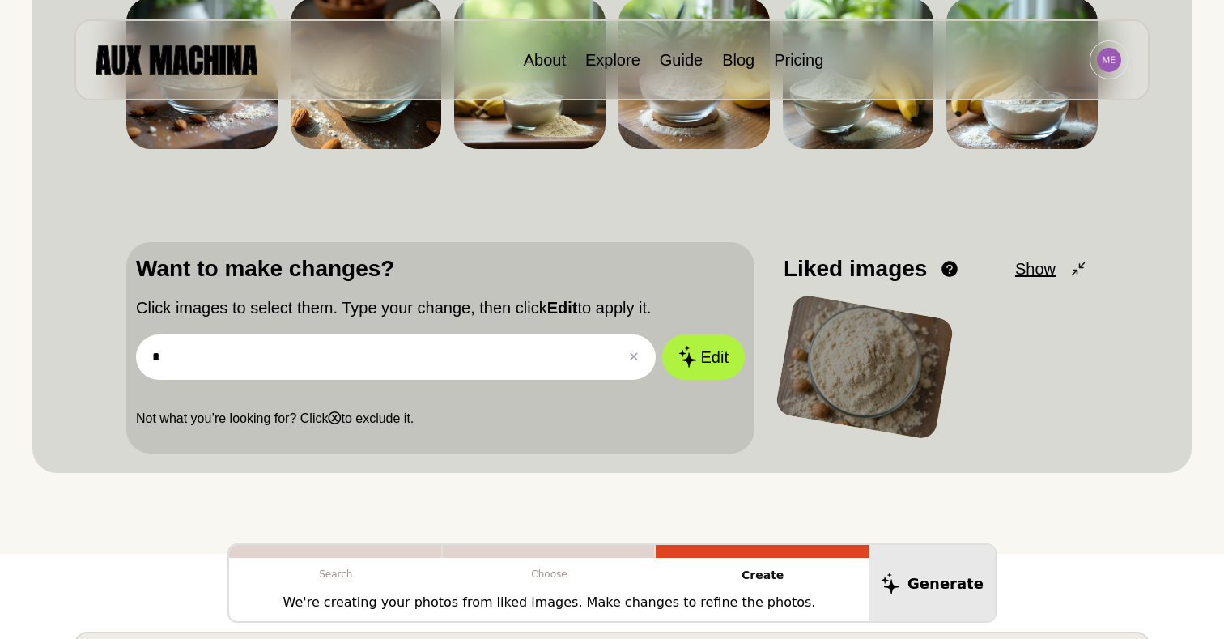
type input "*"
click at [843, 339] on div at bounding box center [865, 366] width 181 height 147
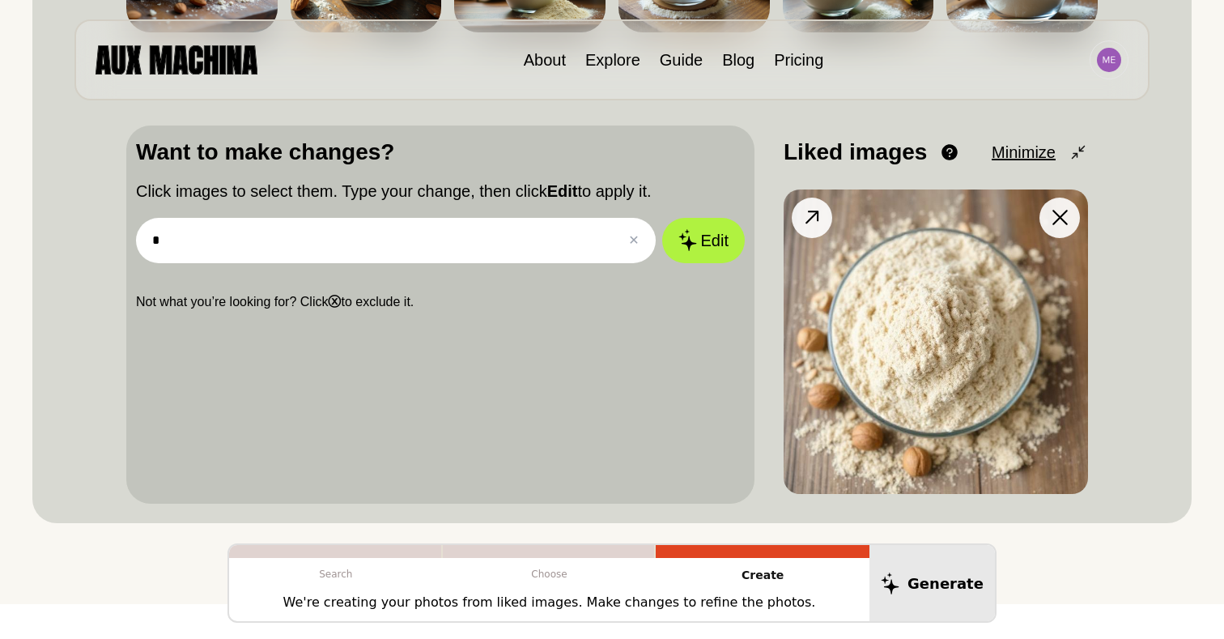
scroll to position [430, 0]
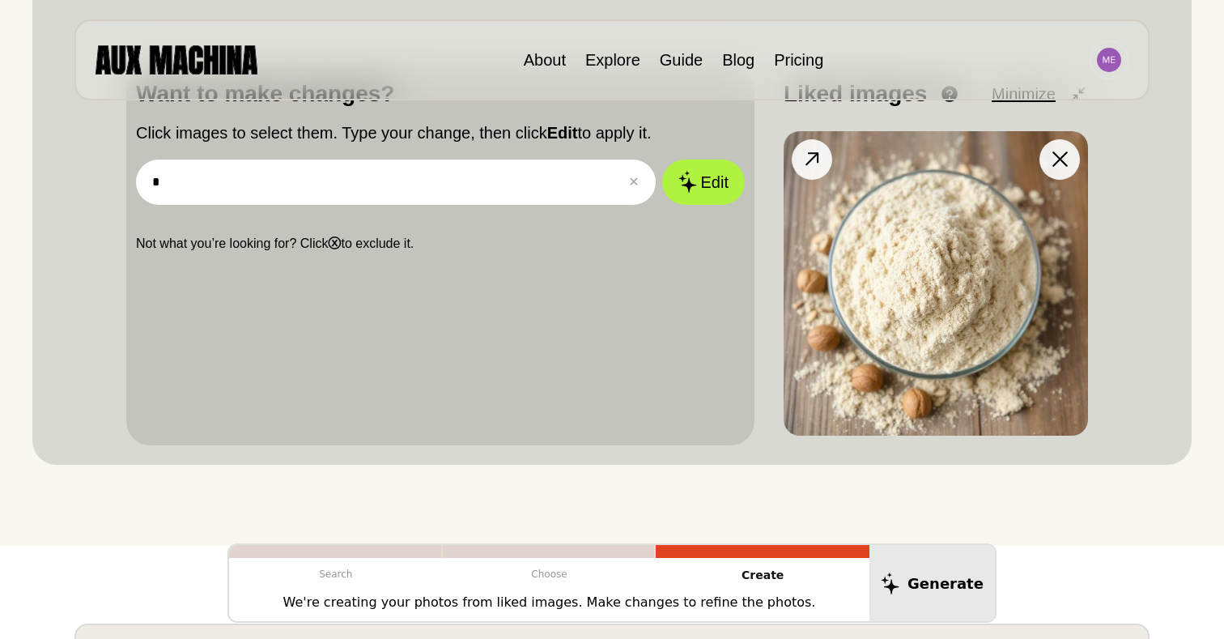
click at [925, 275] on img at bounding box center [936, 283] width 304 height 304
click at [811, 156] on icon at bounding box center [812, 158] width 23 height 23
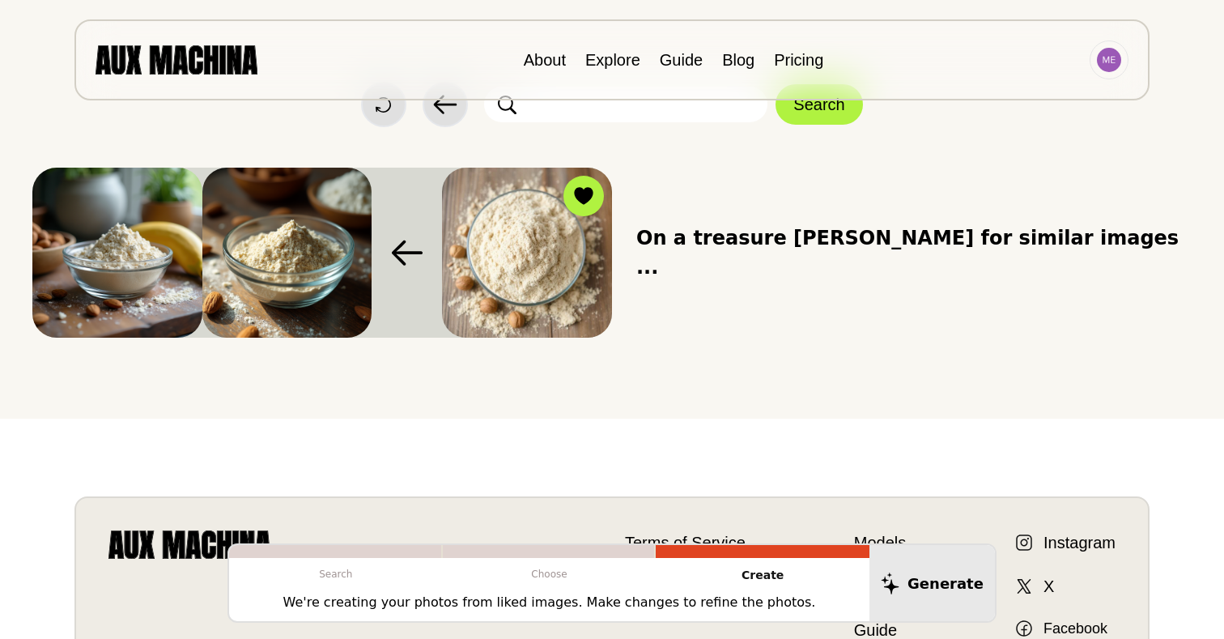
scroll to position [0, 0]
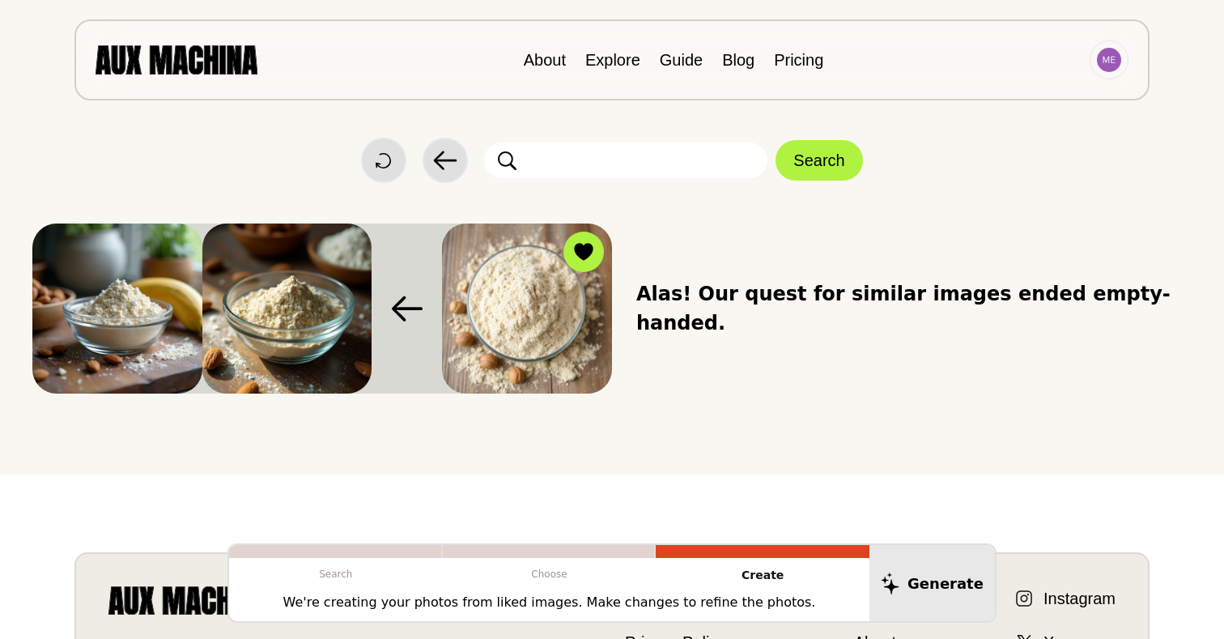
click at [663, 173] on input "text" at bounding box center [625, 161] width 283 height 36
type input "**********"
click button "Search" at bounding box center [819, 160] width 87 height 40
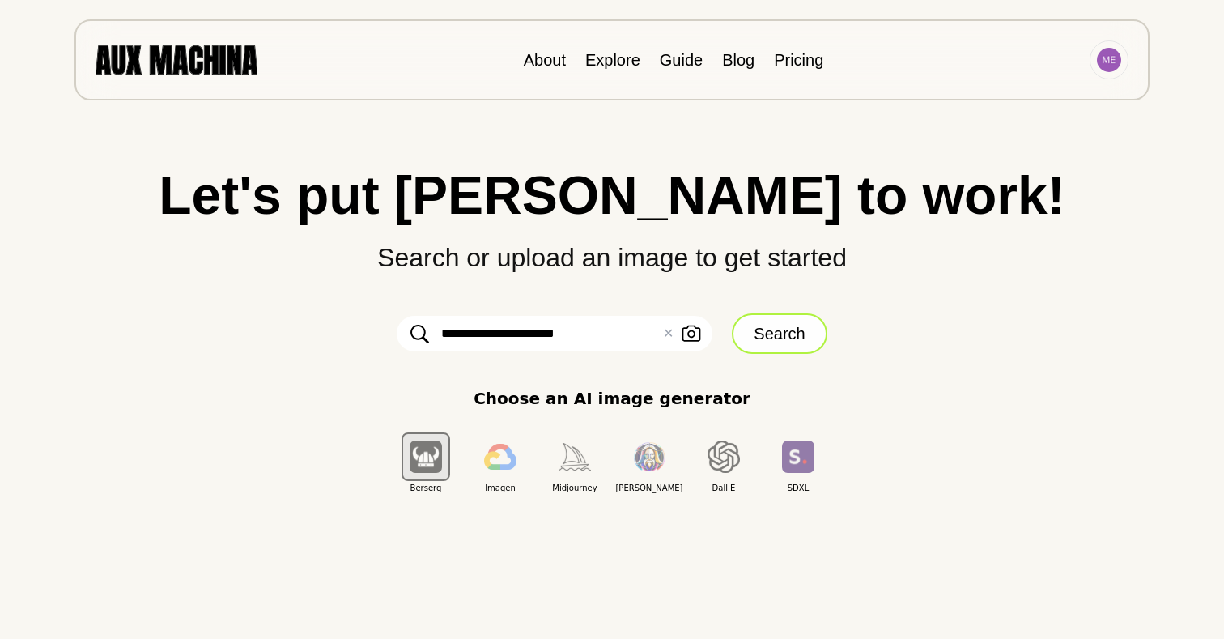
click at [793, 347] on button "Search" at bounding box center [779, 333] width 95 height 40
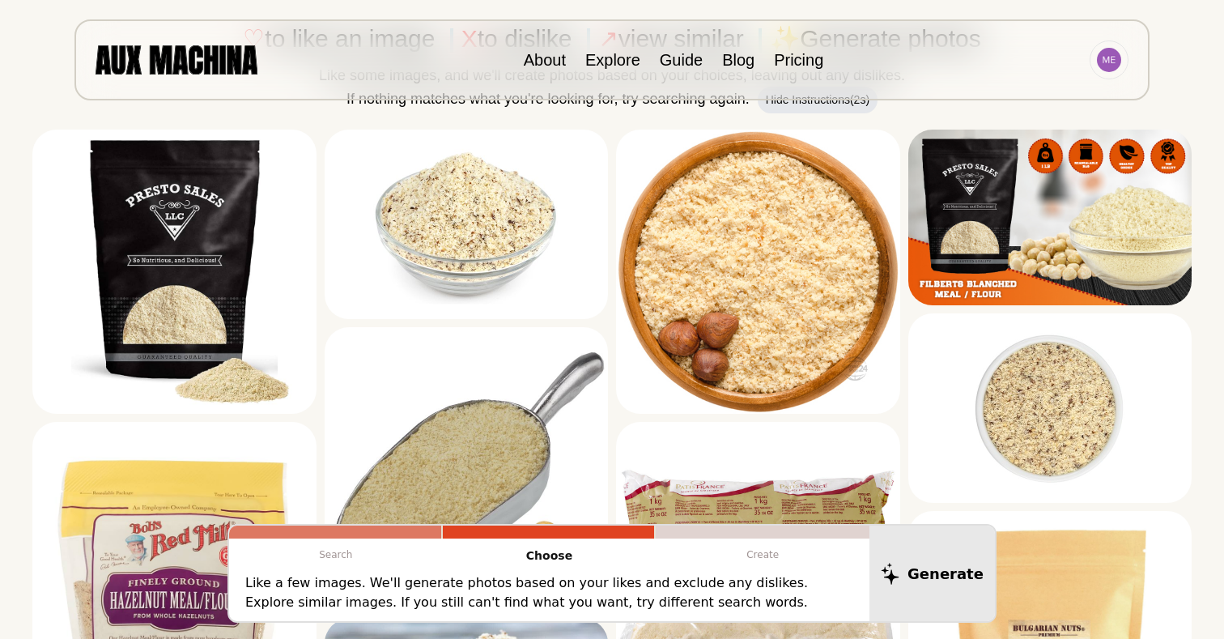
scroll to position [198, 0]
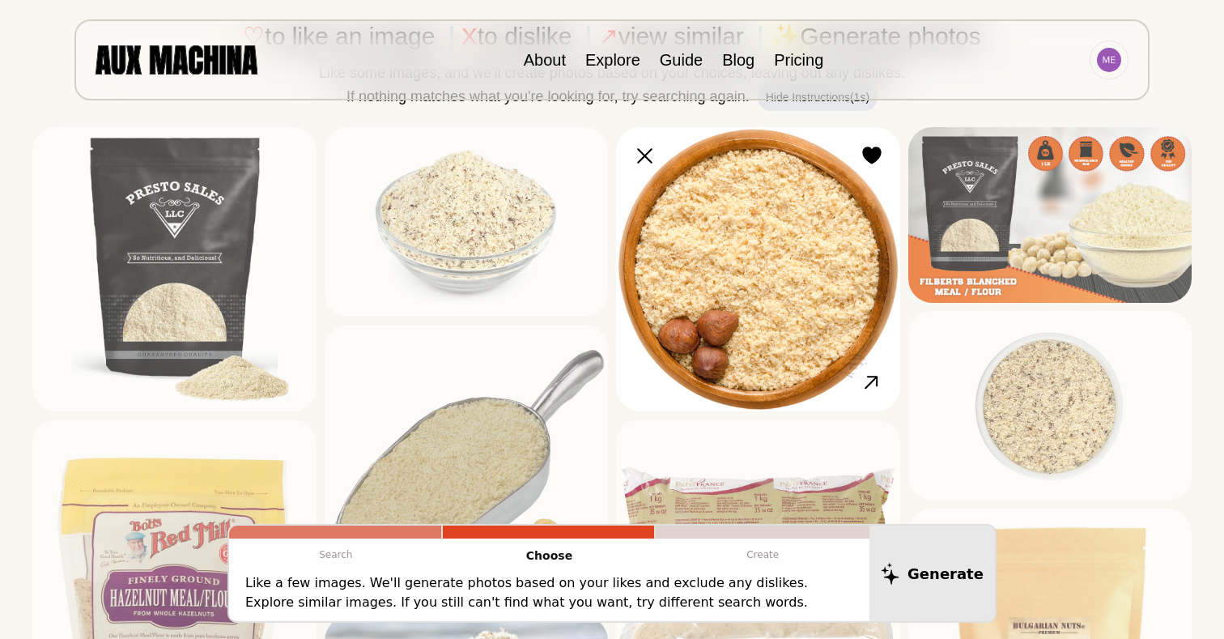
click at [760, 243] on img at bounding box center [758, 269] width 284 height 284
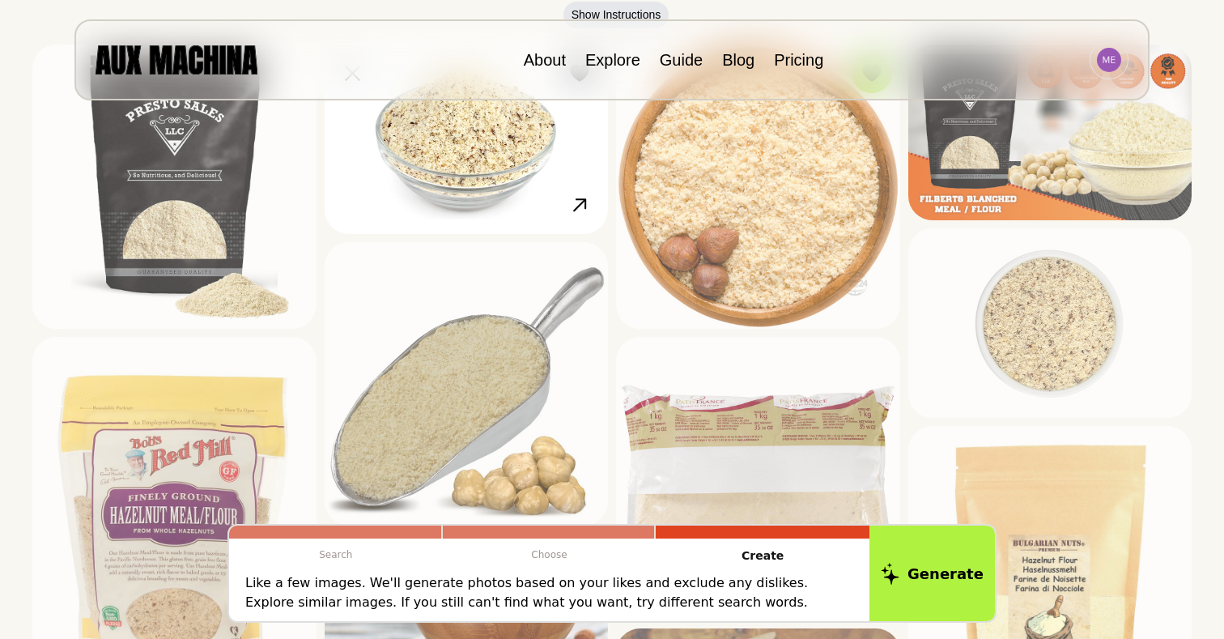
click at [535, 220] on img at bounding box center [467, 140] width 284 height 190
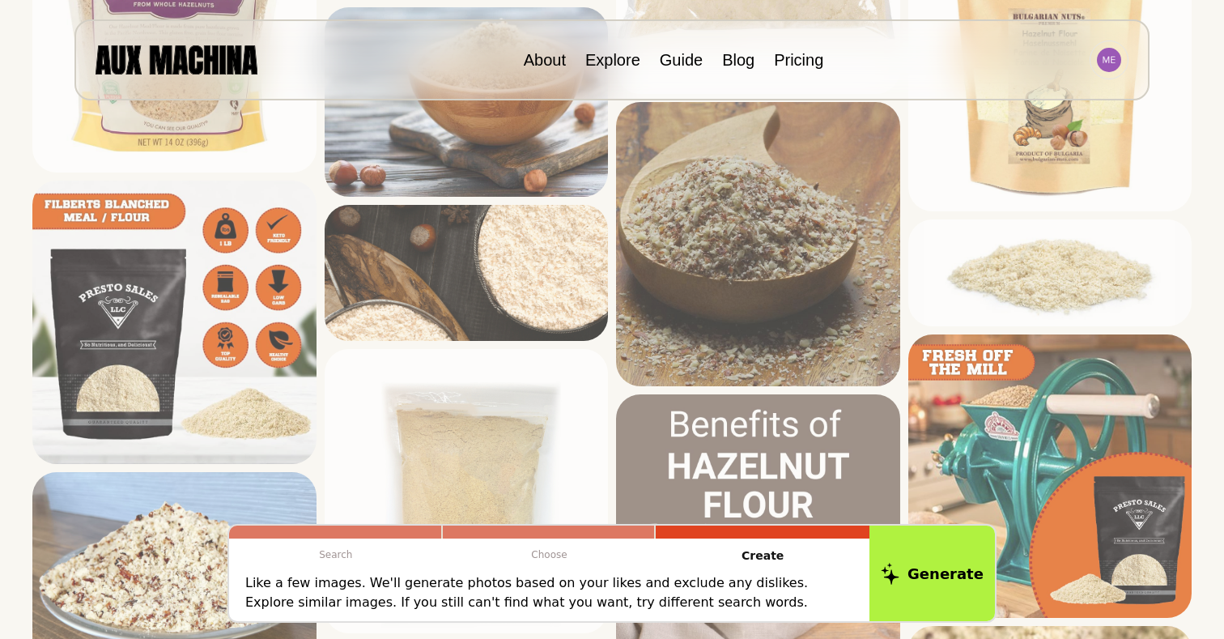
scroll to position [730, 0]
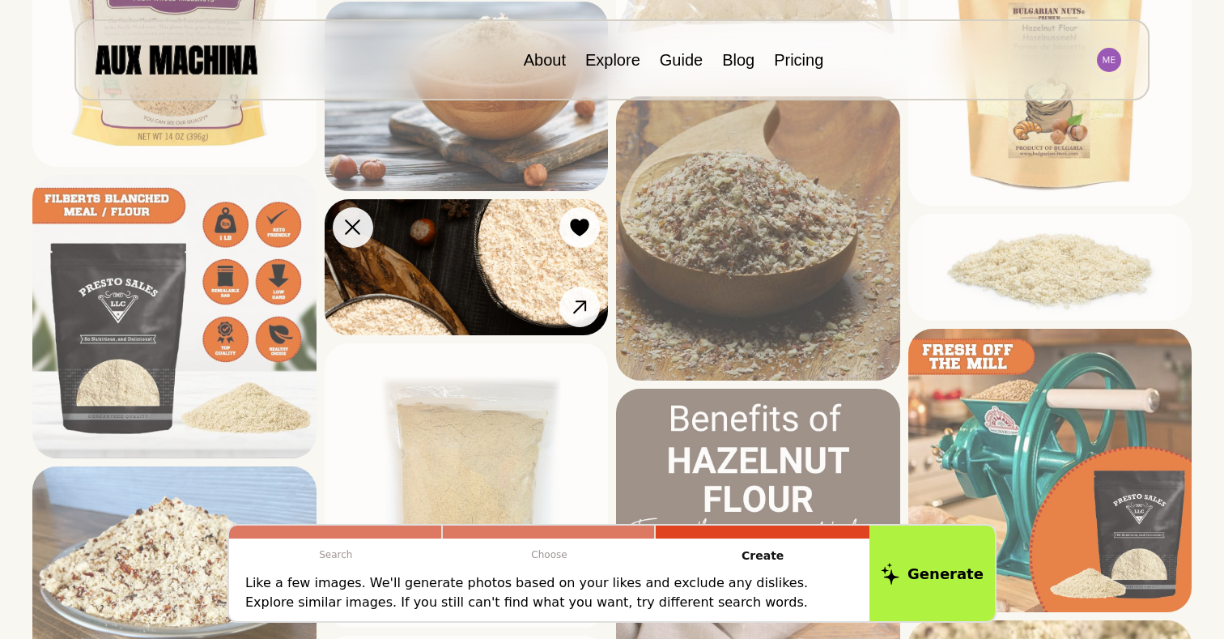
click at [473, 264] on img at bounding box center [467, 267] width 284 height 136
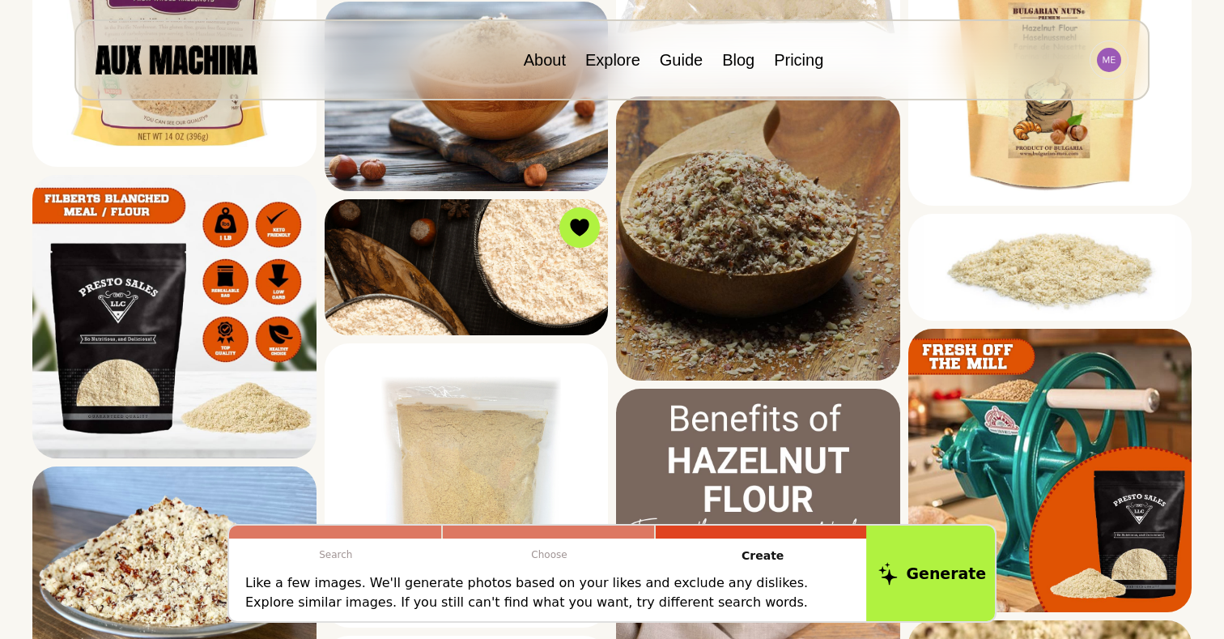
click at [915, 566] on button "Generate" at bounding box center [933, 573] width 132 height 100
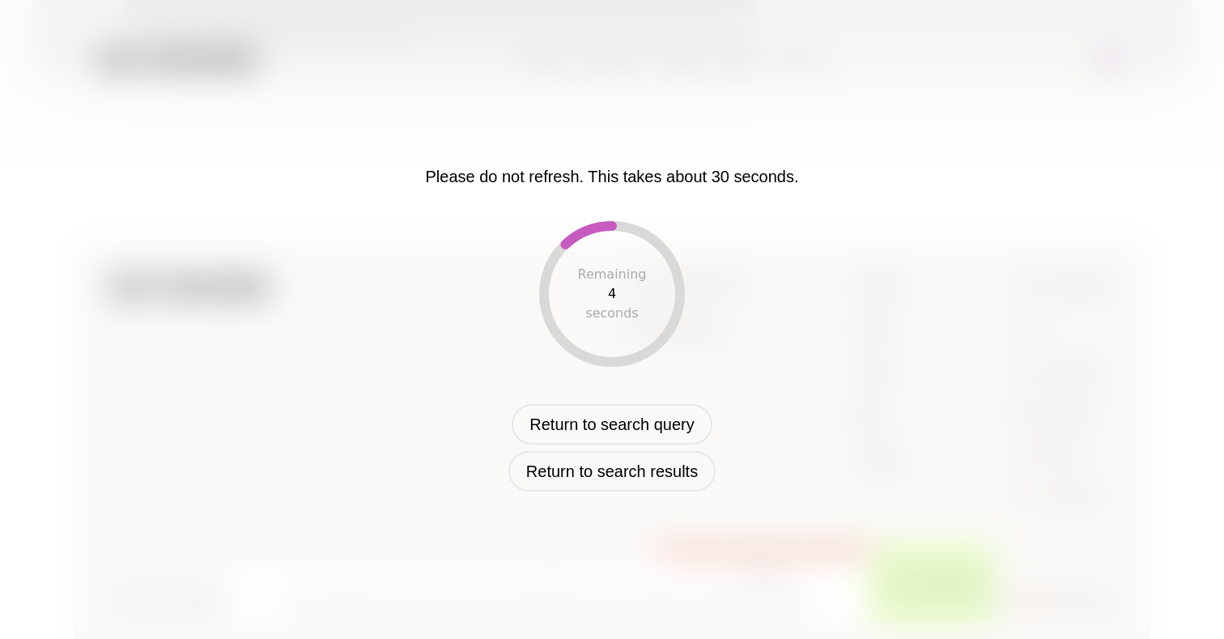
click at [317, 166] on div "Please do not refresh. This takes about 30 seconds. Remaining 4 seconds Return …" at bounding box center [612, 319] width 847 height 343
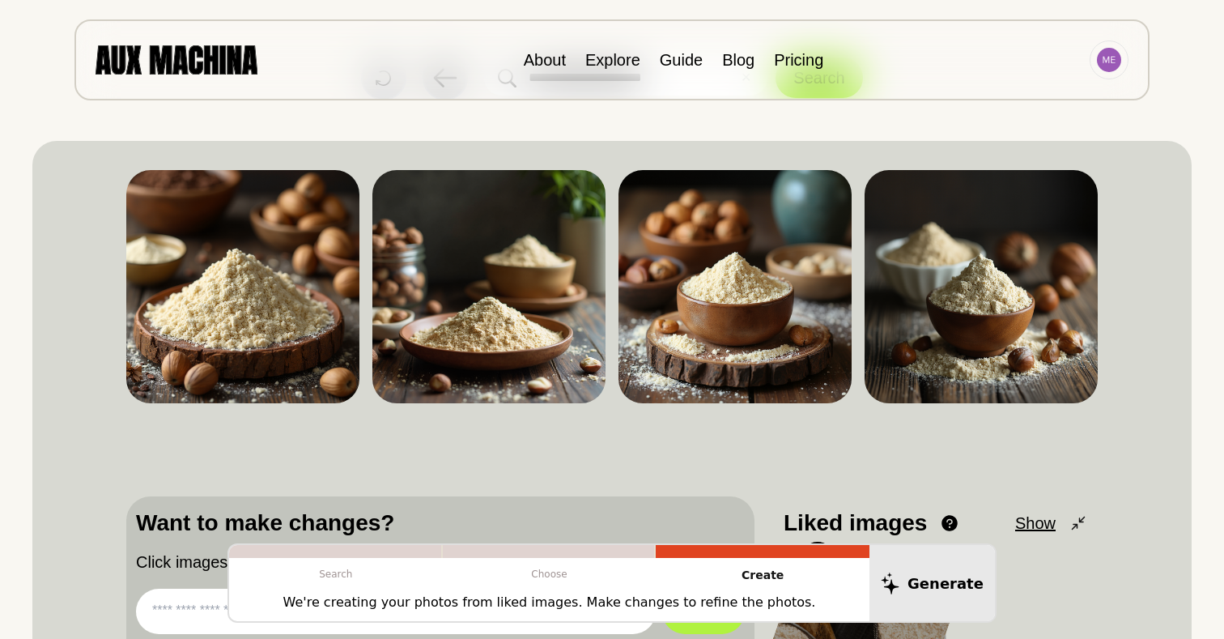
scroll to position [83, 0]
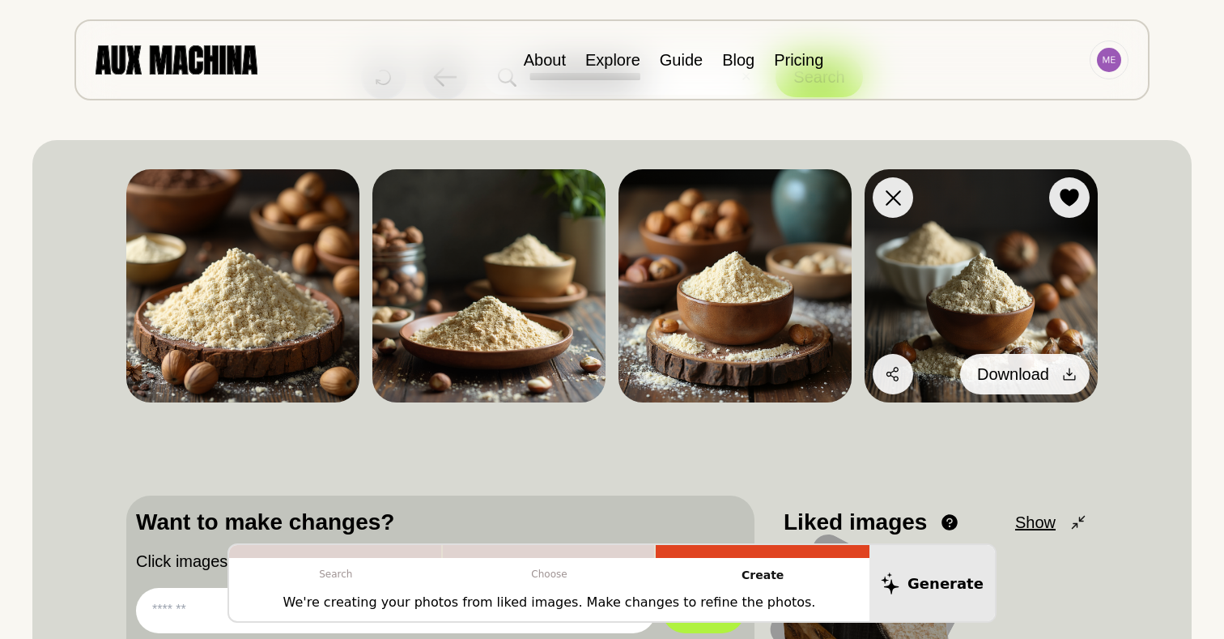
click at [1075, 378] on icon at bounding box center [1070, 374] width 16 height 16
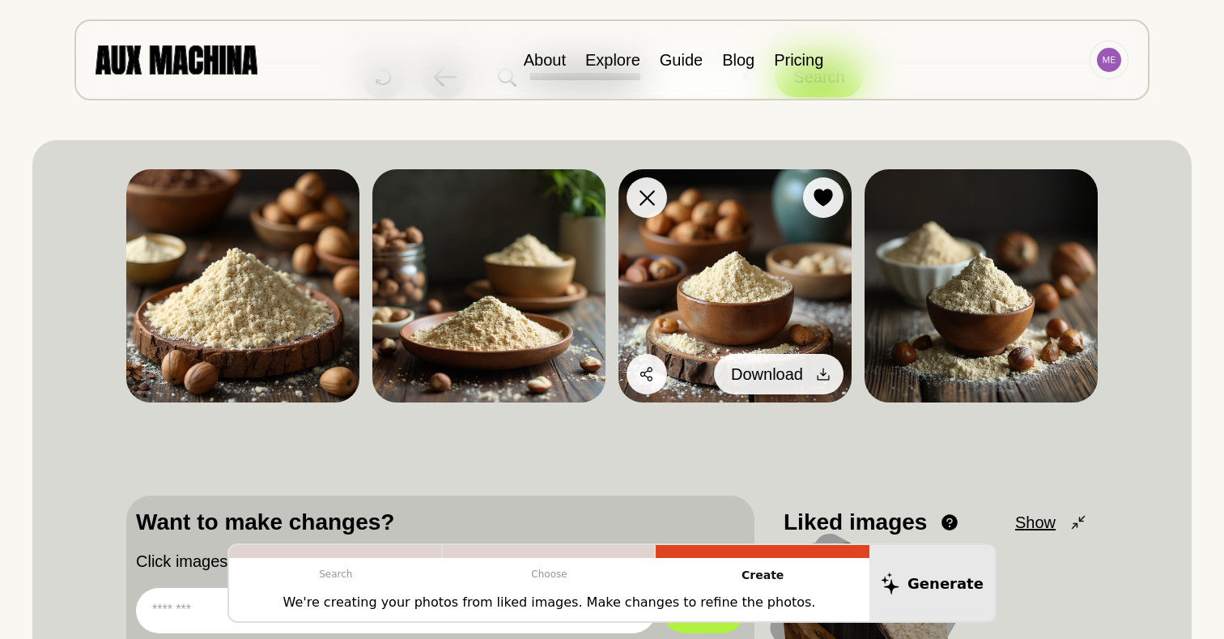
click at [809, 369] on button "Download" at bounding box center [779, 374] width 130 height 40
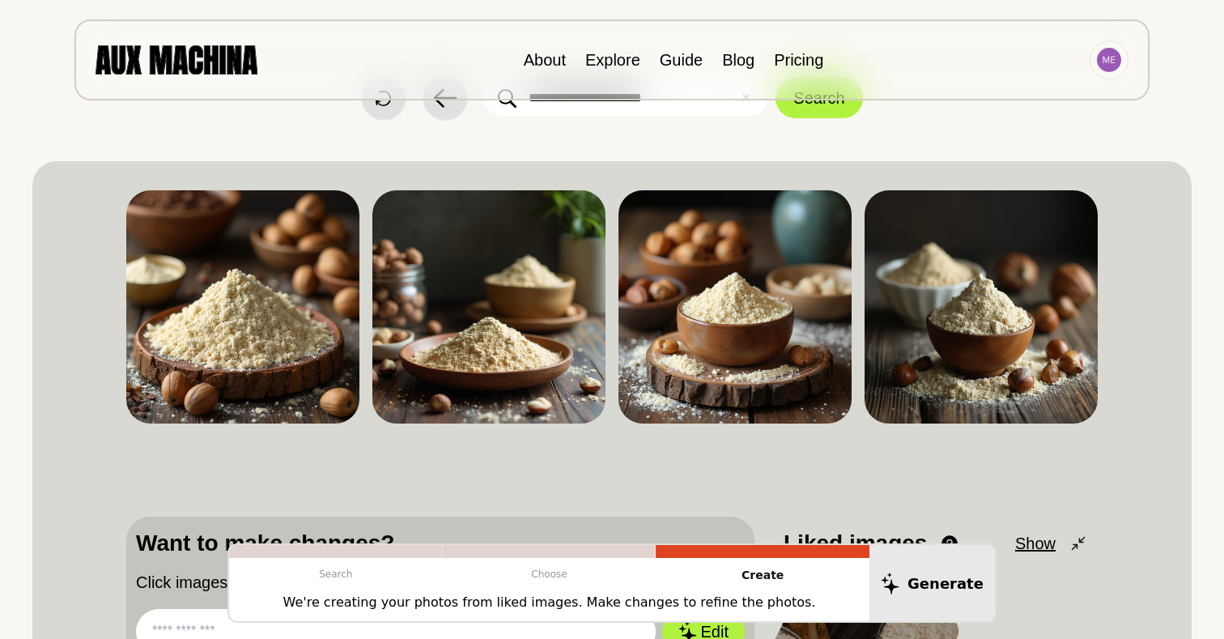
scroll to position [64, 0]
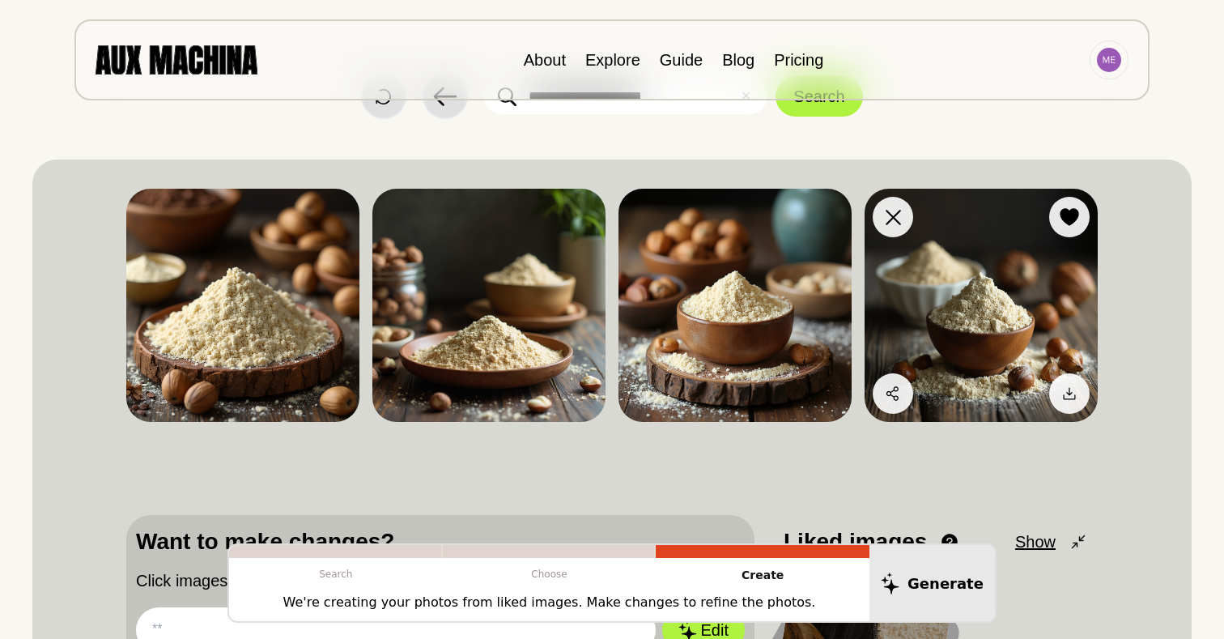
click at [969, 263] on img at bounding box center [981, 305] width 233 height 233
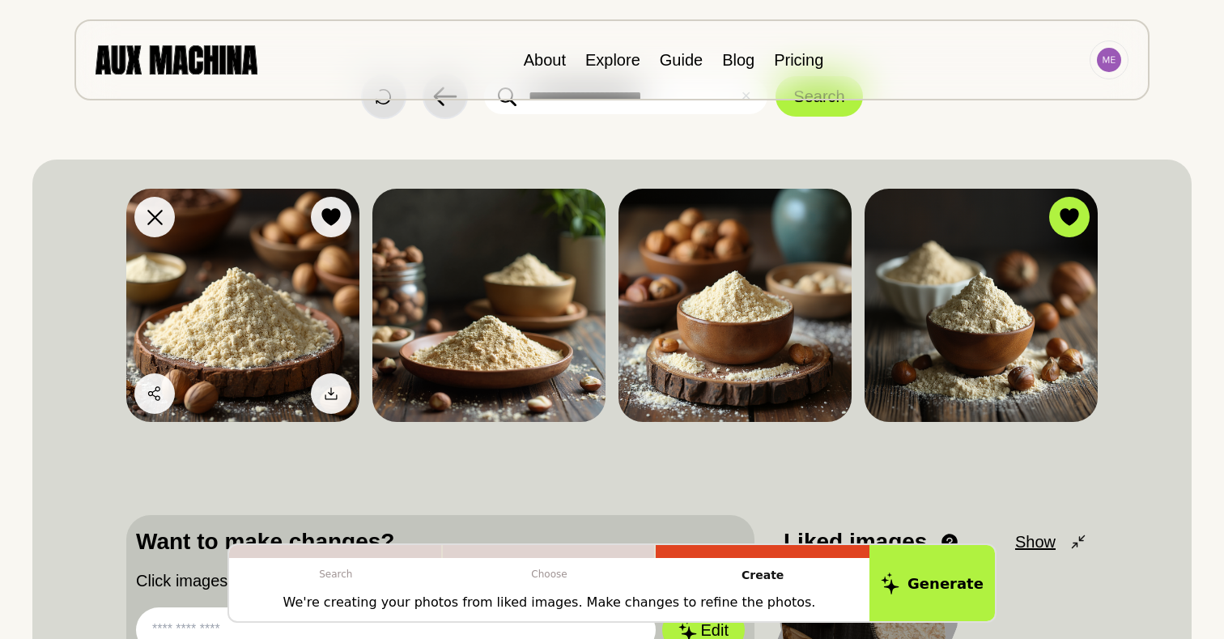
click at [281, 280] on img at bounding box center [242, 305] width 233 height 233
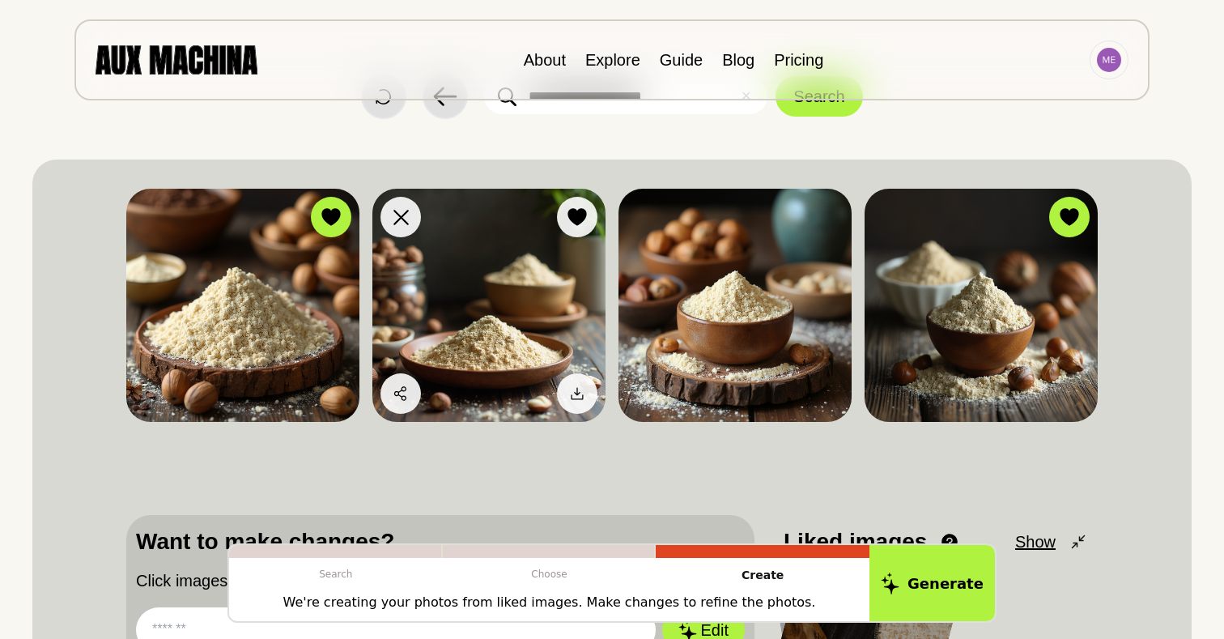
click at [439, 293] on img at bounding box center [489, 305] width 233 height 233
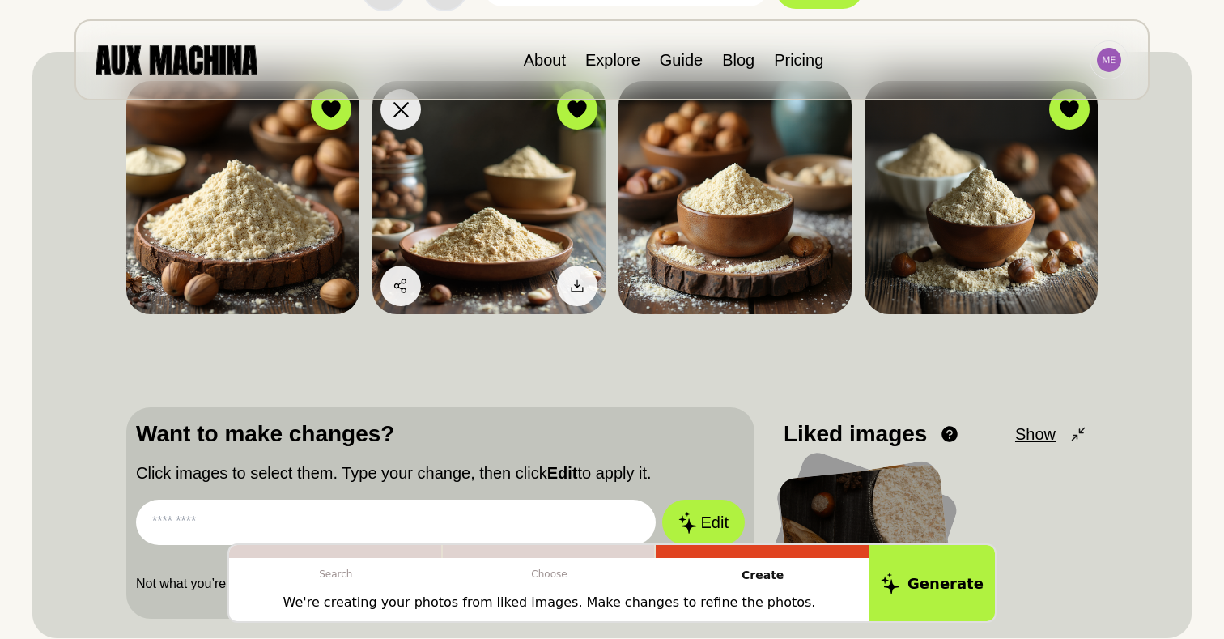
scroll to position [181, 0]
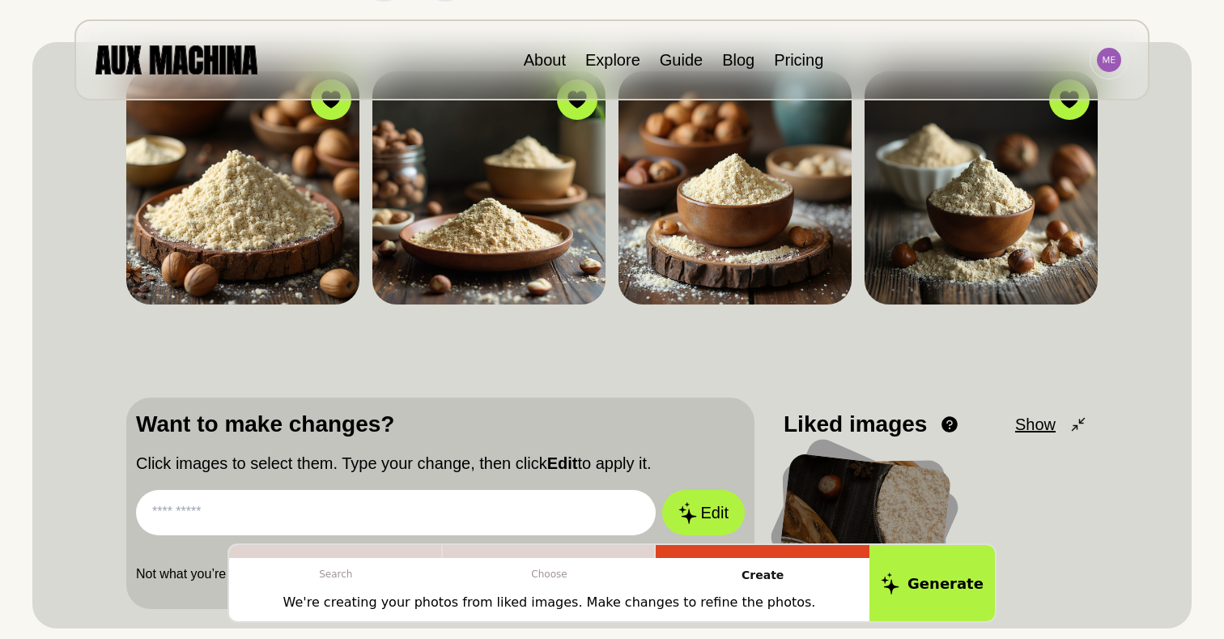
click at [386, 499] on input "text" at bounding box center [396, 512] width 520 height 45
type input "**********"
click at [662, 490] on button "Edit" at bounding box center [703, 512] width 83 height 45
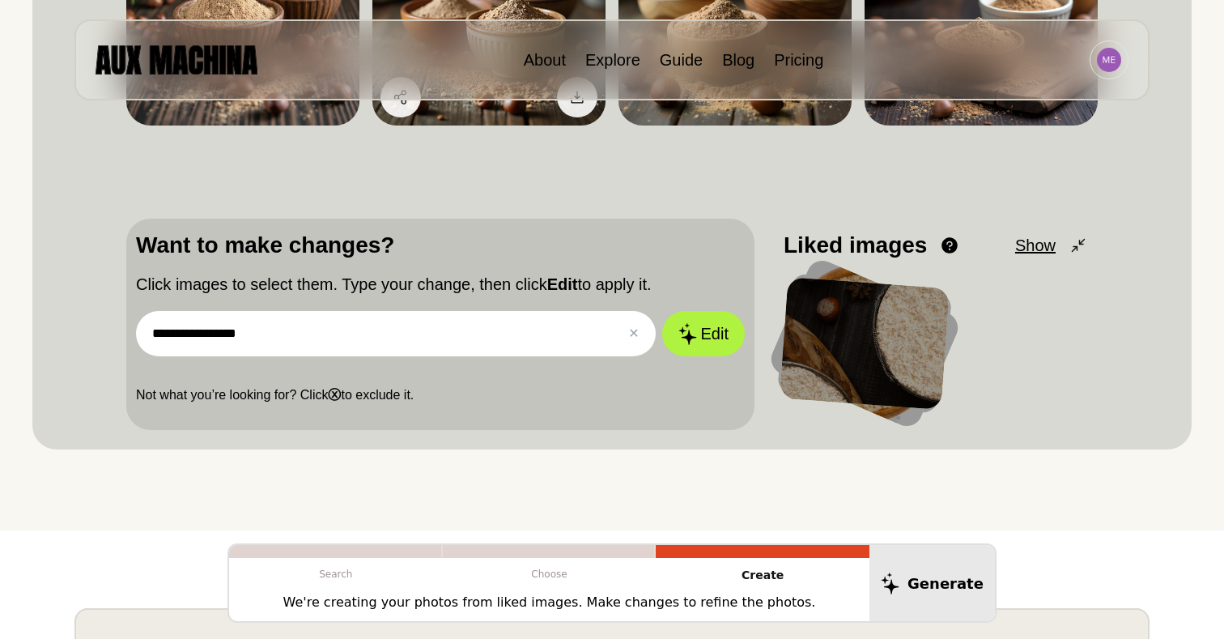
scroll to position [364, 0]
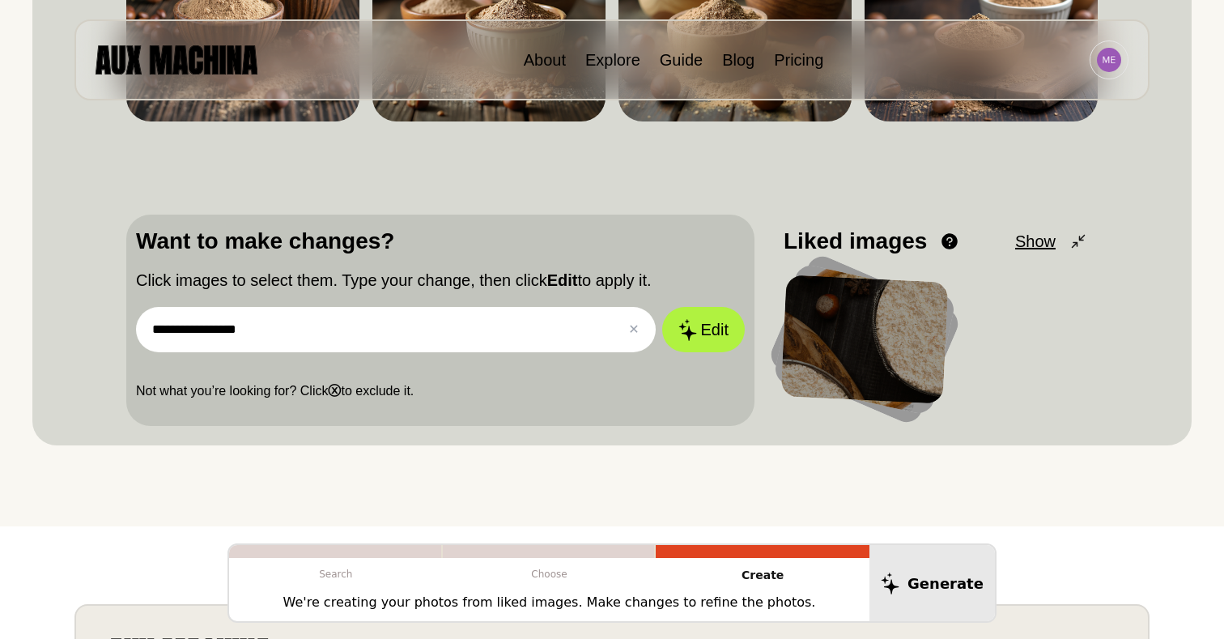
click at [458, 321] on input "**********" at bounding box center [396, 329] width 520 height 45
click at [872, 345] on div at bounding box center [865, 340] width 168 height 130
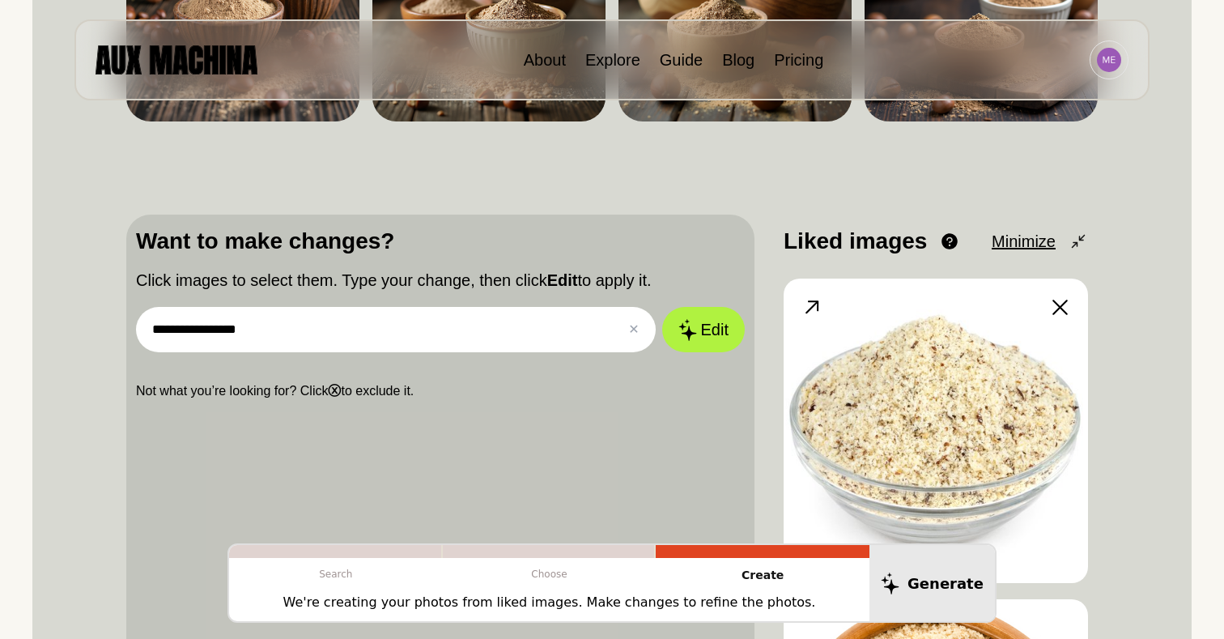
click at [992, 356] on img at bounding box center [936, 431] width 304 height 304
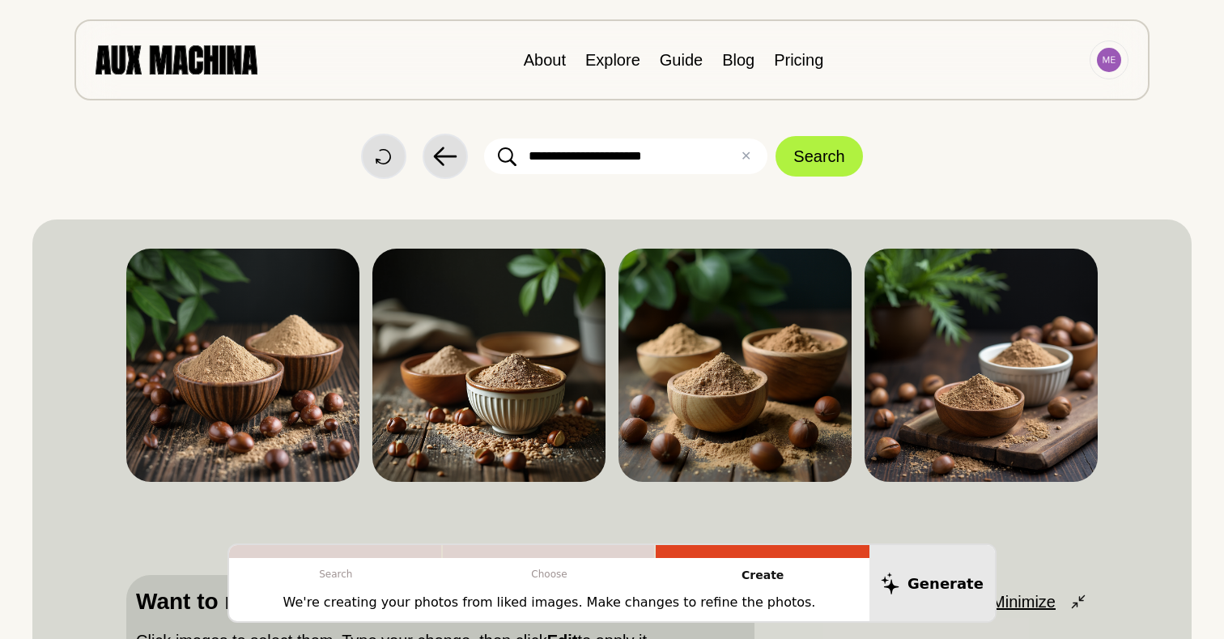
scroll to position [2, 0]
